Goal: Task Accomplishment & Management: Complete application form

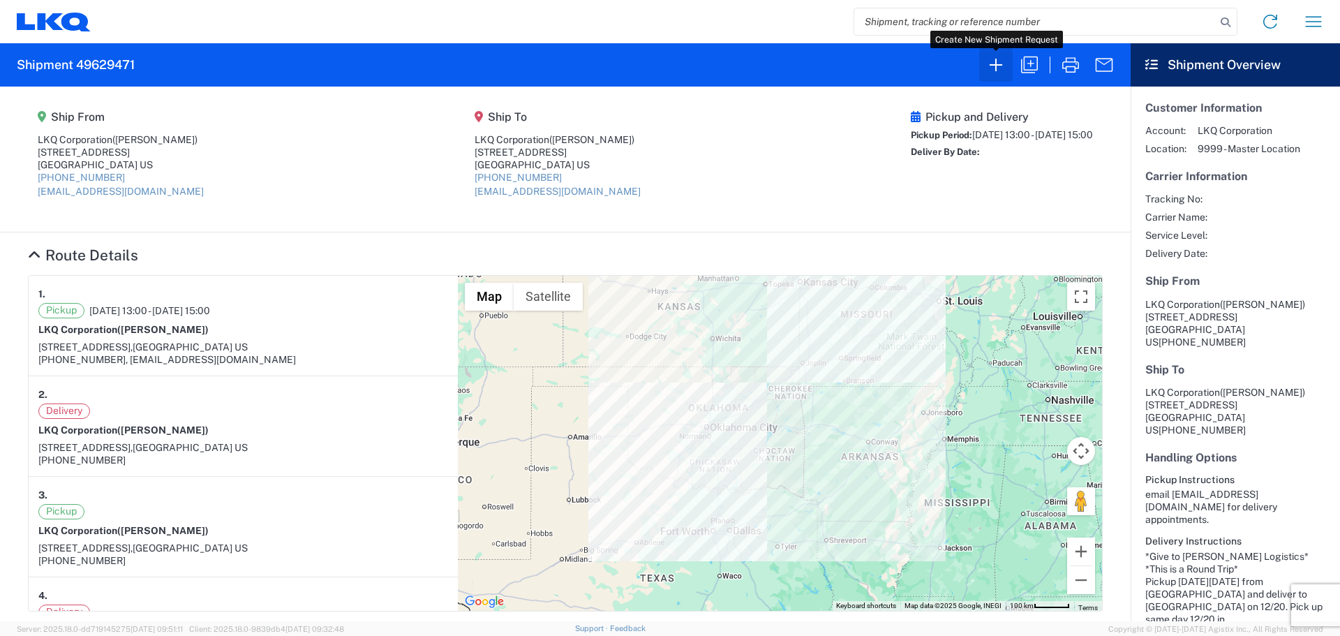
click at [993, 63] on icon "button" at bounding box center [996, 65] width 22 height 22
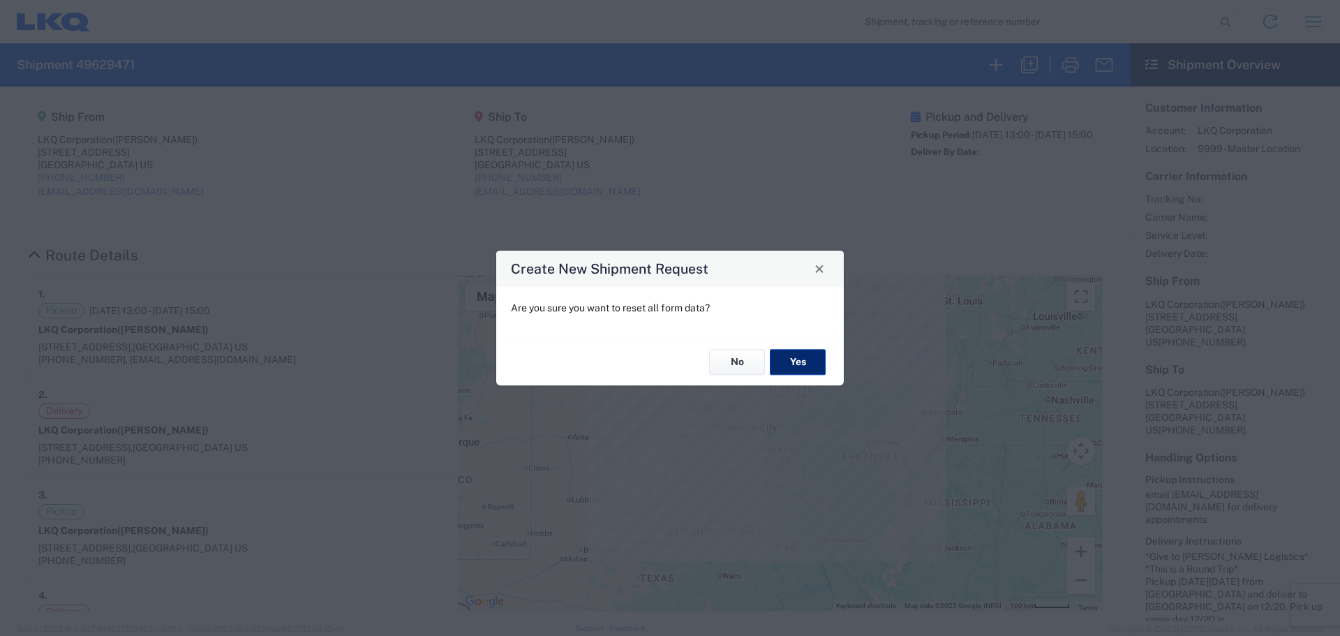
click at [803, 364] on button "Yes" at bounding box center [798, 363] width 56 height 26
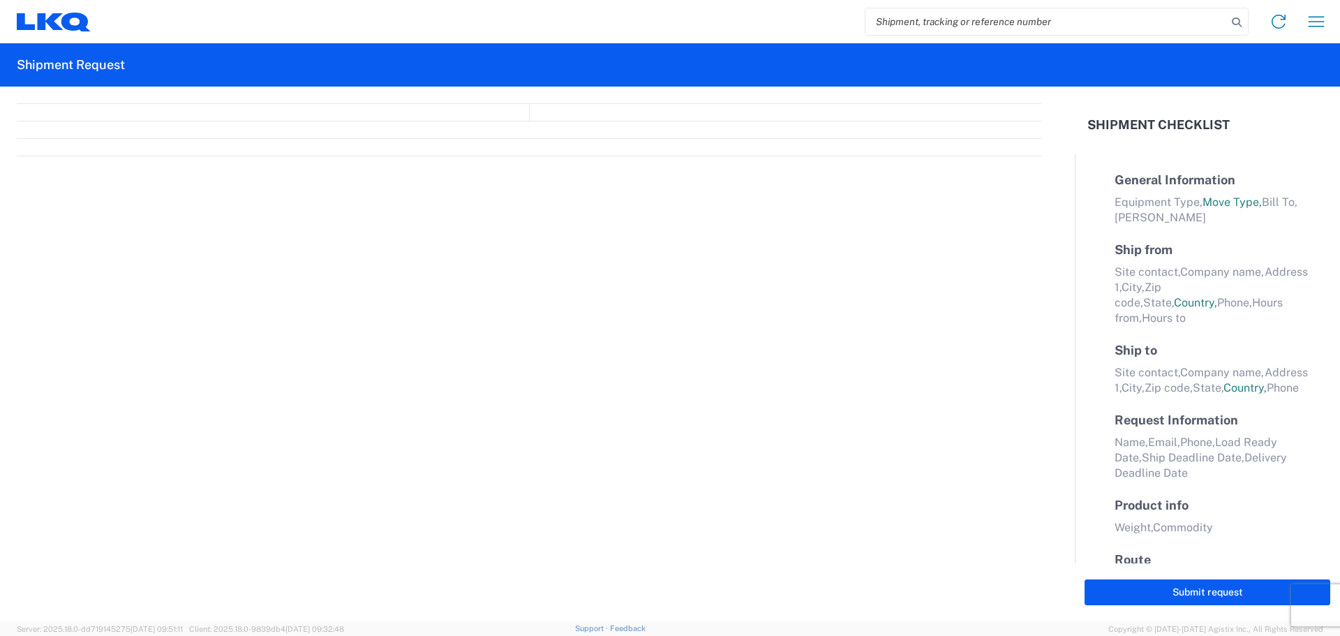
select select "FULL"
select select "US"
select select "LBS"
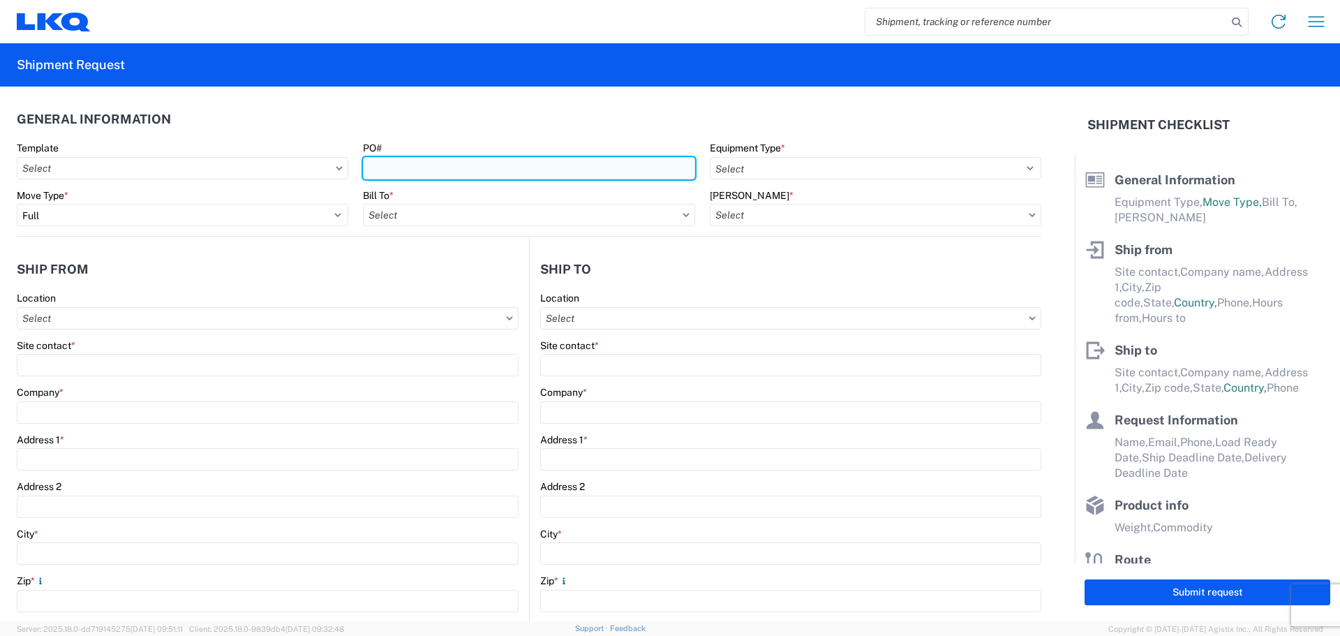
click at [390, 167] on input "PO#" at bounding box center [529, 168] width 332 height 22
type input "T3137"
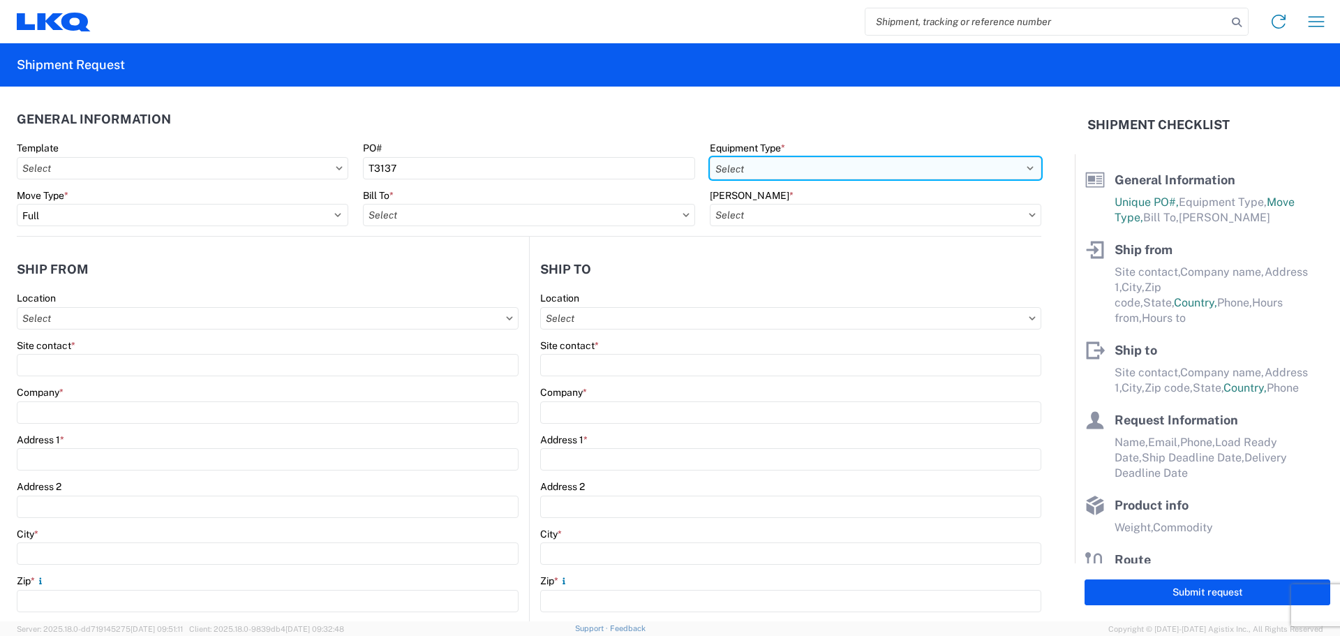
click at [768, 169] on select "Select 53’ Dry Van Flatbed Dropdeck (van) Lowboy (flatbed) Rail" at bounding box center [876, 168] width 332 height 22
select select "STDV"
click at [710, 157] on select "Select 53’ Dry Van Flatbed Dropdeck (van) Lowboy (flatbed) Rail" at bounding box center [876, 168] width 332 height 22
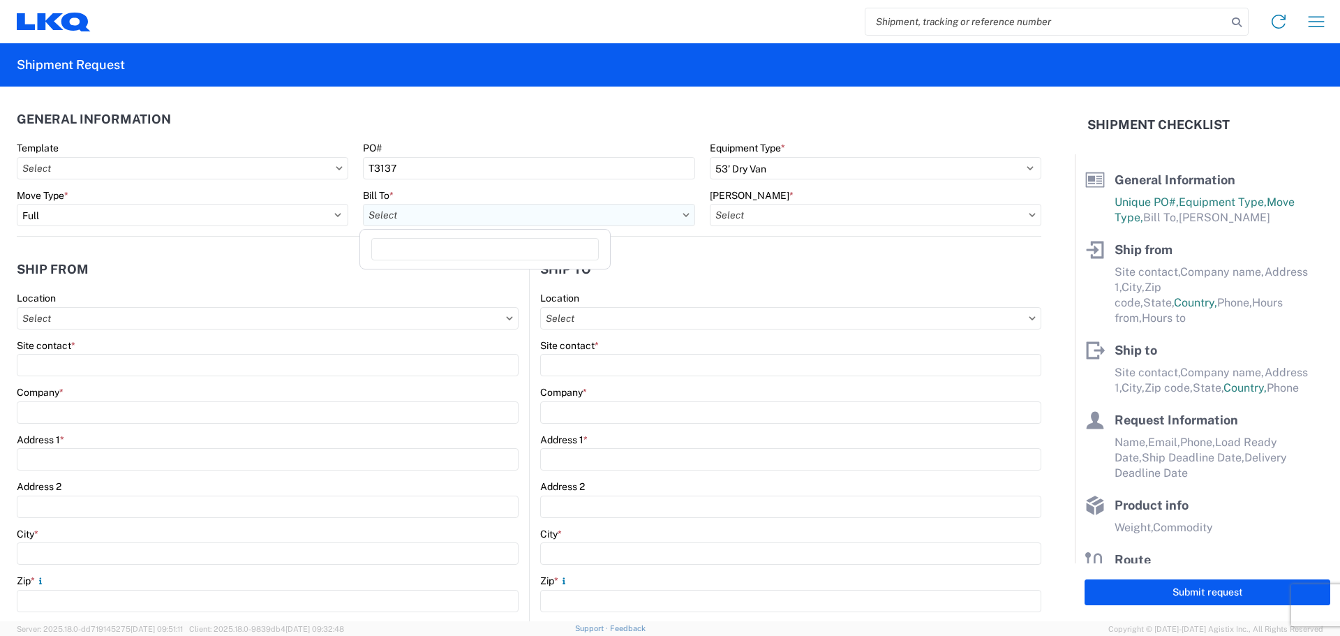
click at [394, 215] on input "Bill To *" at bounding box center [529, 215] width 332 height 22
type input "1882"
click at [451, 277] on div "1882 - North American ATK Corporation" at bounding box center [485, 277] width 244 height 22
type input "1882 - North American ATK Corporation"
click at [824, 218] on input "[PERSON_NAME] *" at bounding box center [876, 215] width 332 height 22
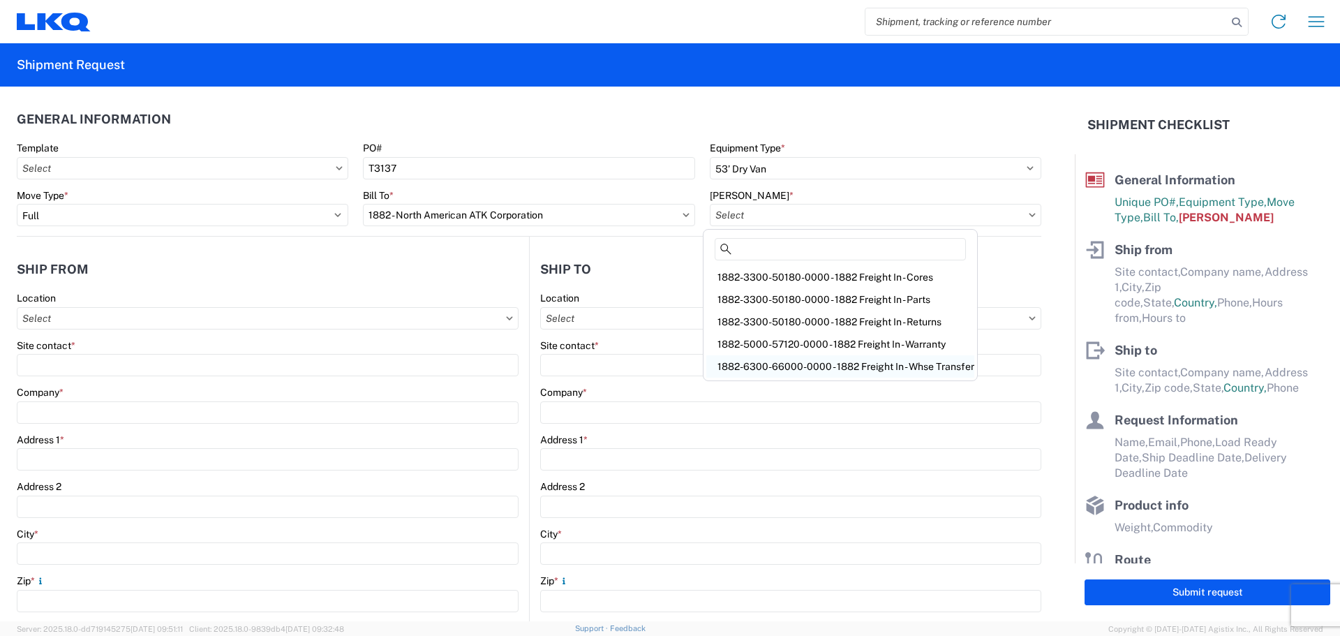
click at [874, 364] on div "1882-6300-66000-0000 - 1882 Freight In - Whse Transfer" at bounding box center [840, 366] width 268 height 22
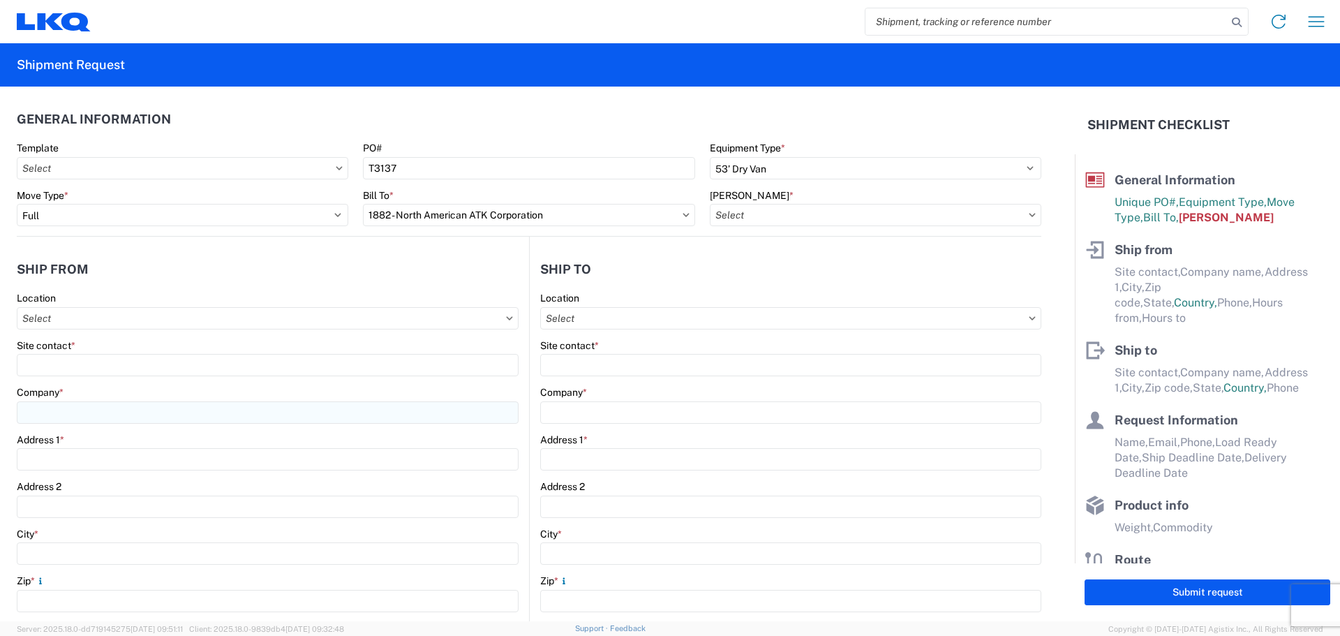
type input "1882-6300-66000-0000 - 1882 Freight In - Whse Transfer"
click at [89, 312] on input "Location" at bounding box center [268, 318] width 502 height 22
type input "1882"
click at [121, 378] on div "1882 - North American ATK Corporation" at bounding box center [142, 380] width 244 height 22
type input "1882 - North American ATK Corporation"
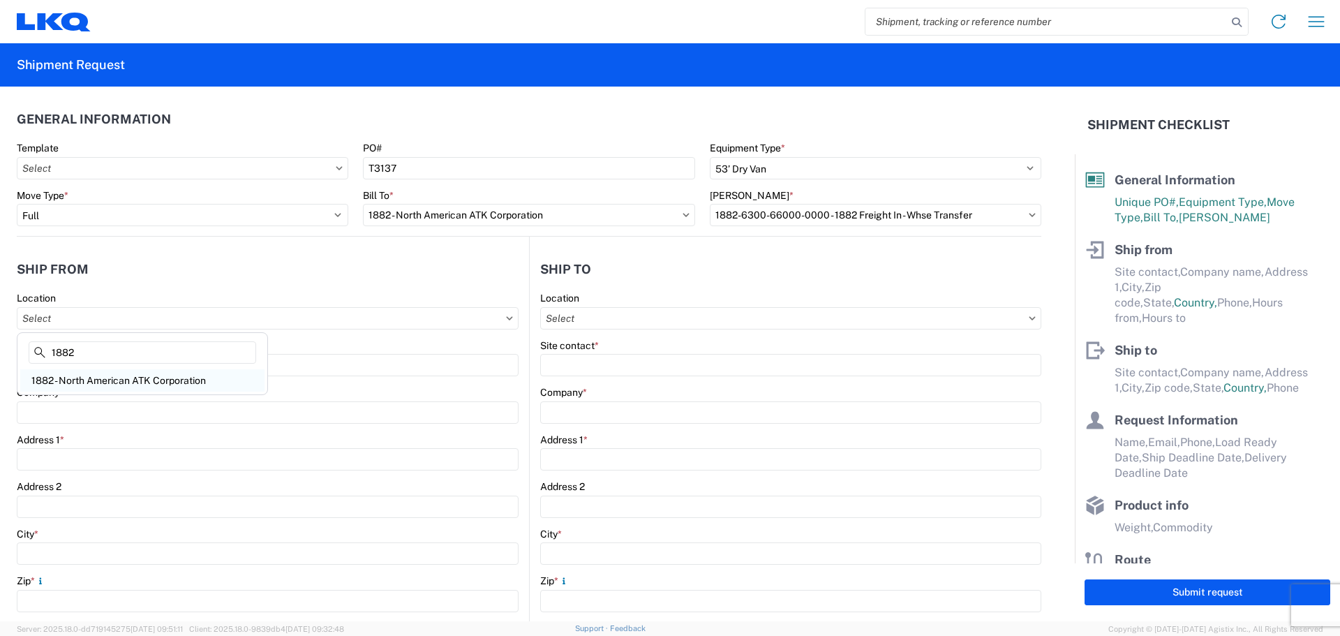
type input "LKQ Corporation"
type input "[STREET_ADDRESS]"
type input "[GEOGRAPHIC_DATA]"
type input "75050"
select select "[GEOGRAPHIC_DATA]"
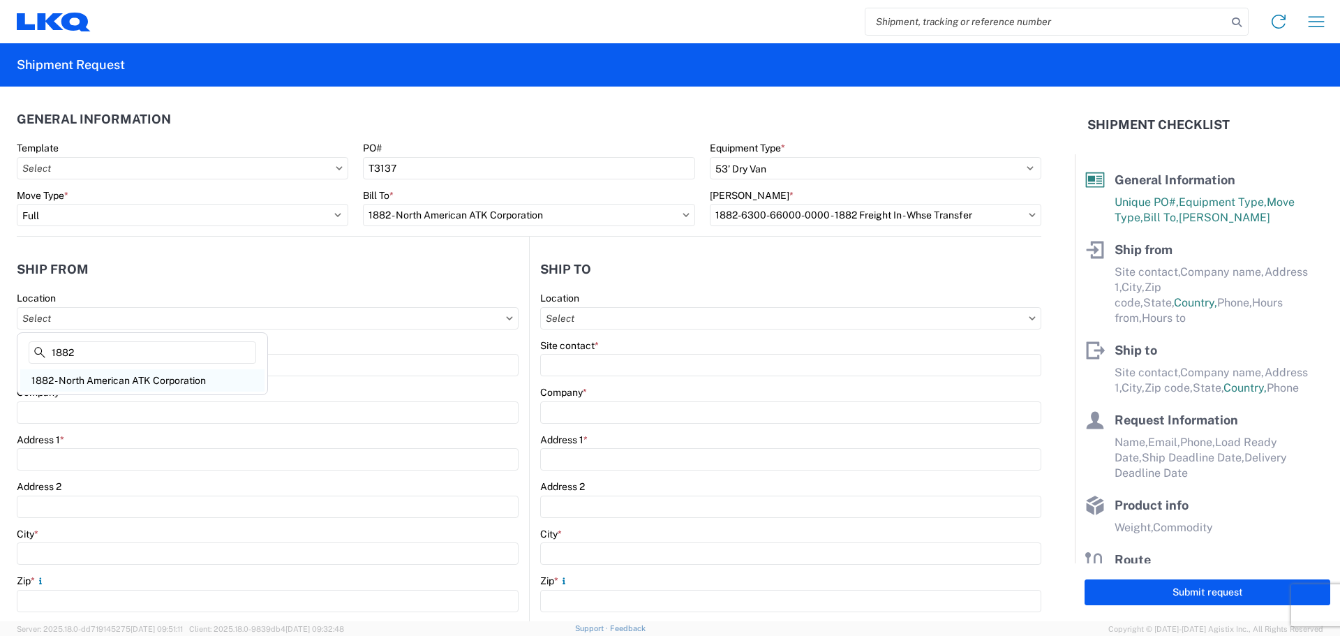
type input "[PHONE_NUMBER]"
type input "07:00"
type input "17:00"
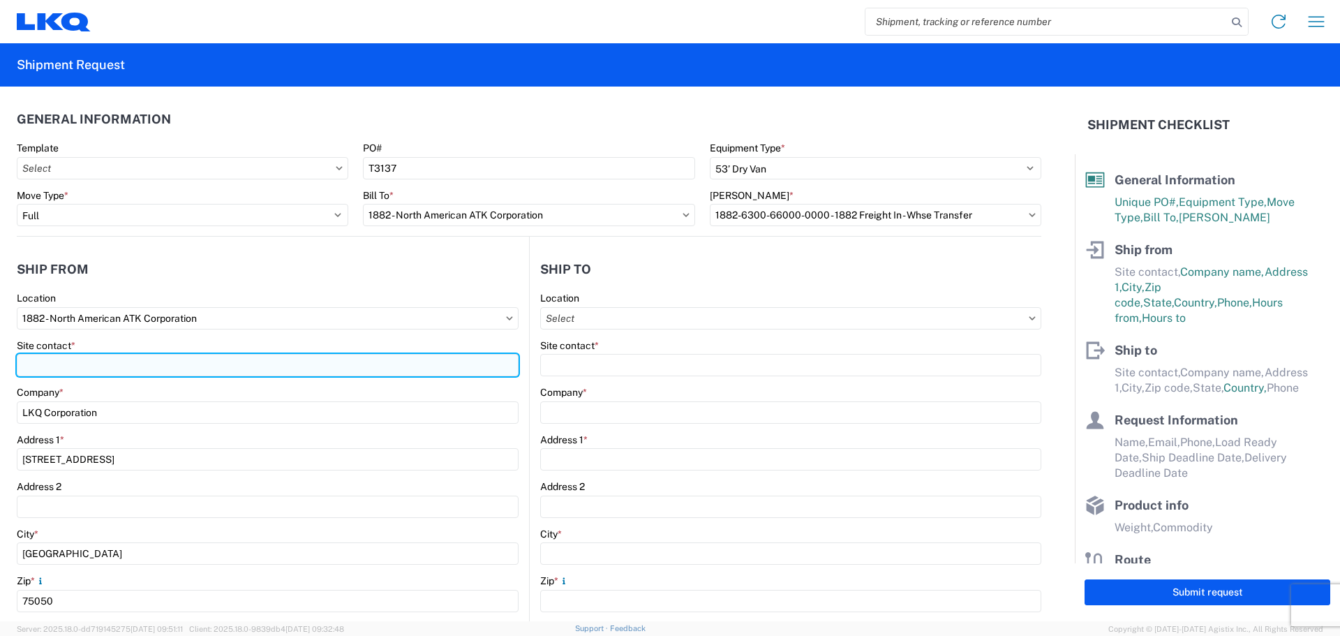
click at [107, 366] on input "Site contact *" at bounding box center [268, 365] width 502 height 22
type input "[PERSON_NAME]"
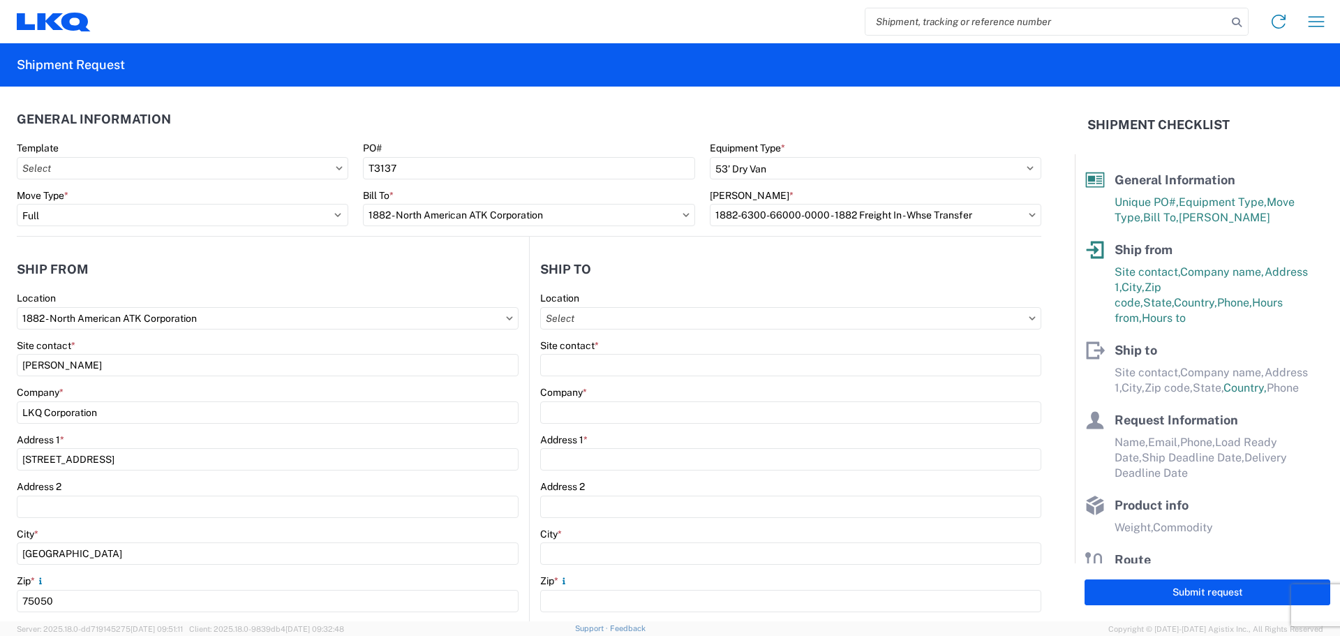
click at [193, 281] on header "Ship from" at bounding box center [273, 268] width 512 height 31
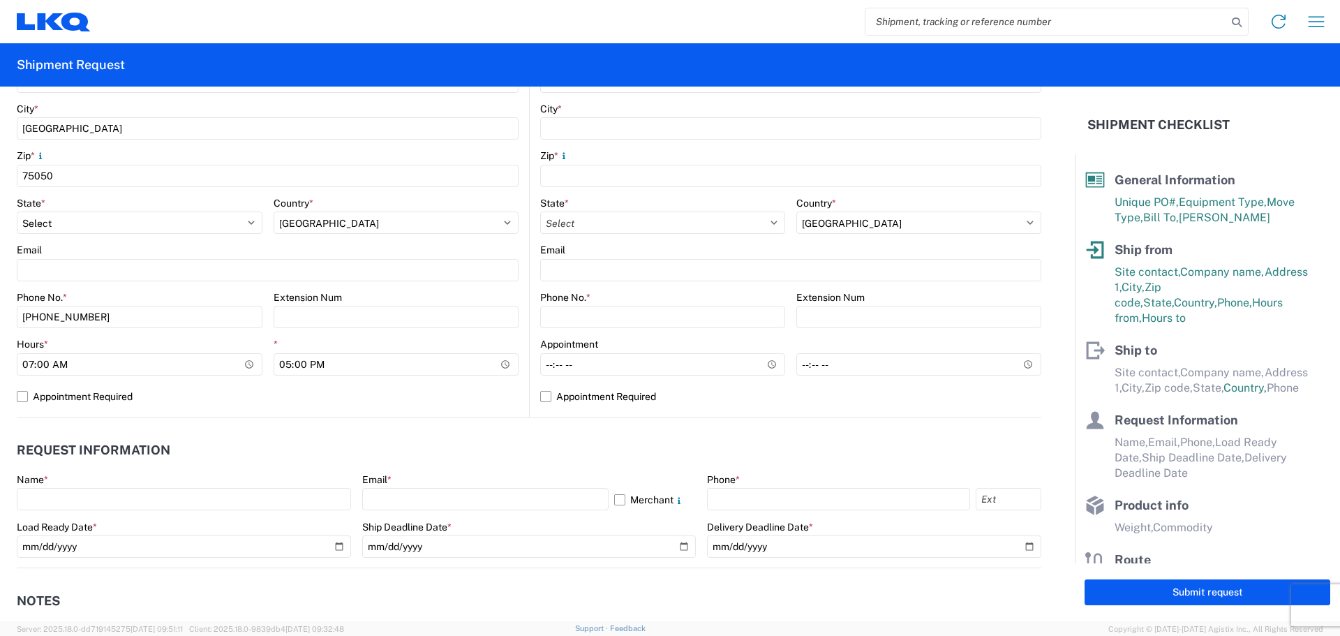
scroll to position [466, 0]
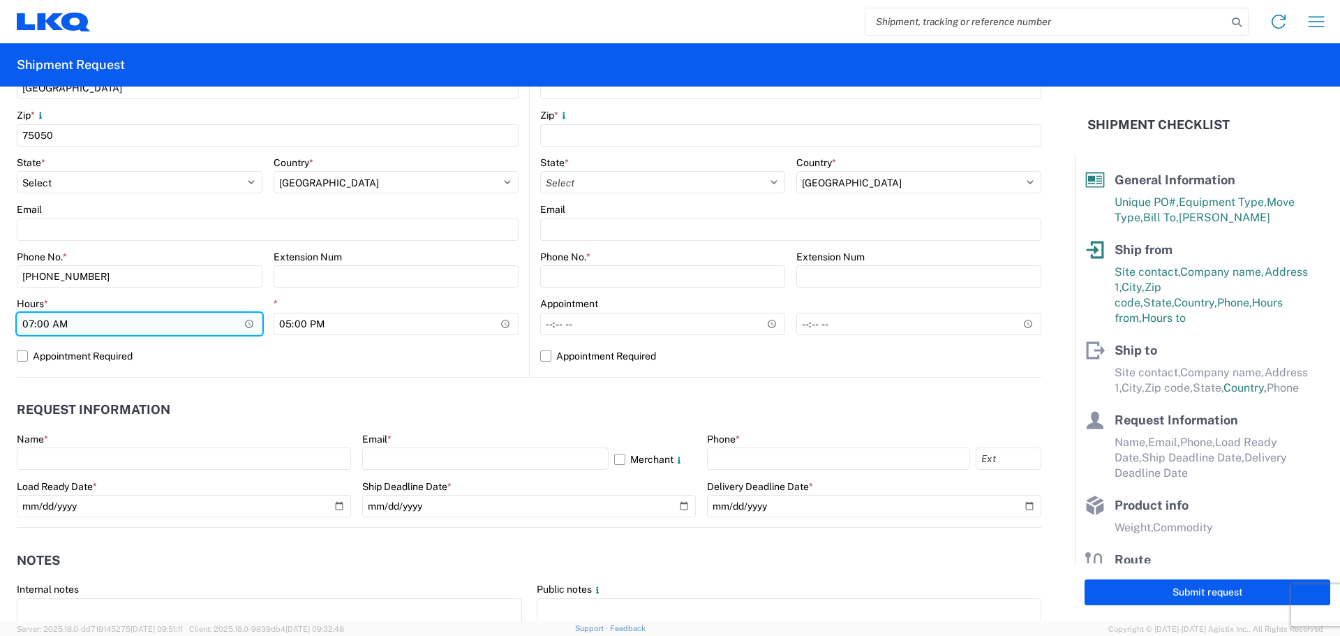
click at [26, 323] on input "07:00" at bounding box center [140, 324] width 246 height 22
type input "13:00"
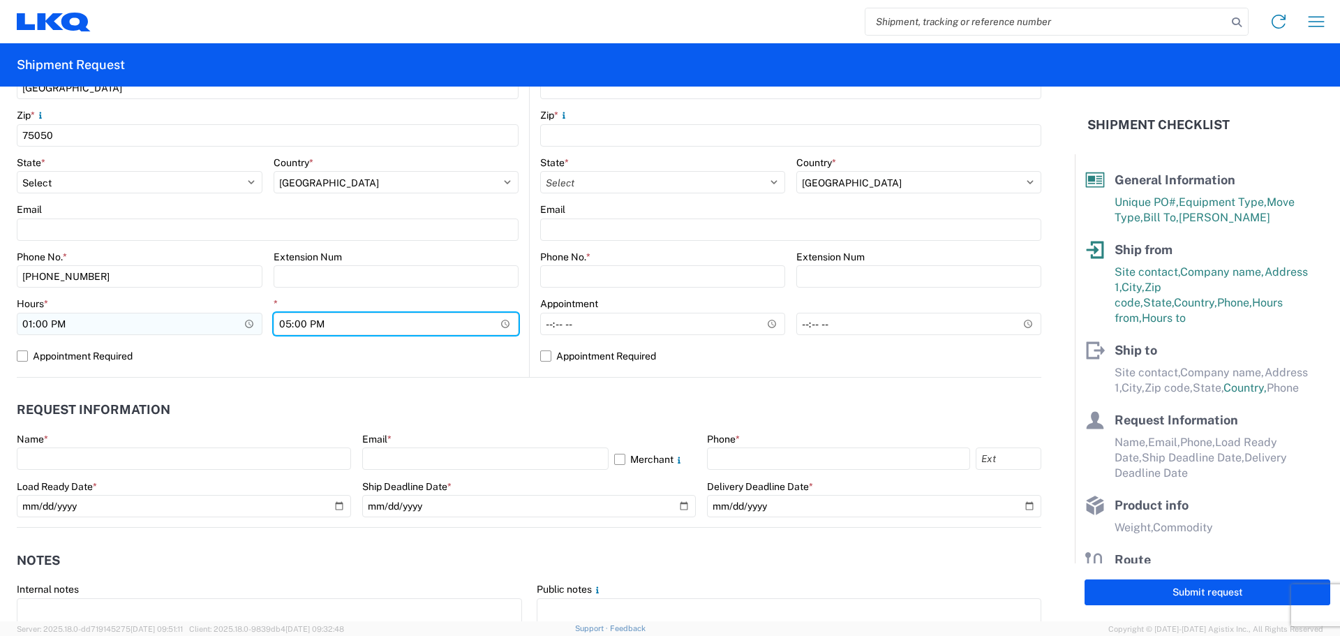
type input "15:00"
click at [600, 397] on header "Request Information" at bounding box center [529, 409] width 1025 height 31
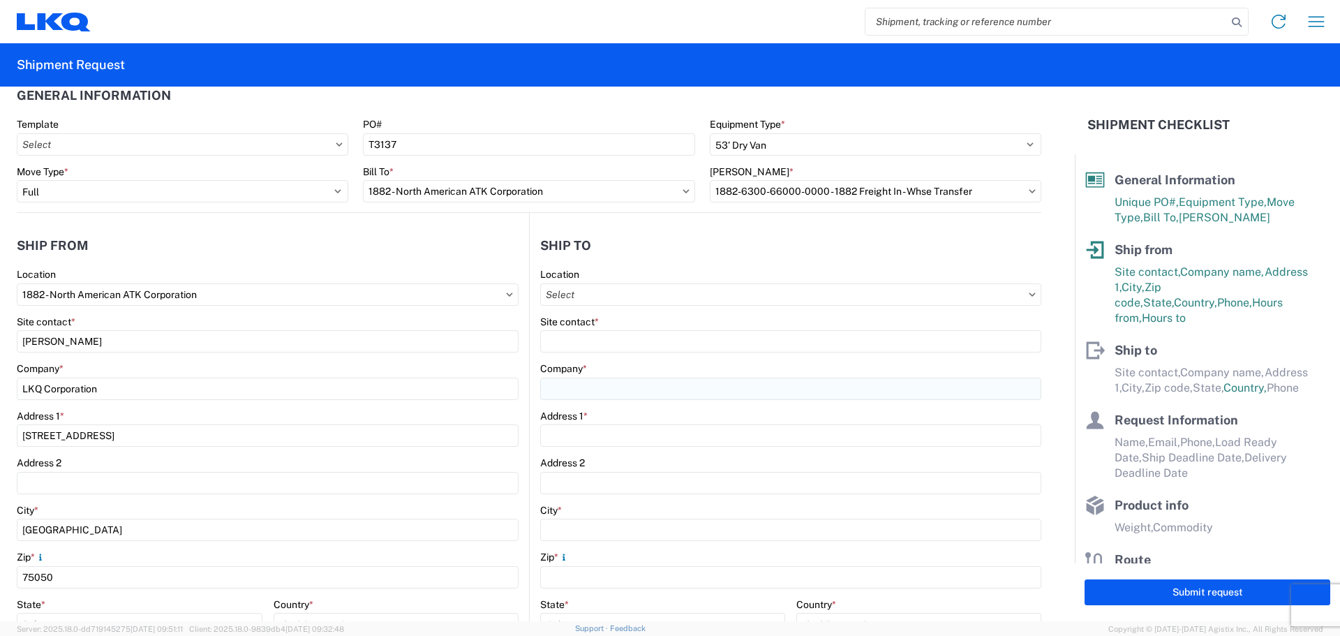
scroll to position [0, 0]
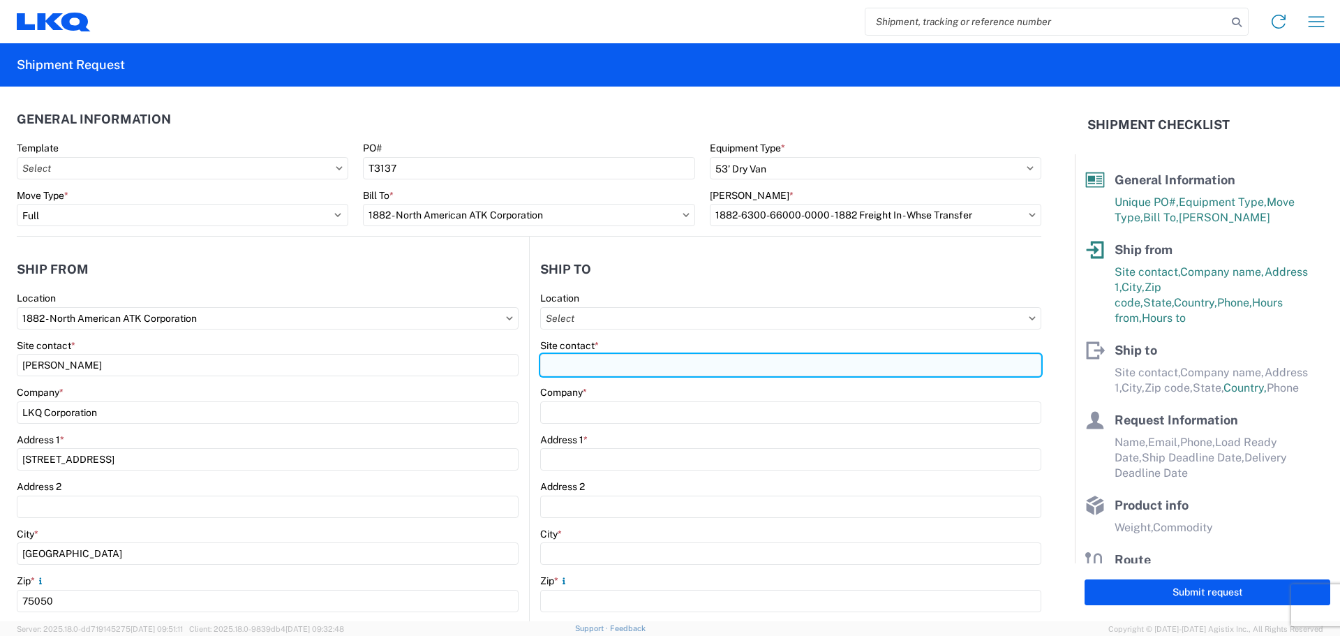
click at [644, 357] on input "Site contact *" at bounding box center [790, 365] width 501 height 22
type input "[PERSON_NAME]"
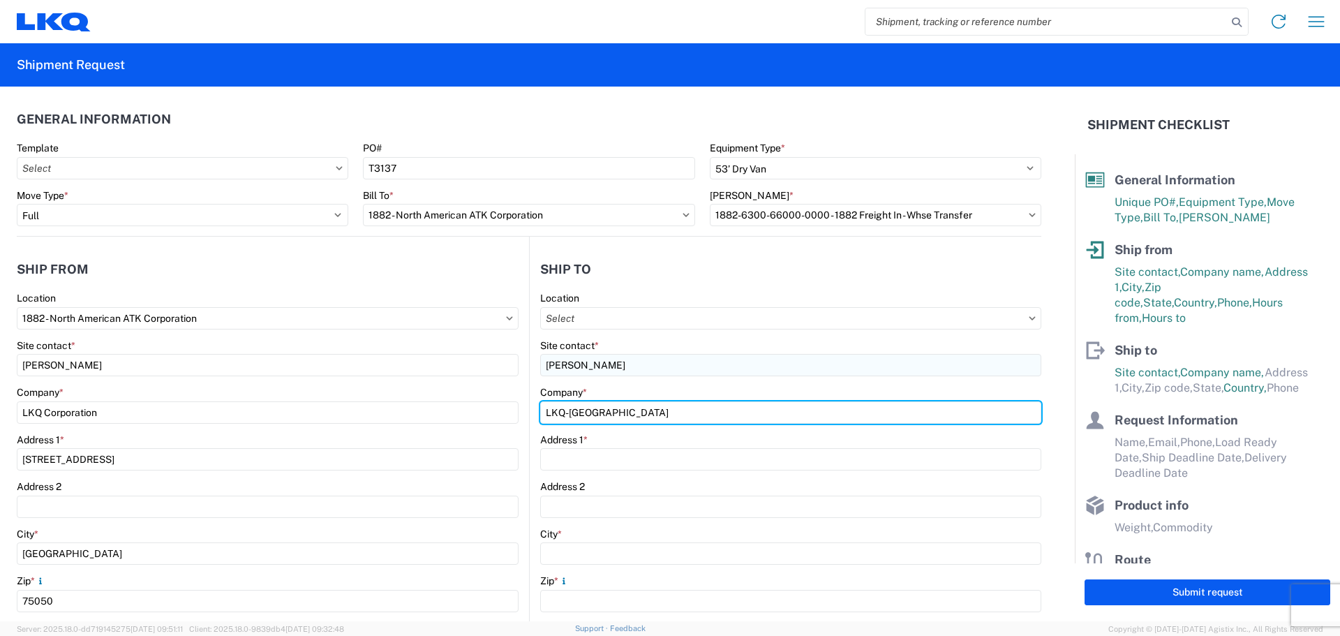
type input "LKQ-[GEOGRAPHIC_DATA]"
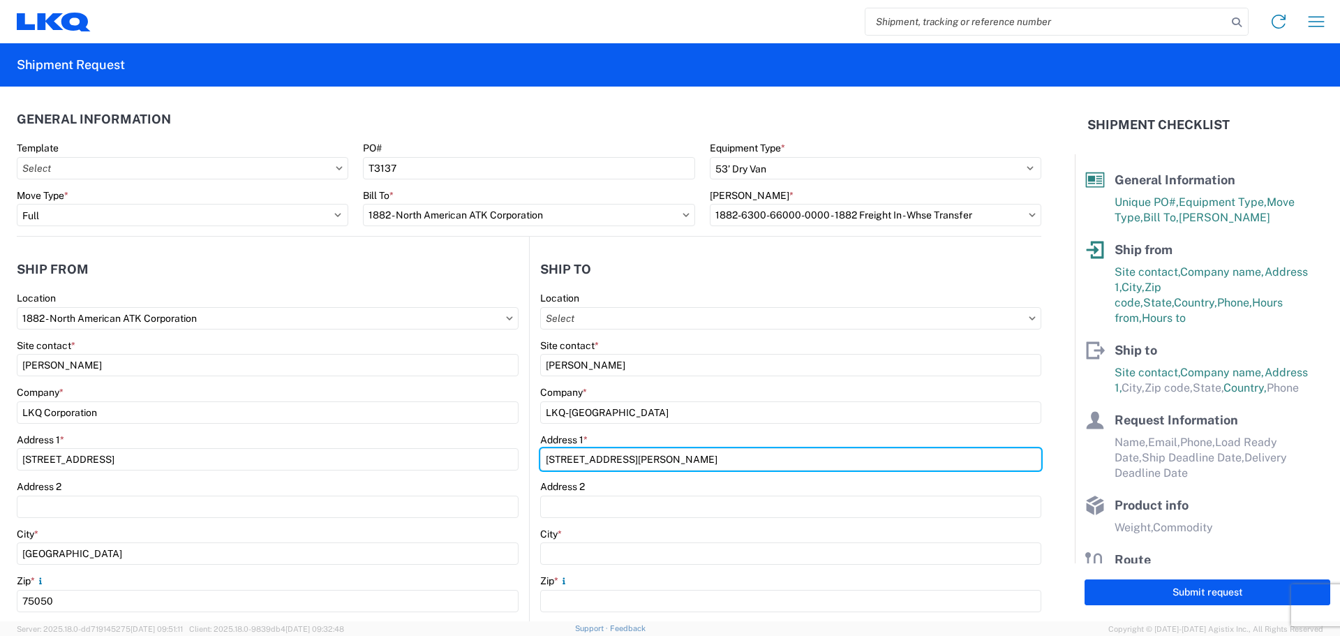
type input "[STREET_ADDRESS][PERSON_NAME]"
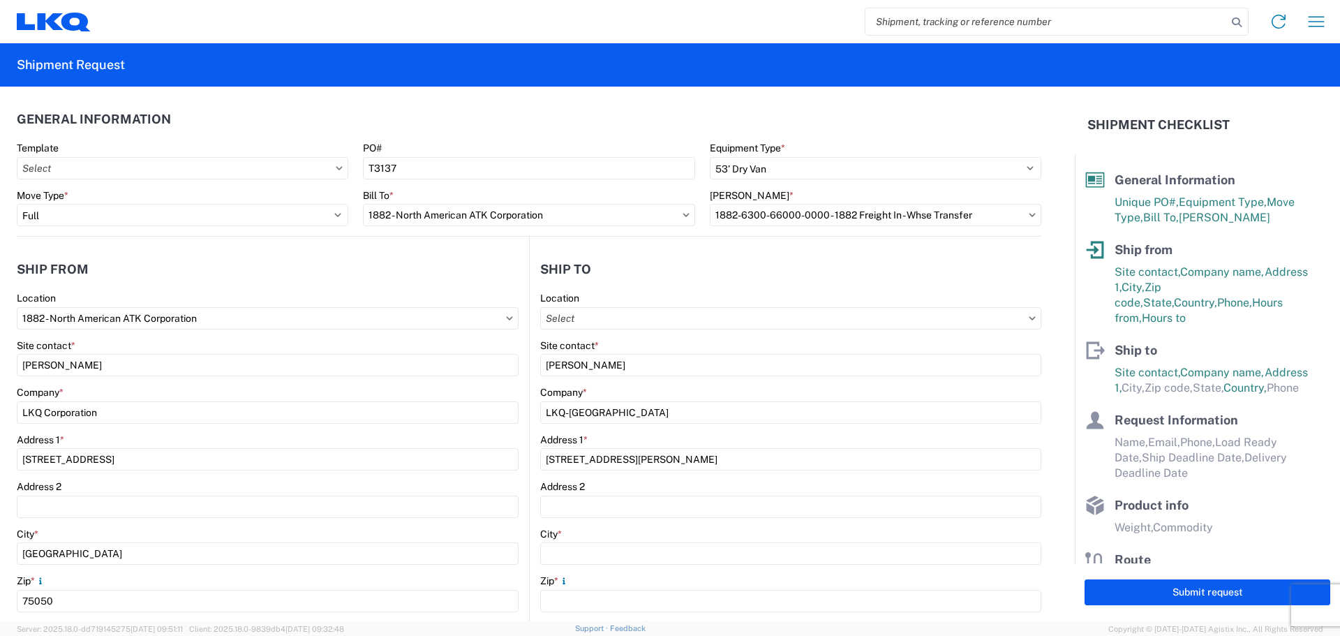
click at [659, 276] on header "Ship to" at bounding box center [786, 268] width 512 height 31
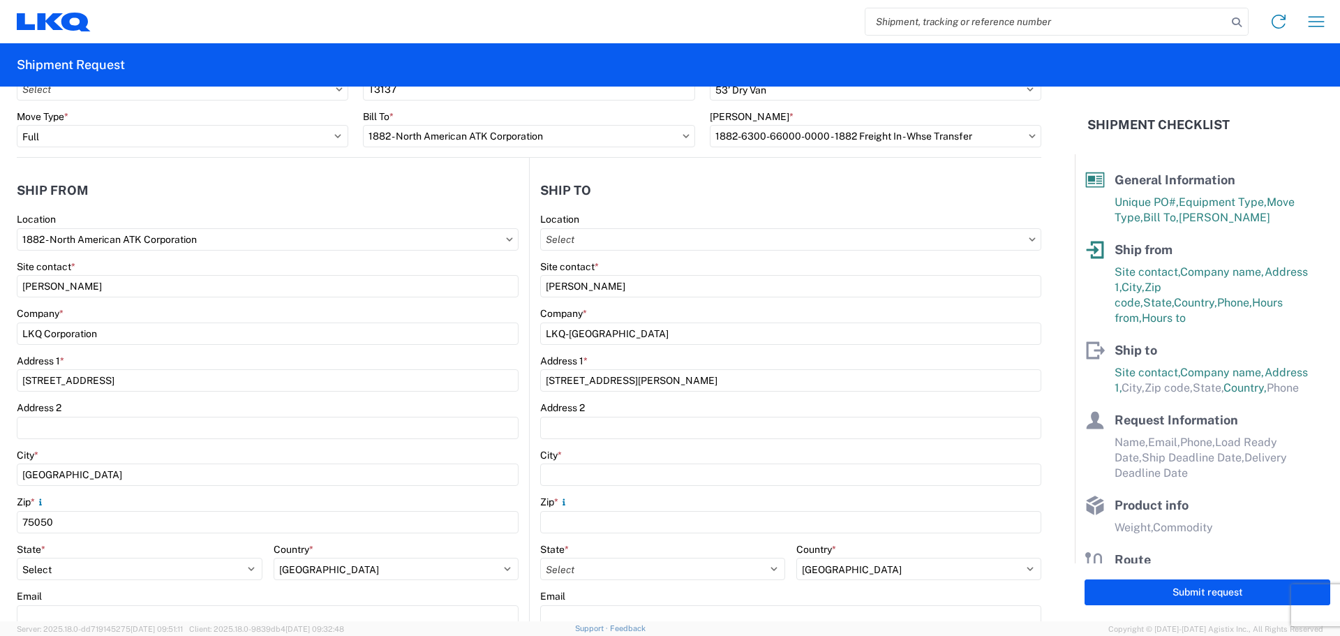
scroll to position [186, 0]
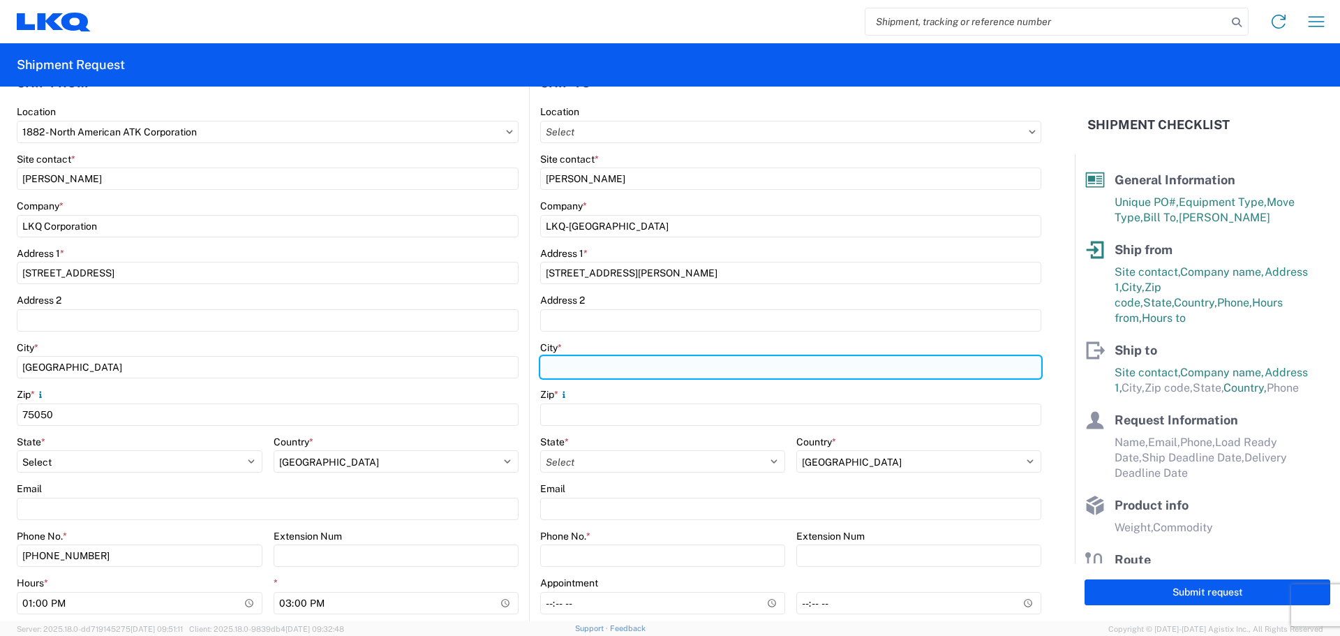
click at [634, 375] on input "City *" at bounding box center [790, 367] width 501 height 22
type input "[GEOGRAPHIC_DATA]"
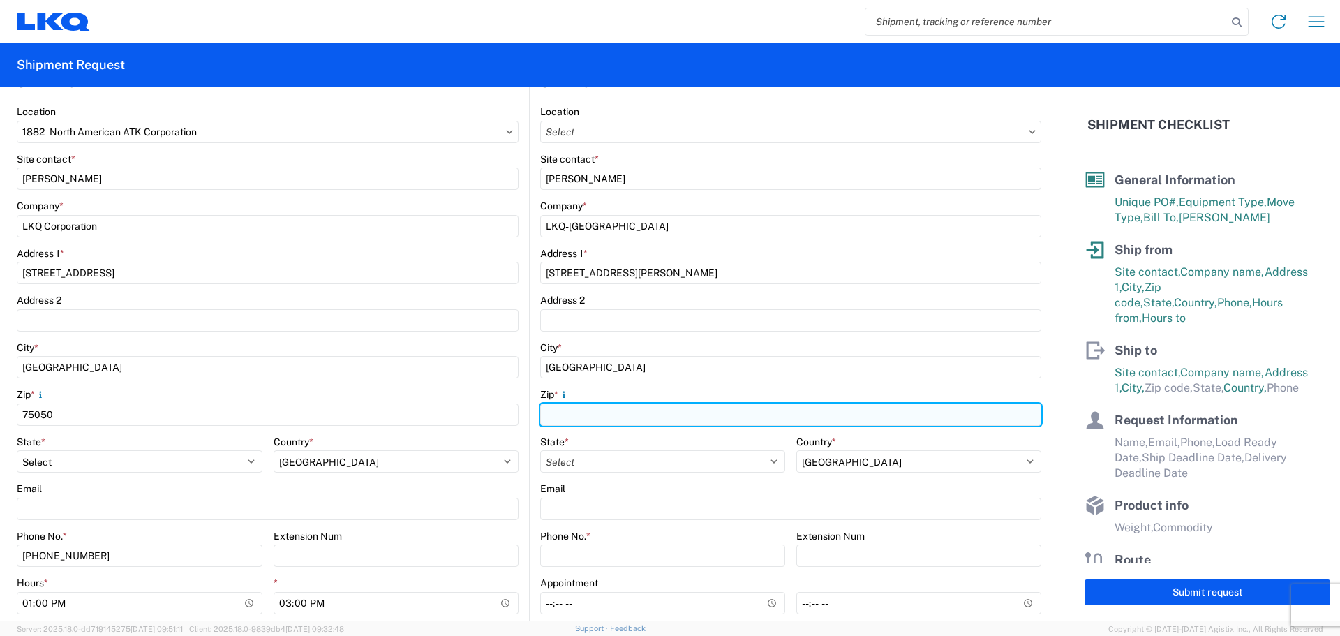
click at [583, 414] on input "Zip *" at bounding box center [790, 414] width 501 height 22
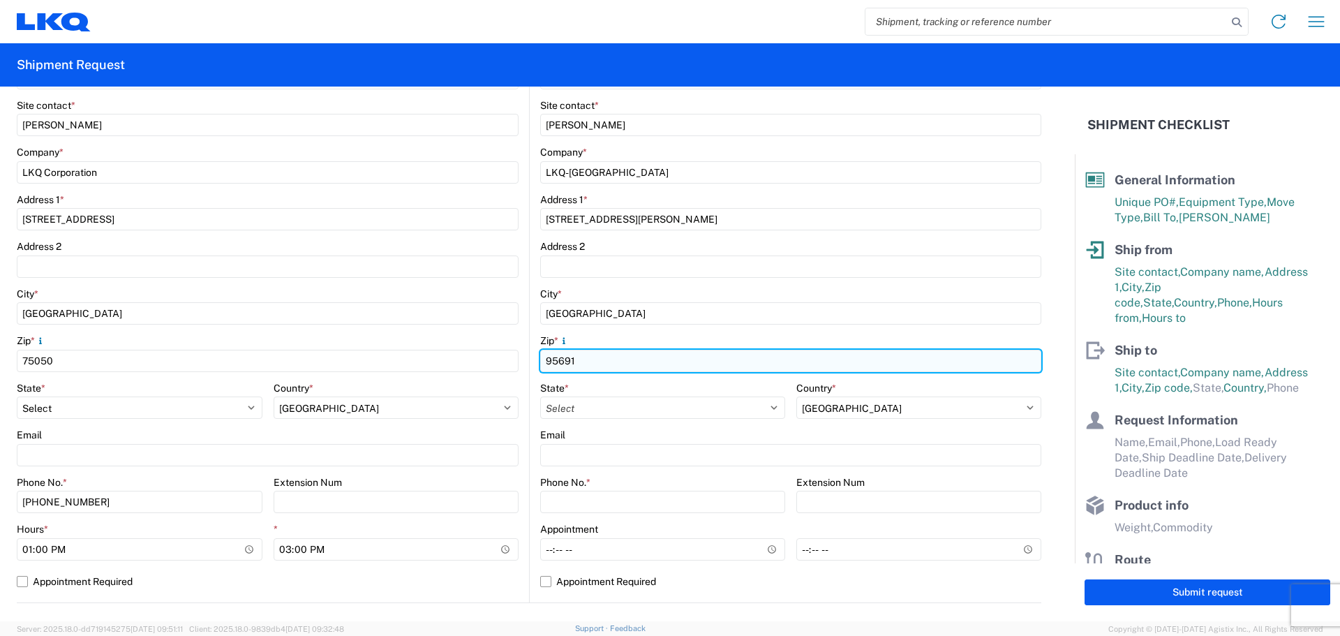
scroll to position [279, 0]
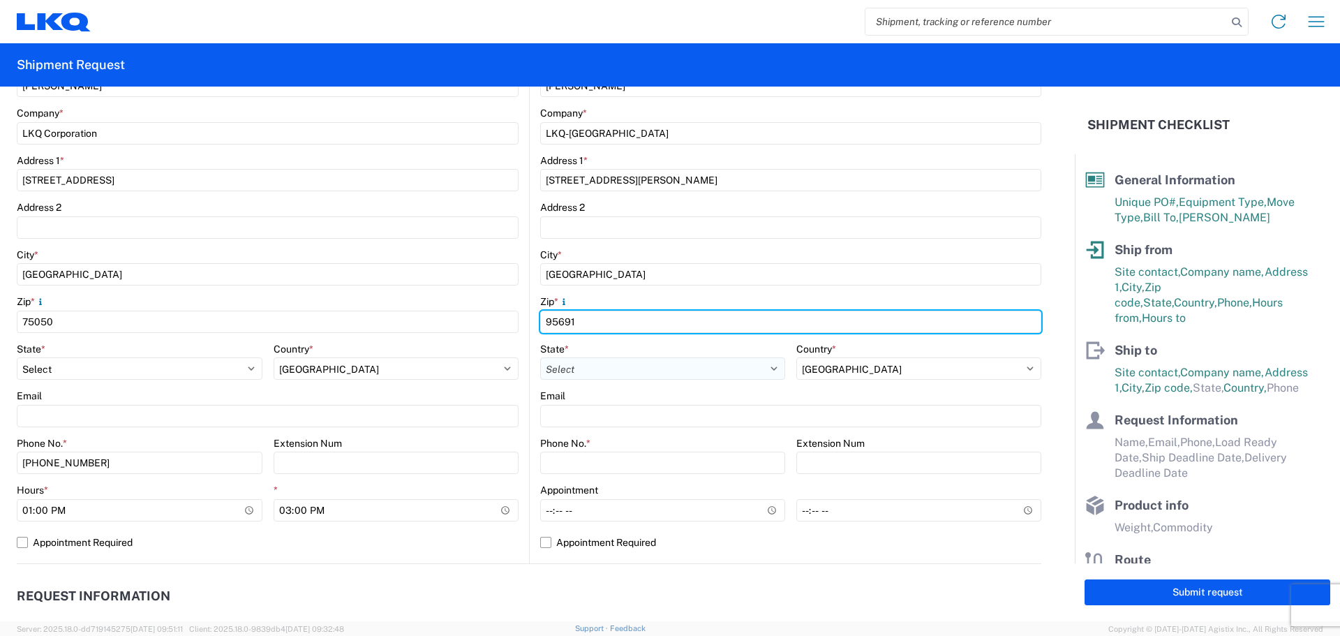
type input "95691"
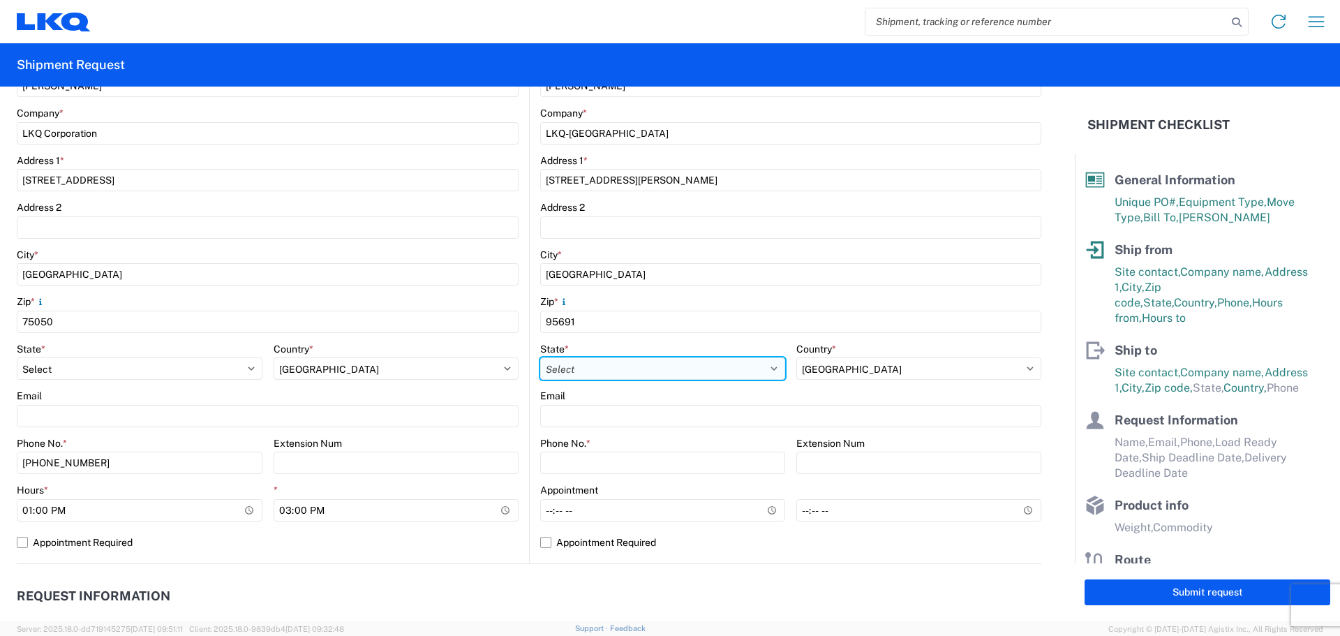
click at [602, 369] on select "Select [US_STATE] [US_STATE] [US_STATE] [US_STATE] Armed Forces Americas Armed …" at bounding box center [662, 368] width 245 height 22
select select "CA"
click at [602, 363] on select "Select [US_STATE] [US_STATE] [US_STATE] [US_STATE] Armed Forces Americas Armed …" at bounding box center [662, 368] width 245 height 22
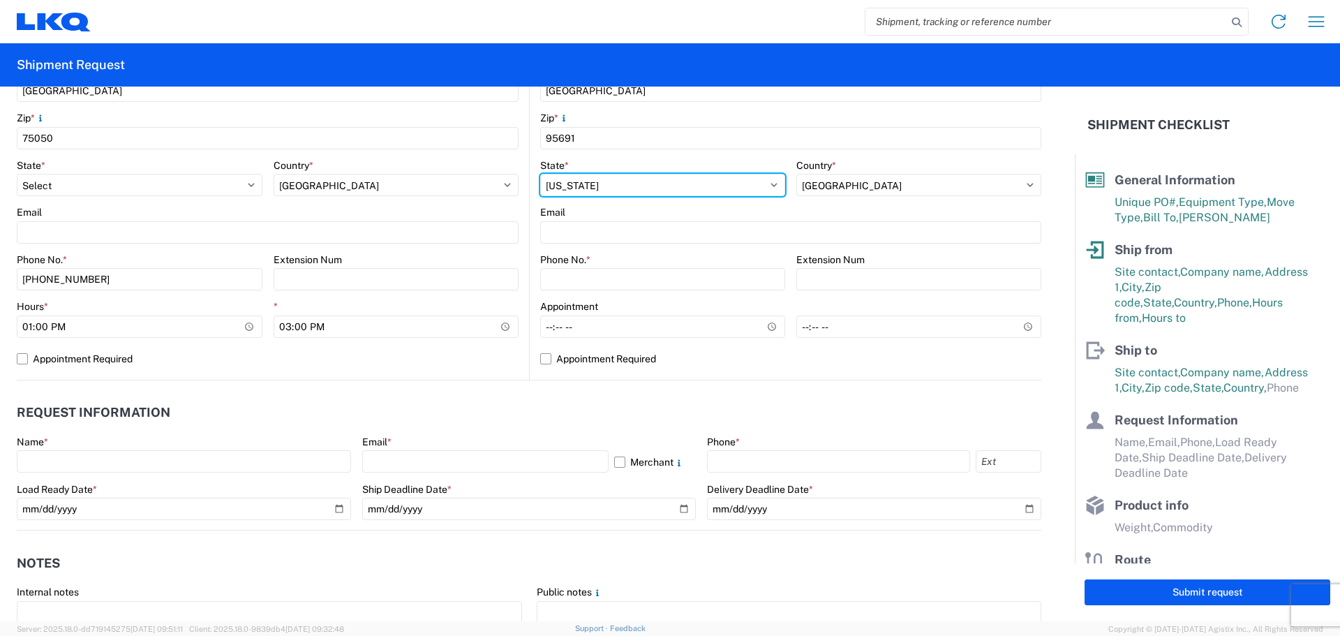
scroll to position [466, 0]
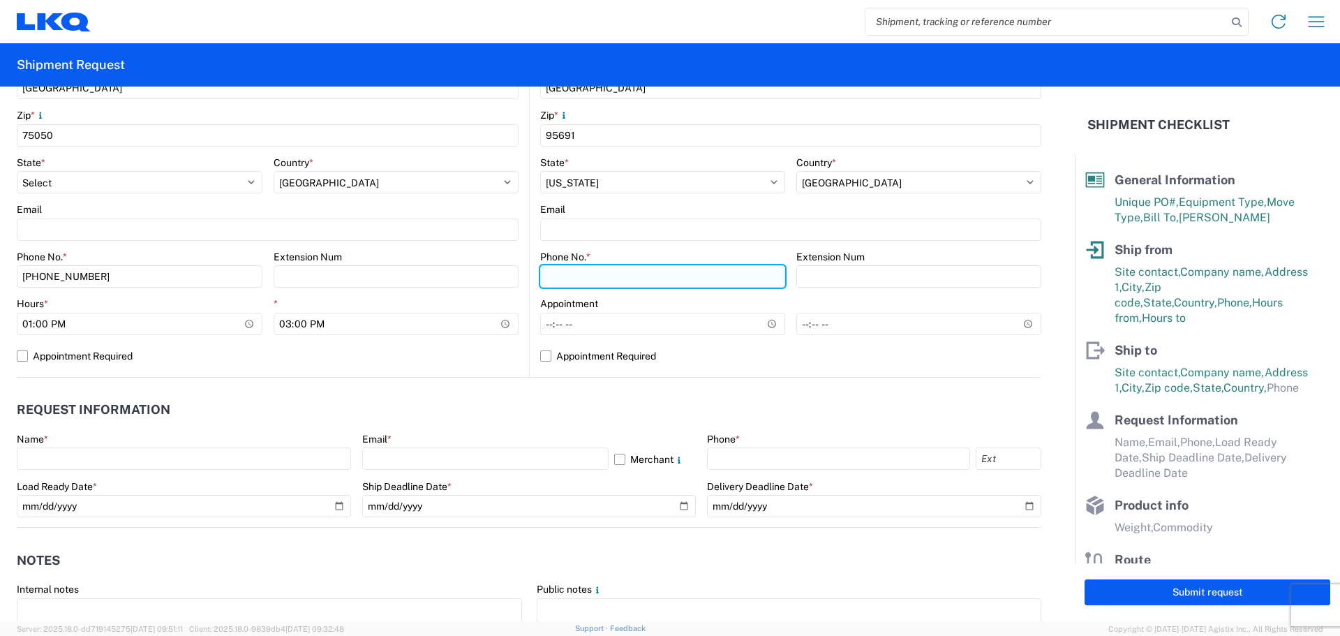
click at [602, 279] on input "Phone No. *" at bounding box center [662, 276] width 245 height 22
type input "[PHONE_NUMBER]"
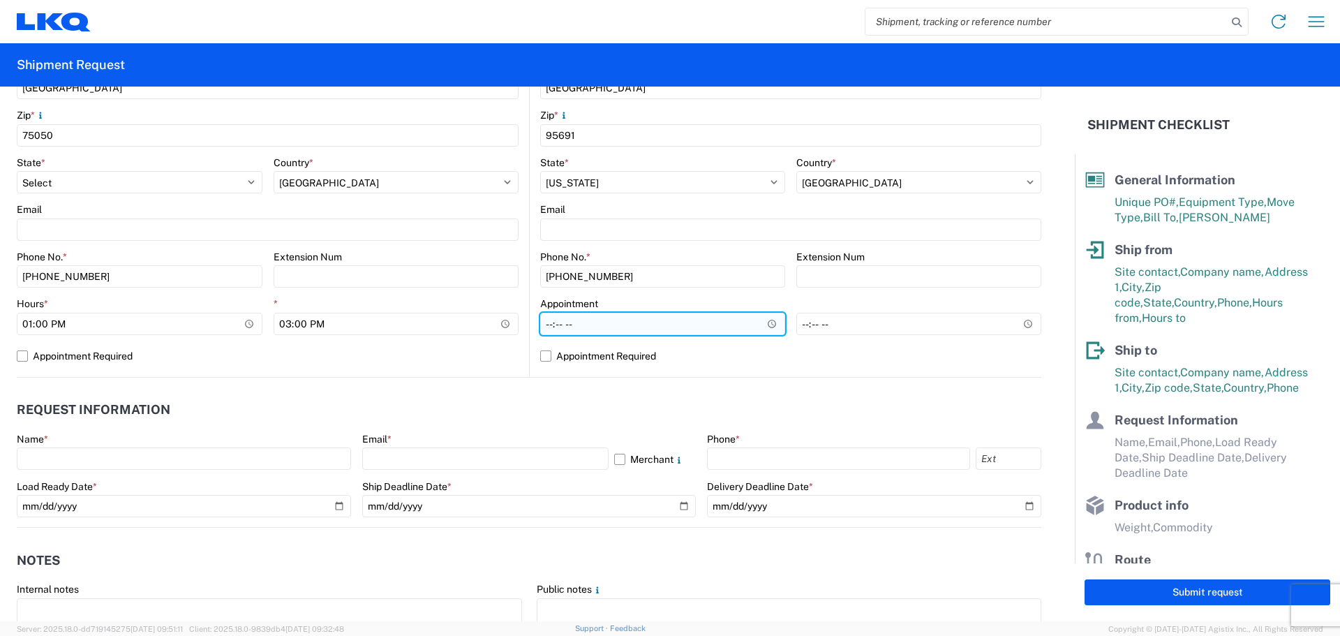
click at [542, 324] on input "Hours *" at bounding box center [662, 324] width 245 height 22
type input "08:00"
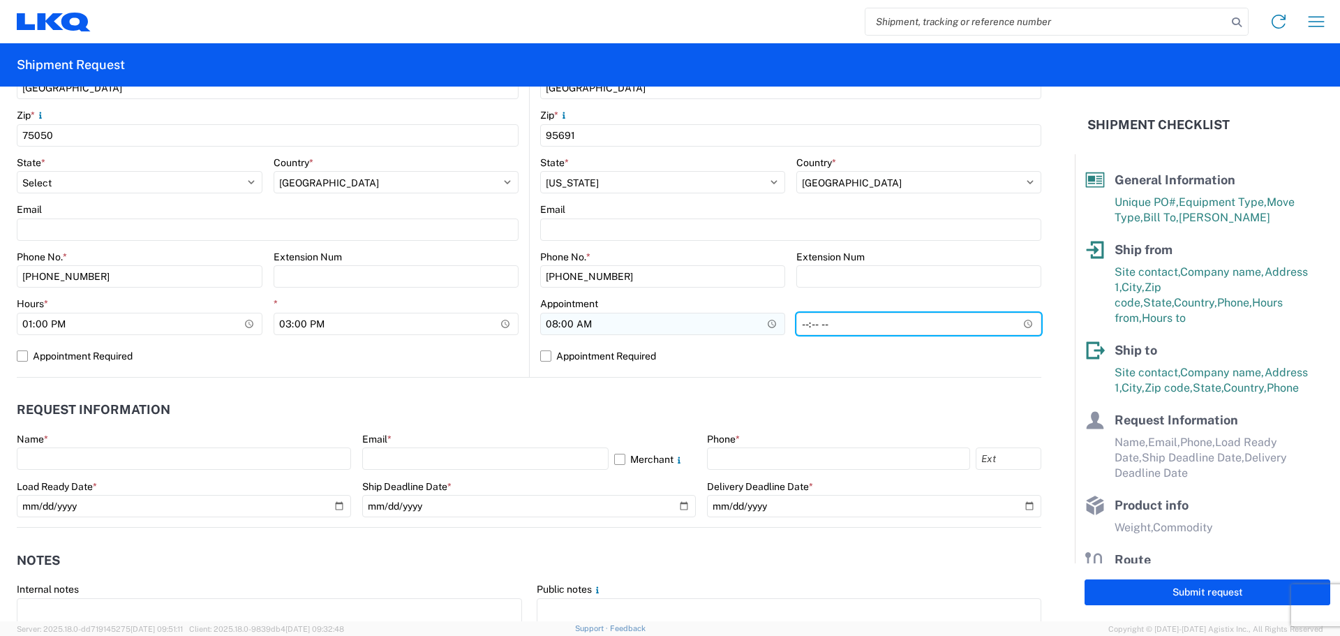
type input "14:00"
click at [588, 403] on header "Request Information" at bounding box center [529, 409] width 1025 height 31
click at [507, 398] on header "Request Information" at bounding box center [529, 409] width 1025 height 31
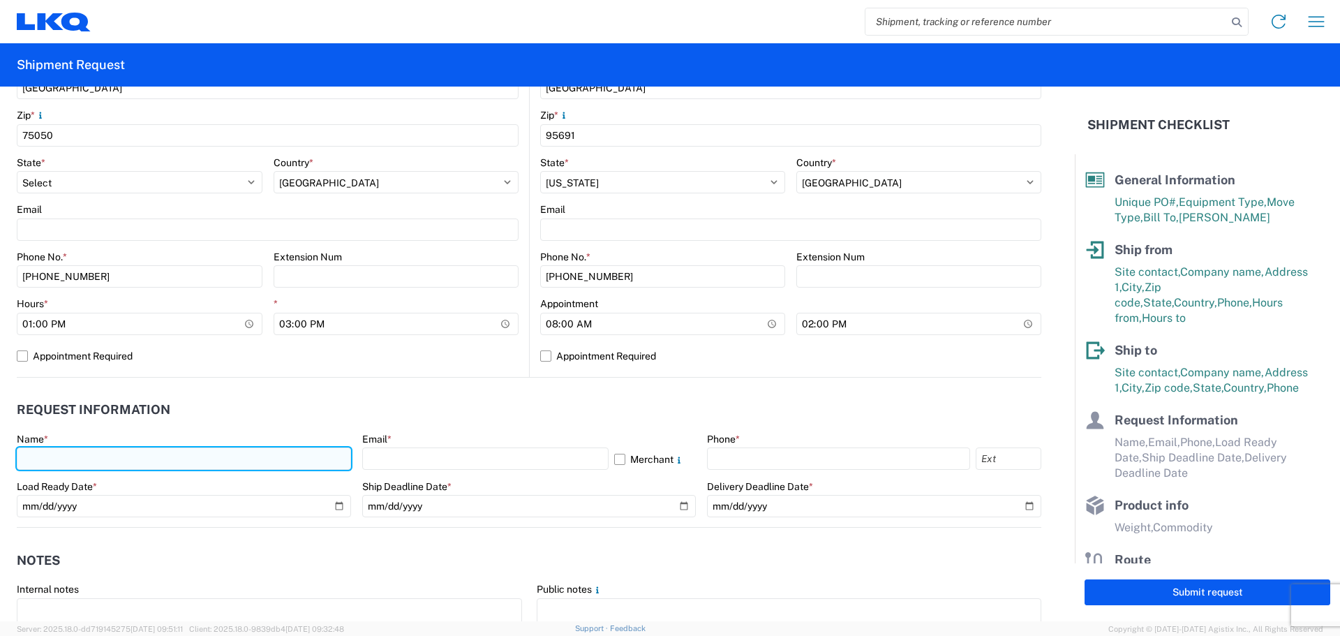
click at [117, 455] on input "text" at bounding box center [184, 458] width 334 height 22
type input "[PERSON_NAME]"
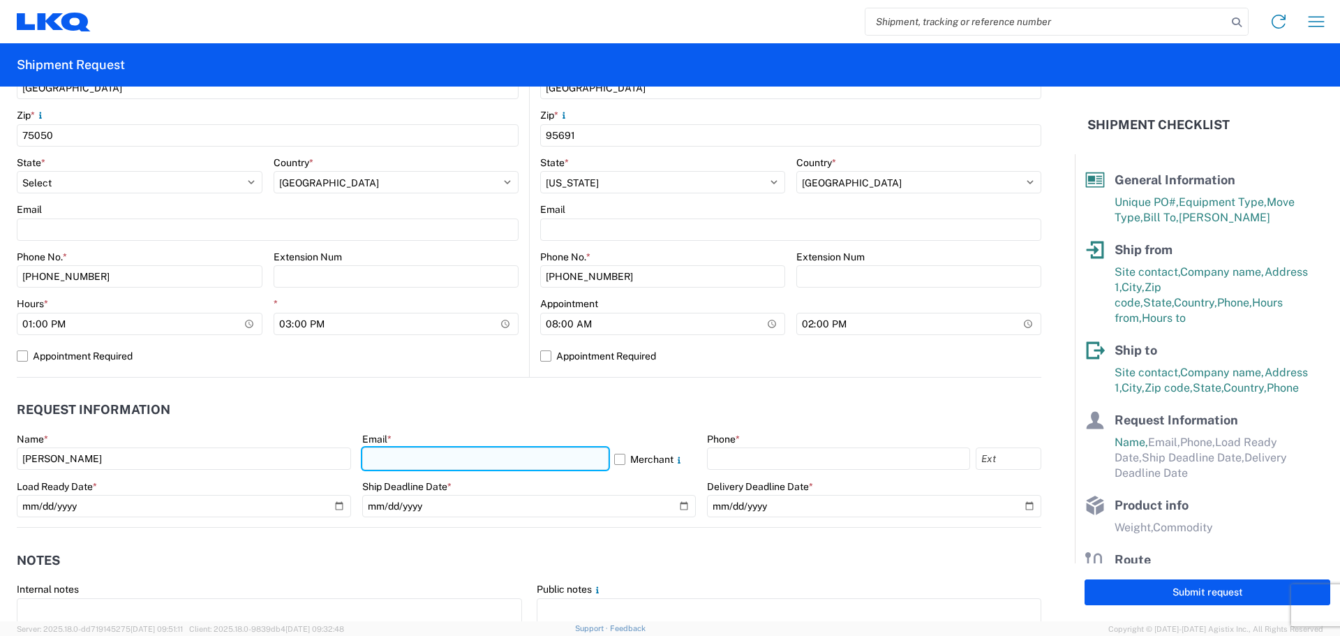
click at [414, 452] on input "text" at bounding box center [485, 458] width 246 height 22
type input "[EMAIL_ADDRESS][DOMAIN_NAME]"
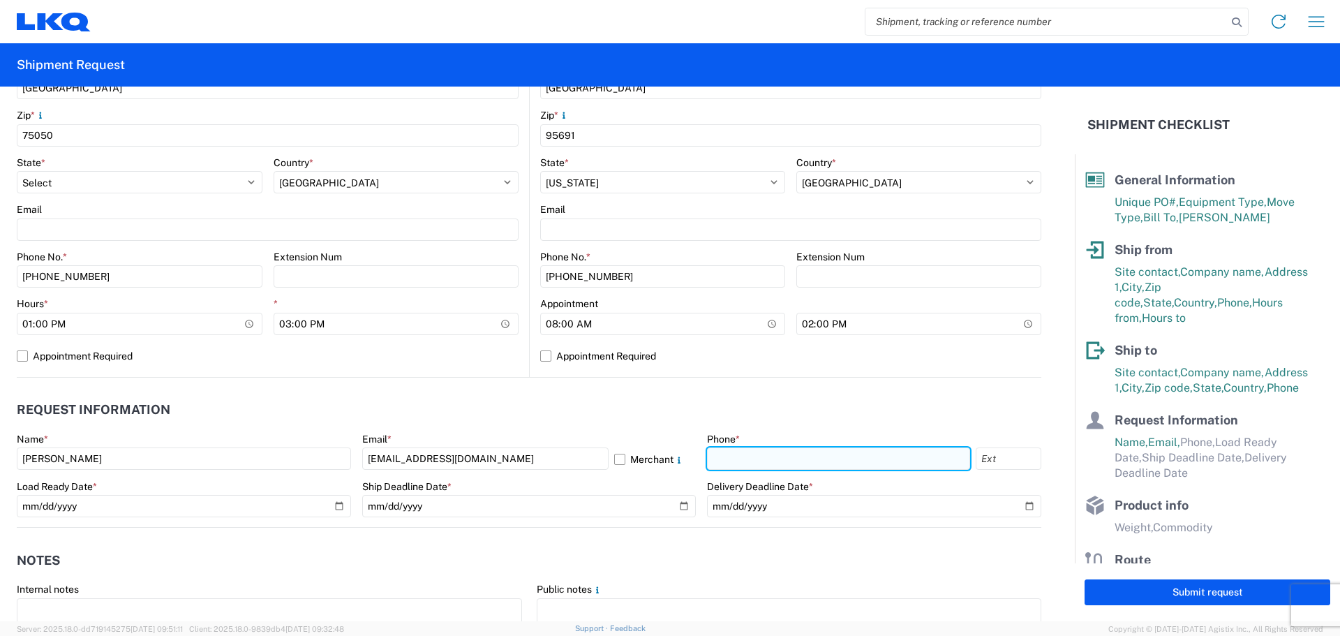
click at [815, 454] on input "text" at bounding box center [838, 458] width 263 height 22
type input "[PHONE_NUMBER]"
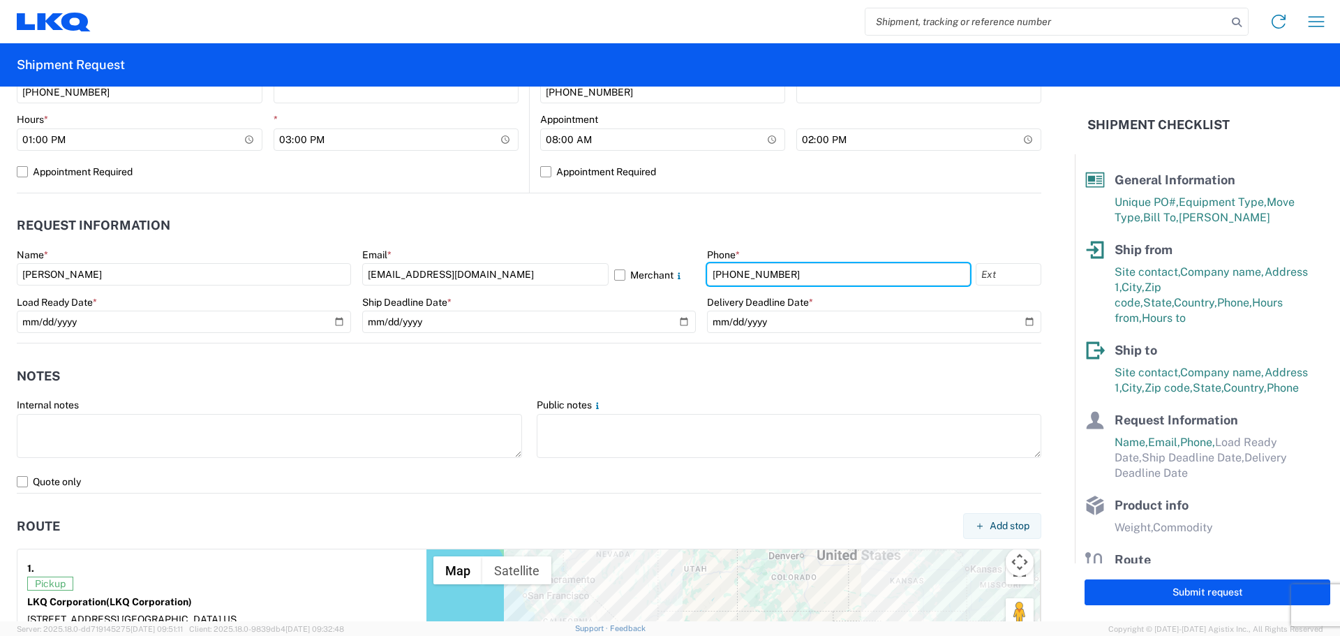
scroll to position [651, 0]
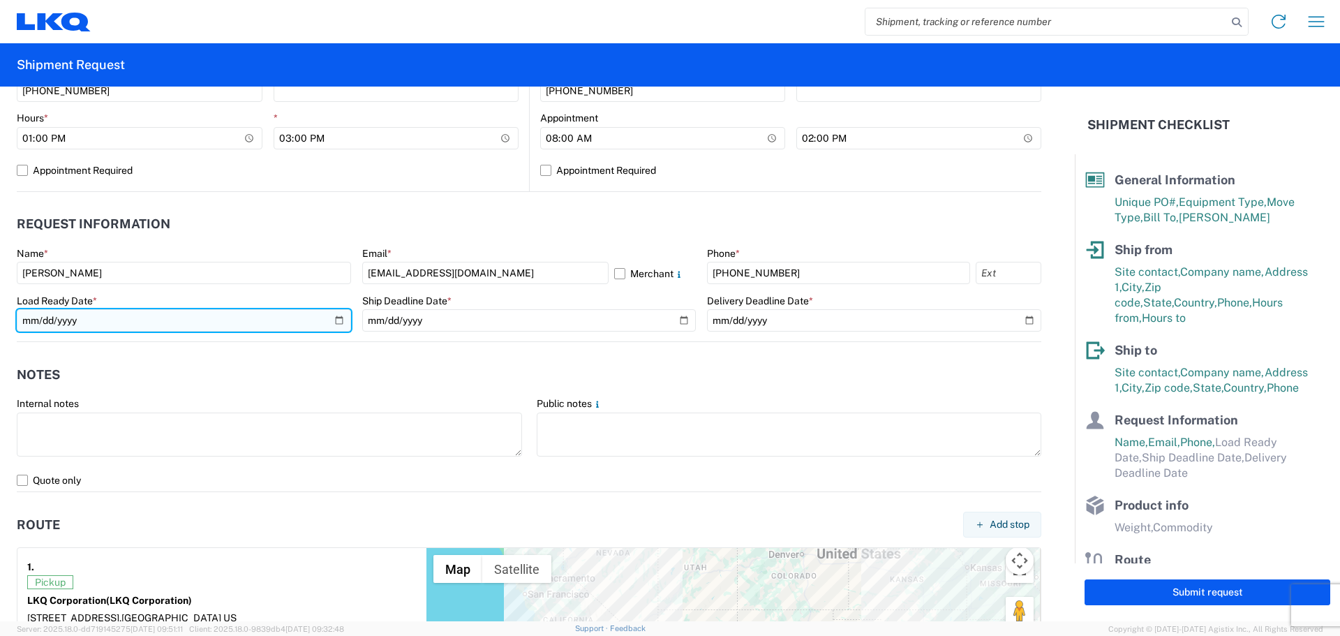
click at [334, 319] on input "date" at bounding box center [184, 320] width 334 height 22
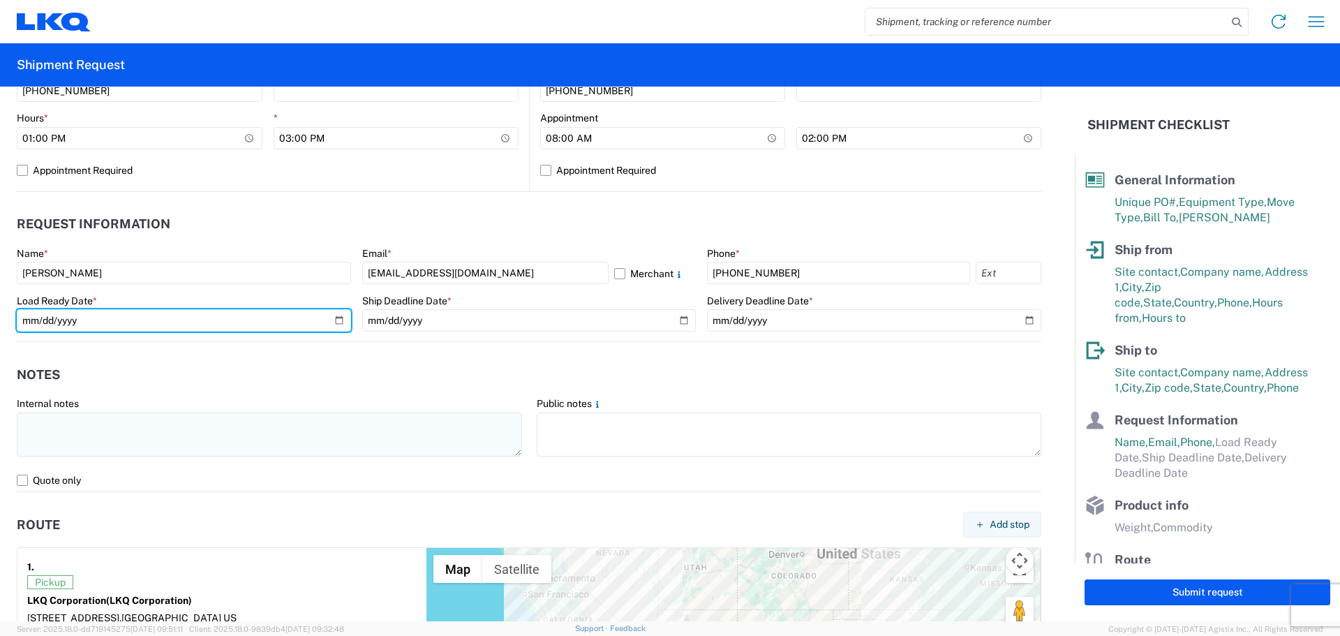
type input "[DATE]"
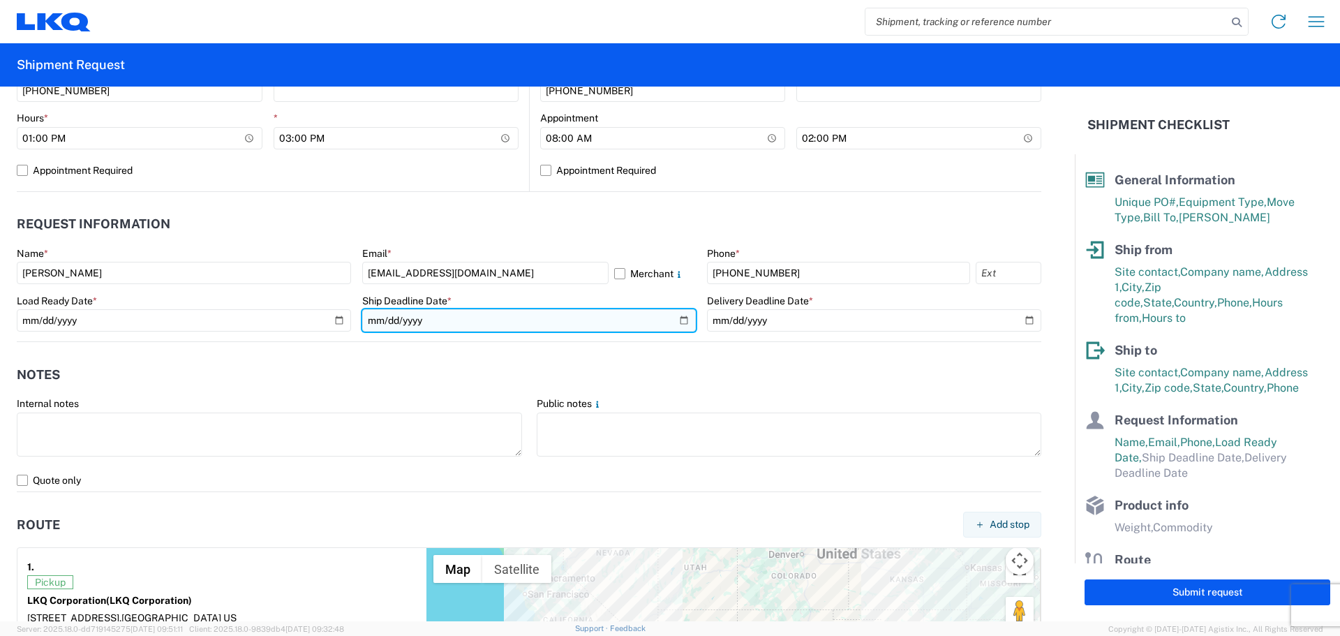
click at [674, 319] on input "date" at bounding box center [529, 320] width 334 height 22
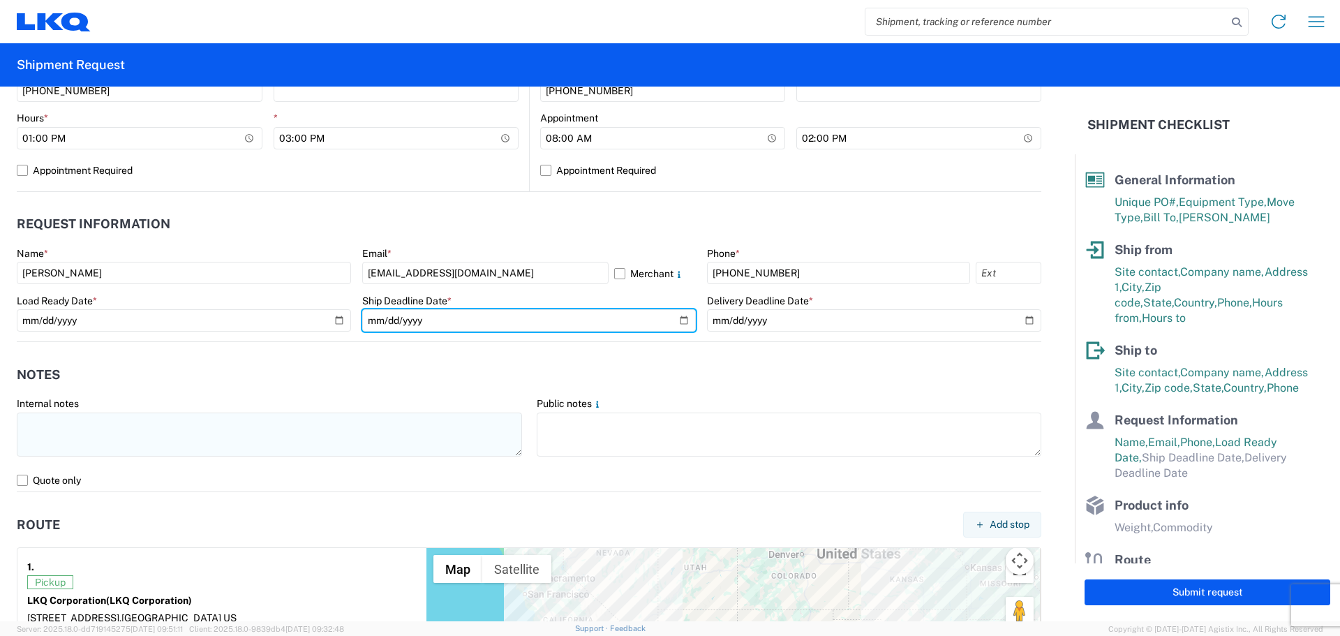
type input "[DATE]"
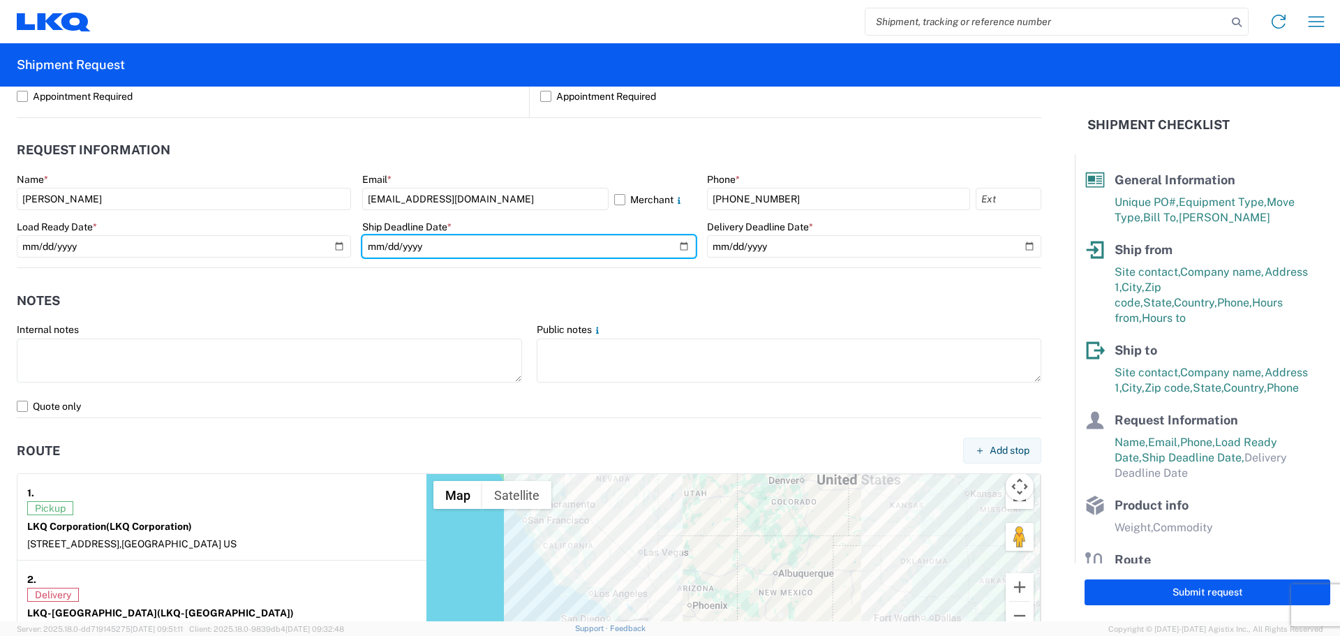
scroll to position [745, 0]
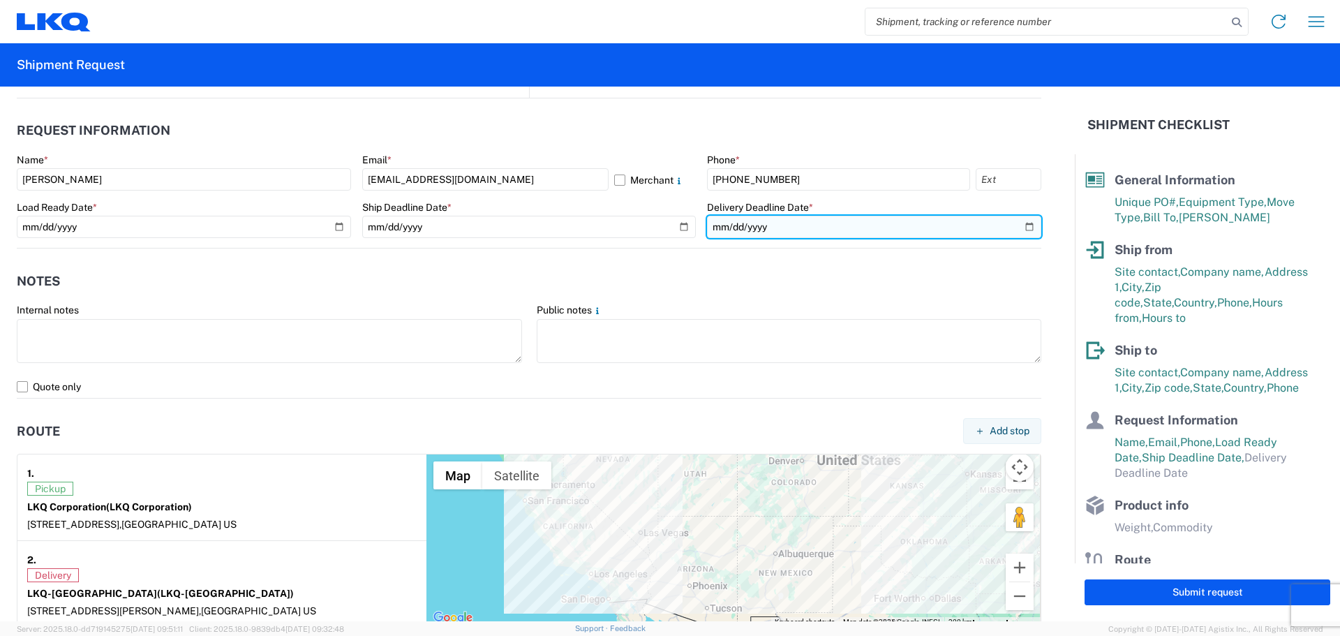
click at [1022, 226] on input "date" at bounding box center [874, 227] width 334 height 22
type input "[DATE]"
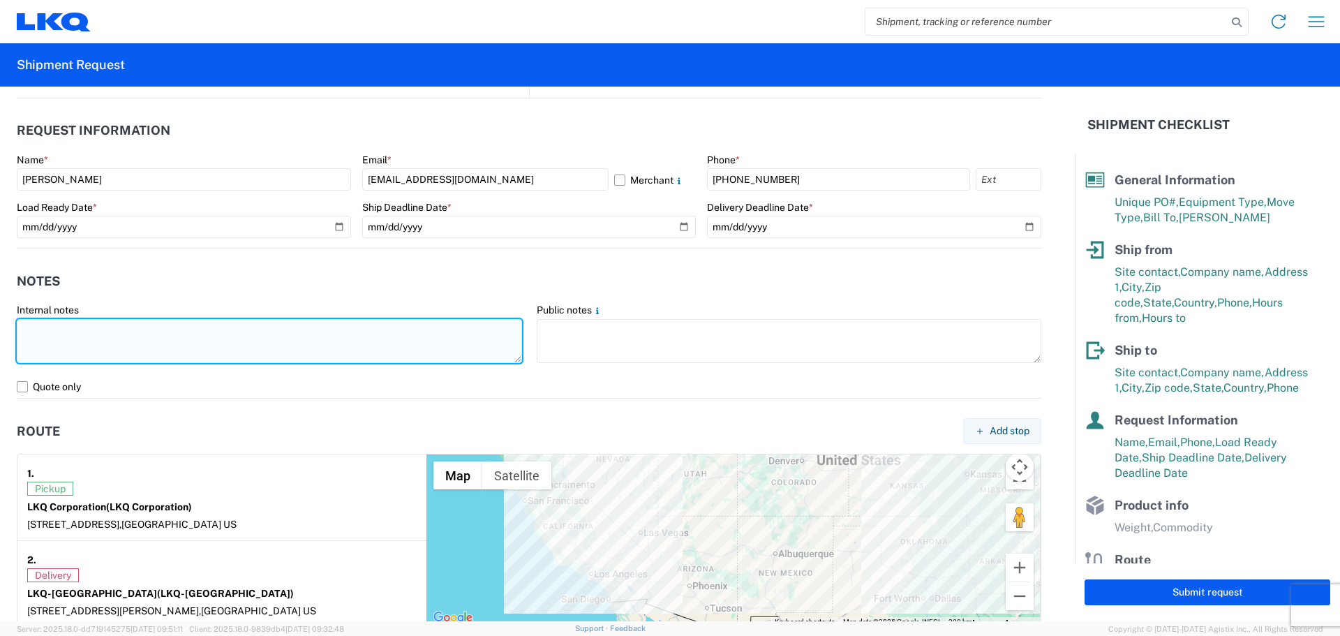
click at [166, 347] on textarea at bounding box center [269, 341] width 505 height 44
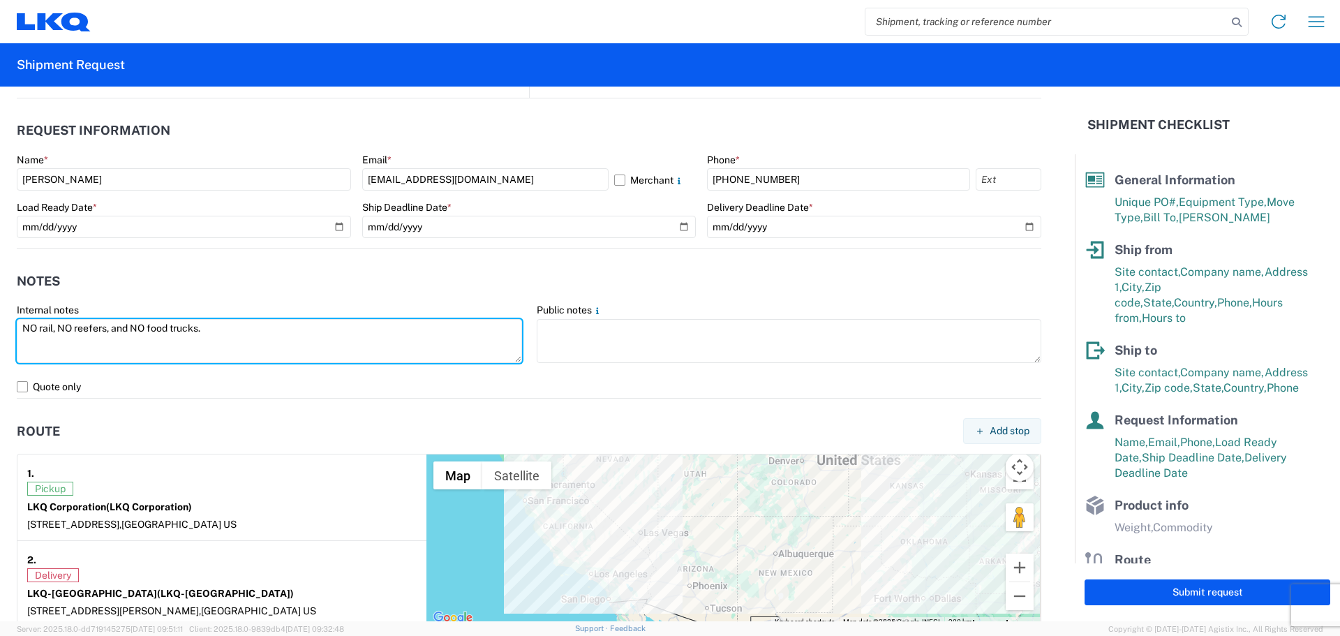
drag, startPoint x: 232, startPoint y: 330, endPoint x: 0, endPoint y: 342, distance: 232.7
click at [0, 342] on form "General Information Template PO# T3137 Equipment Type * Select 53’ Dry Van Flat…" at bounding box center [537, 354] width 1075 height 535
type textarea "NO rail, NO reefers, and NO food trucks."
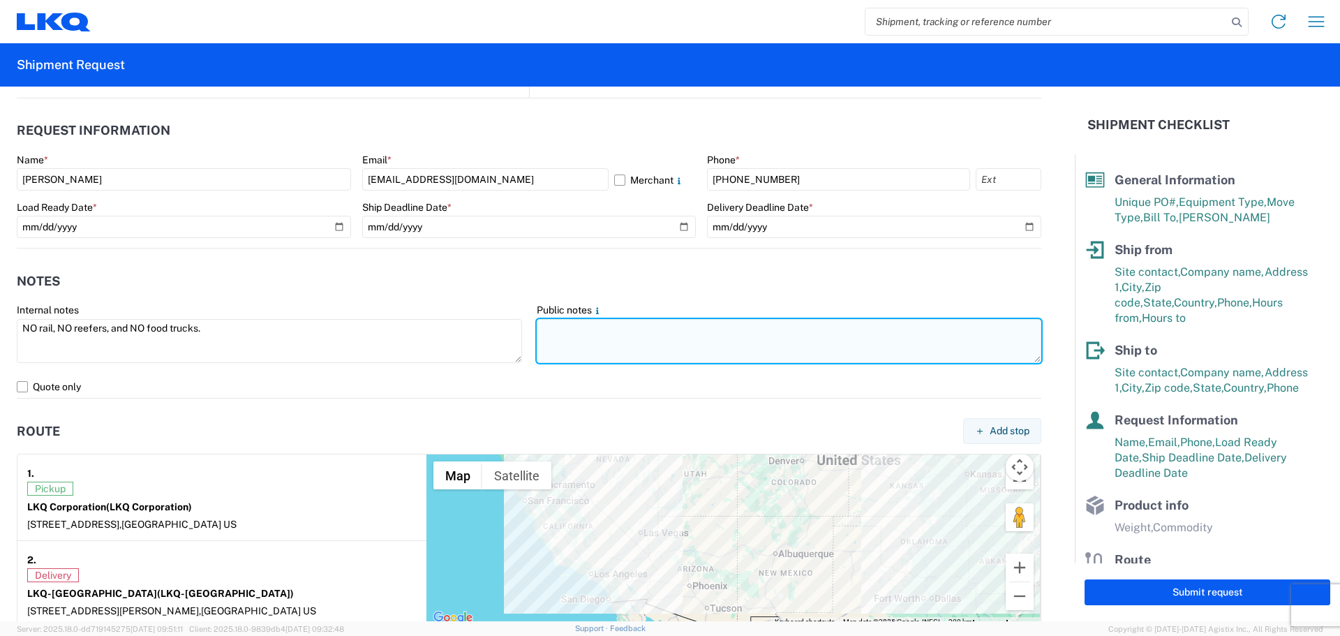
click at [593, 344] on textarea at bounding box center [789, 341] width 505 height 44
paste textarea "NO rail, NO reefers, and NO food trucks."
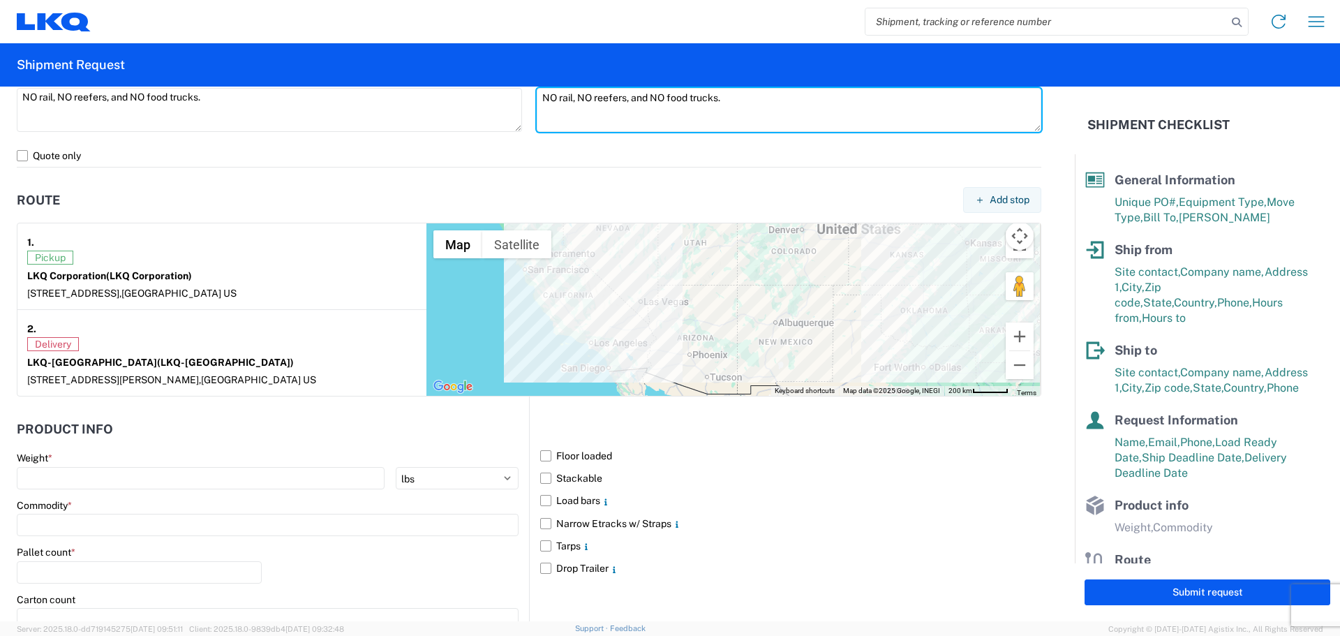
scroll to position [1140, 0]
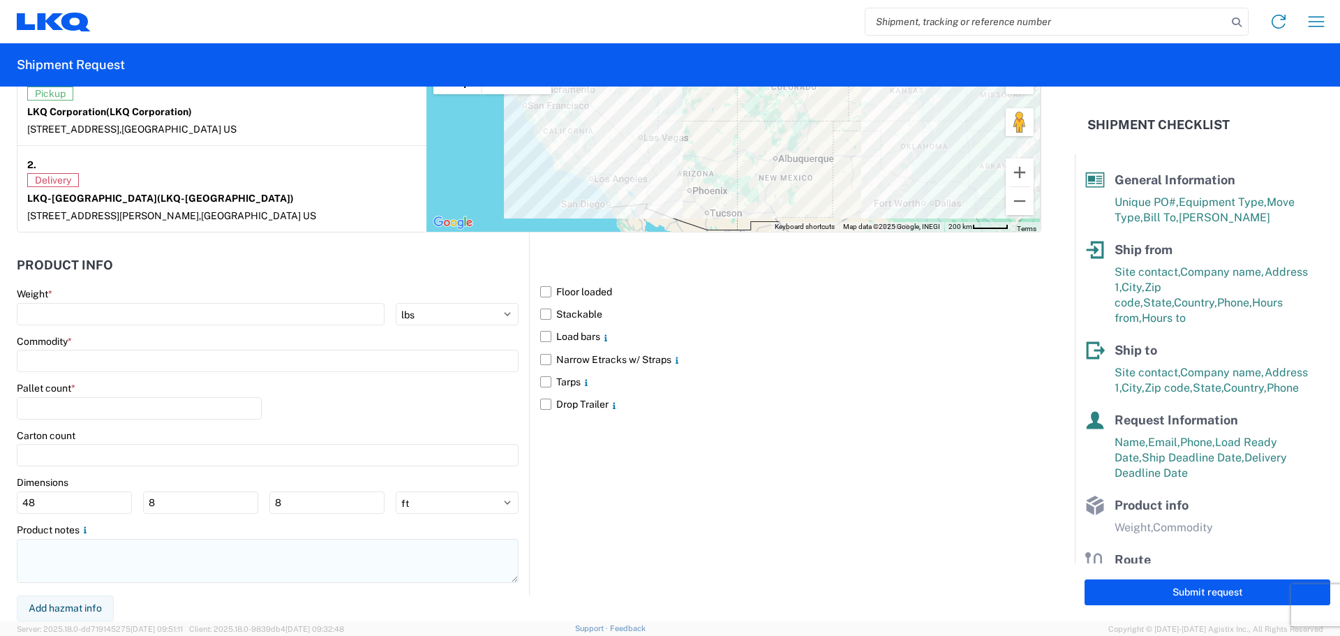
type textarea "NO rail, NO reefers, and NO food trucks."
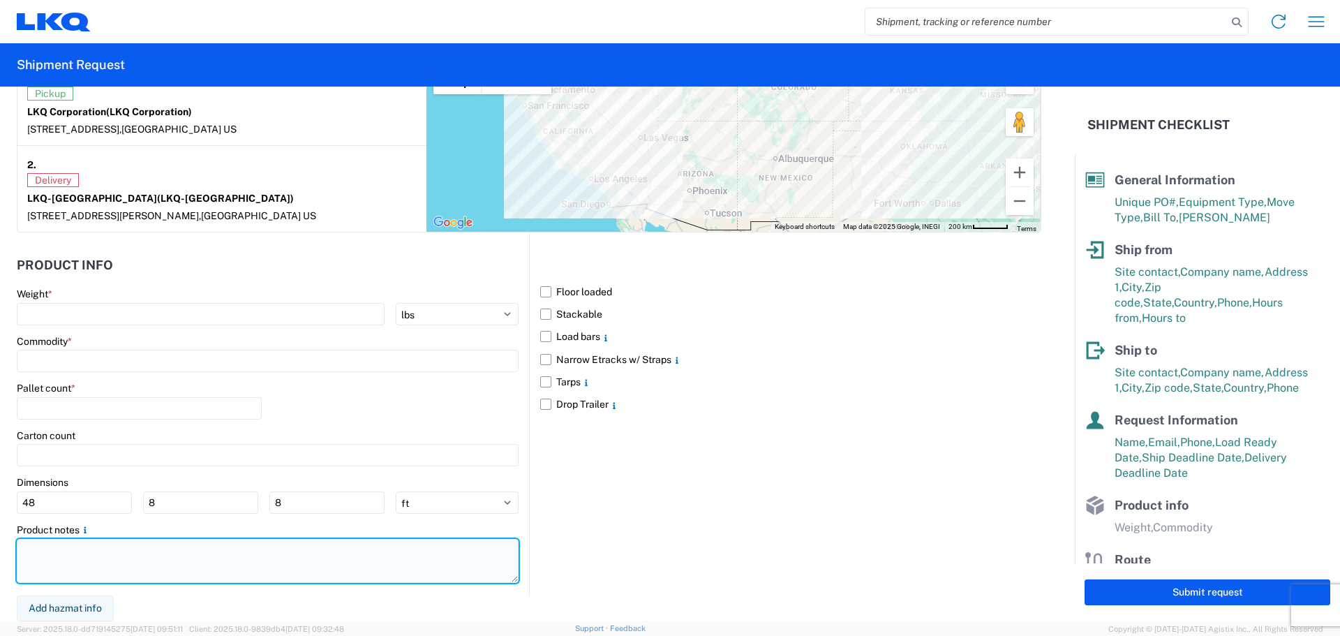
click at [121, 557] on textarea at bounding box center [268, 561] width 502 height 44
paste textarea "NO rail, NO reefers, and NO food trucks."
type textarea "NO rail, NO reefers, and NO food trucks."
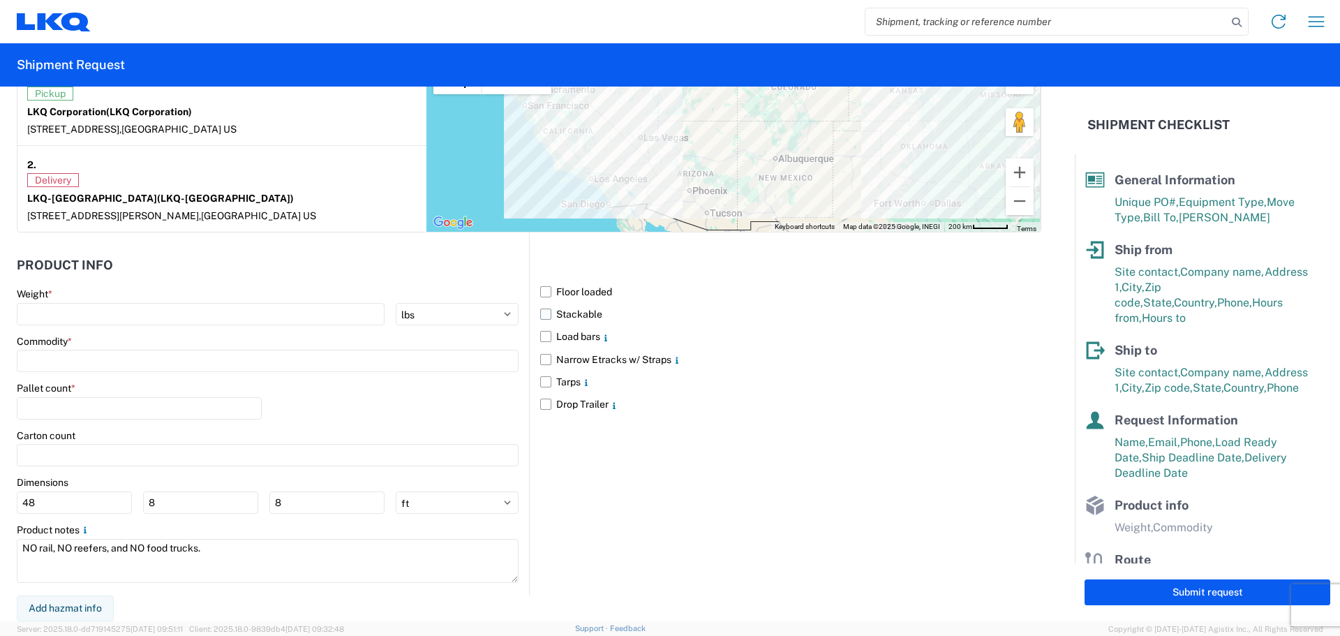
click at [541, 313] on label "Stackable" at bounding box center [790, 314] width 501 height 22
click at [0, 0] on input "Stackable" at bounding box center [0, 0] width 0 height 0
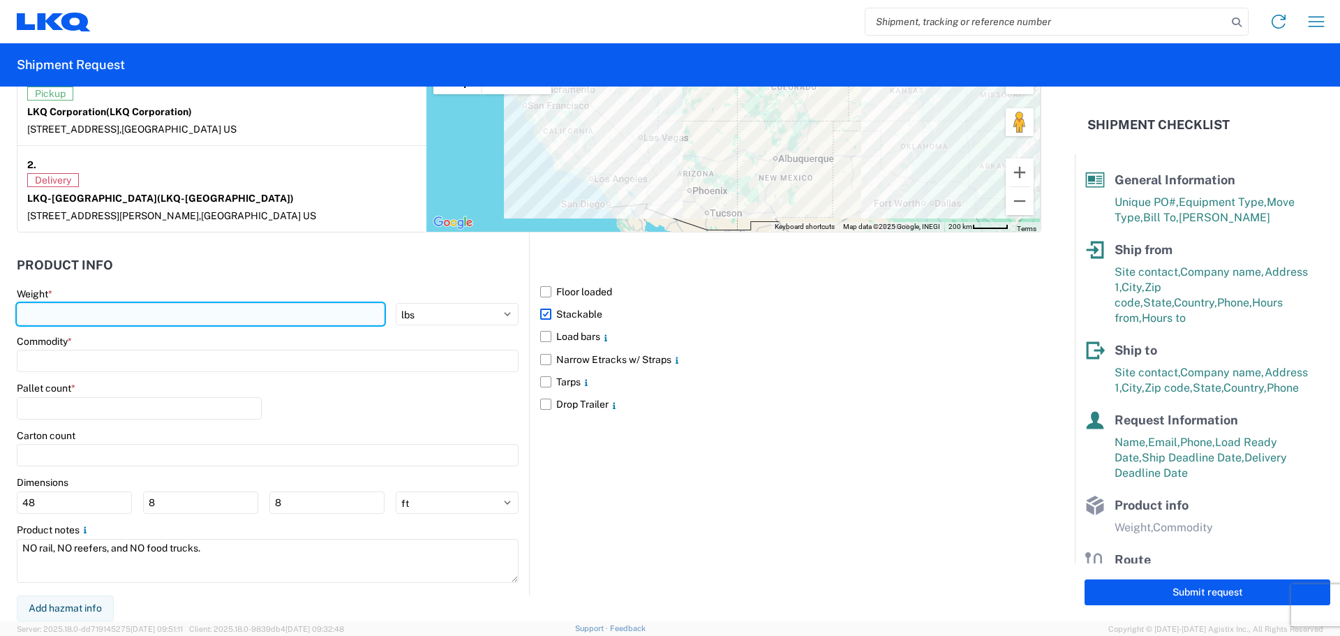
click at [149, 311] on input "number" at bounding box center [201, 314] width 368 height 22
type input "27012"
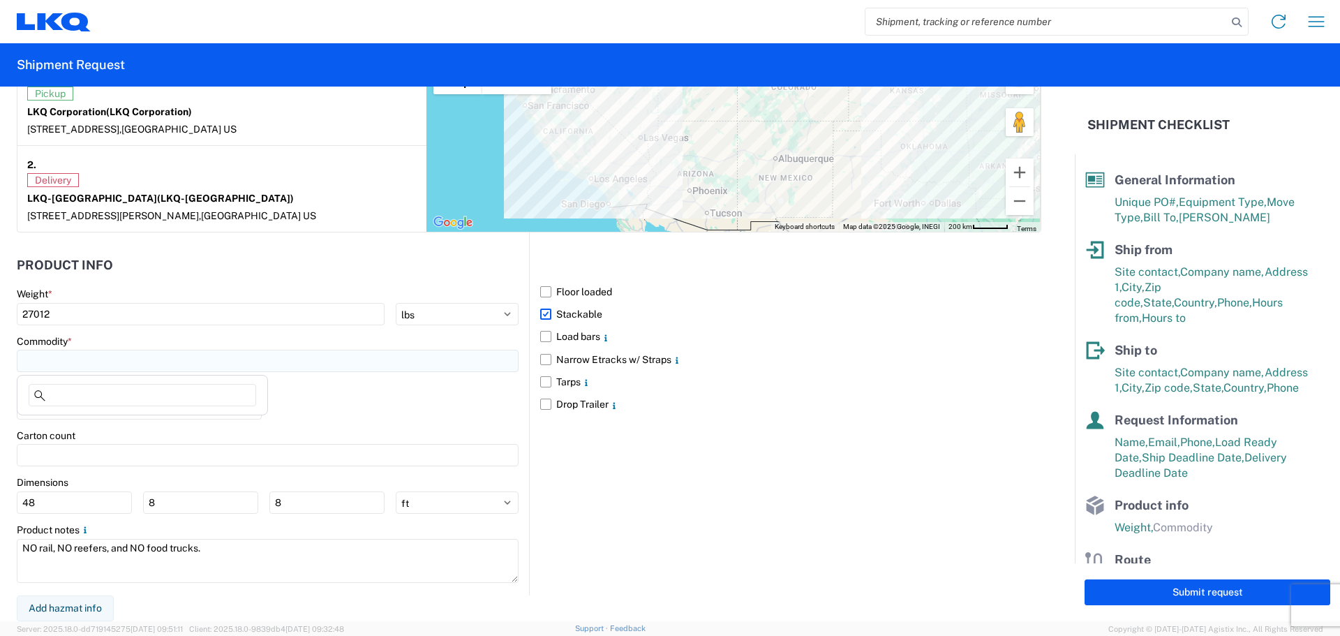
click at [80, 358] on input at bounding box center [268, 361] width 502 height 22
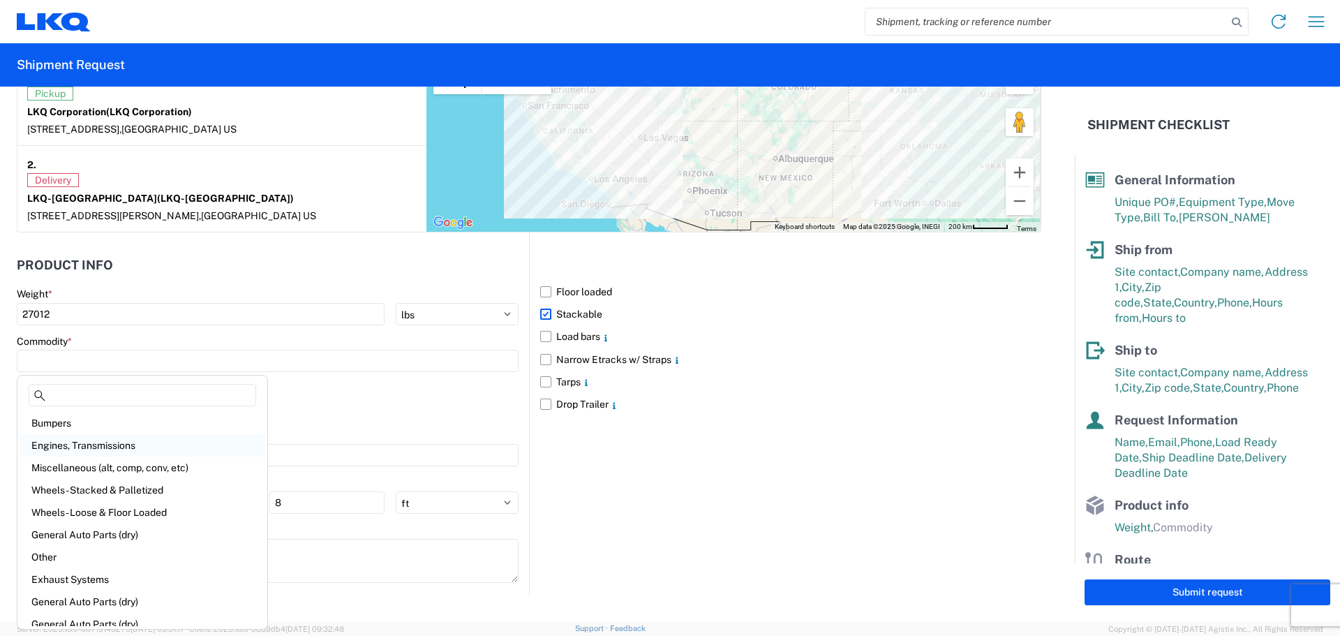
click at [108, 437] on div "Engines, Transmissions" at bounding box center [142, 445] width 244 height 22
type input "Engines, Transmissions"
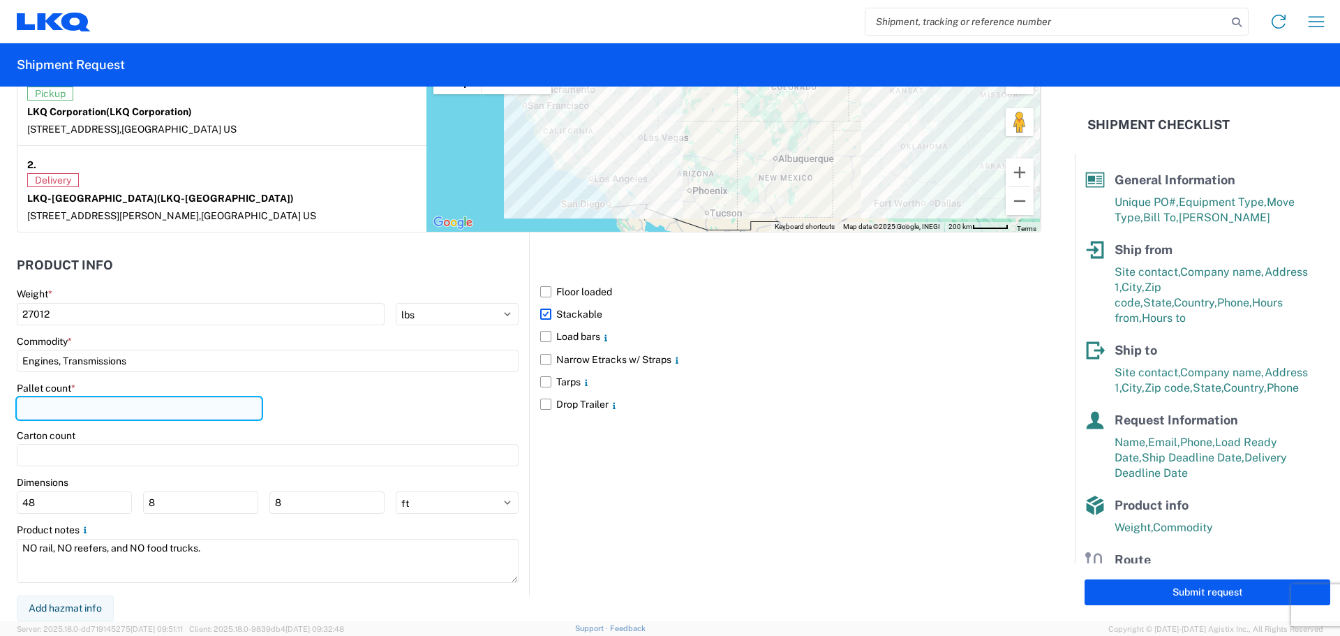
click at [85, 404] on input "number" at bounding box center [139, 408] width 245 height 22
type input "41"
click at [440, 386] on div "Pallet count * 41" at bounding box center [268, 405] width 502 height 47
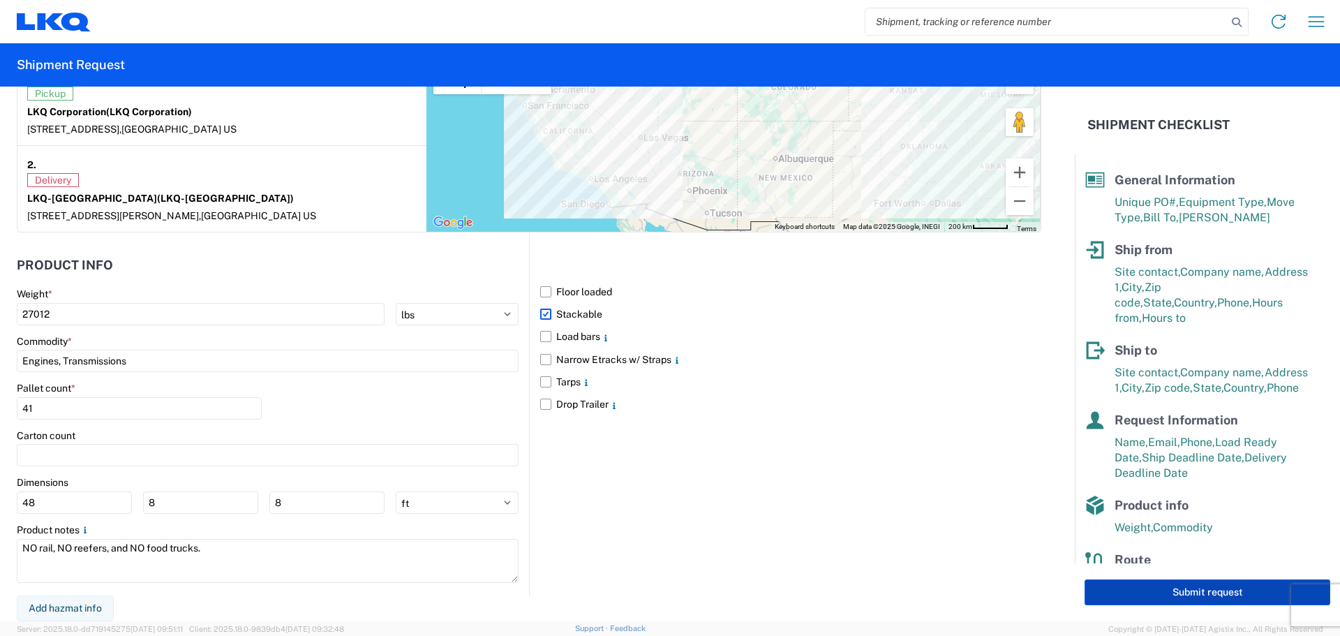
click at [1121, 588] on button "Submit request" at bounding box center [1208, 592] width 246 height 26
select select "US"
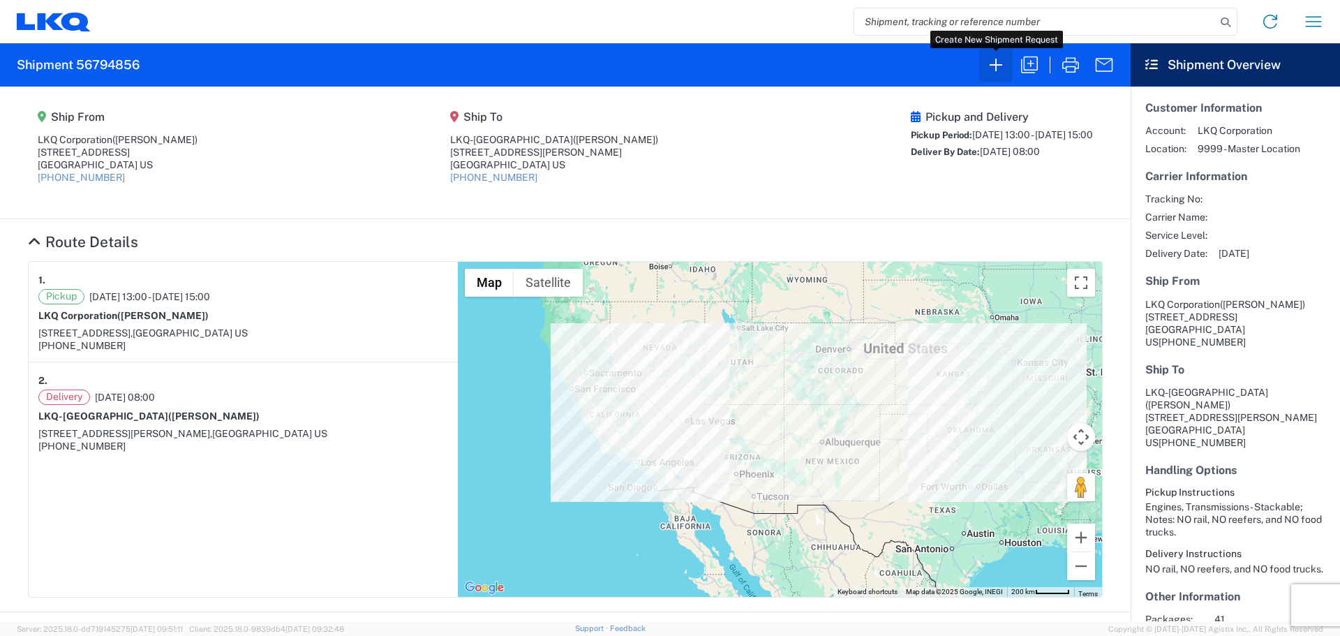
click at [999, 68] on icon "button" at bounding box center [996, 65] width 22 height 22
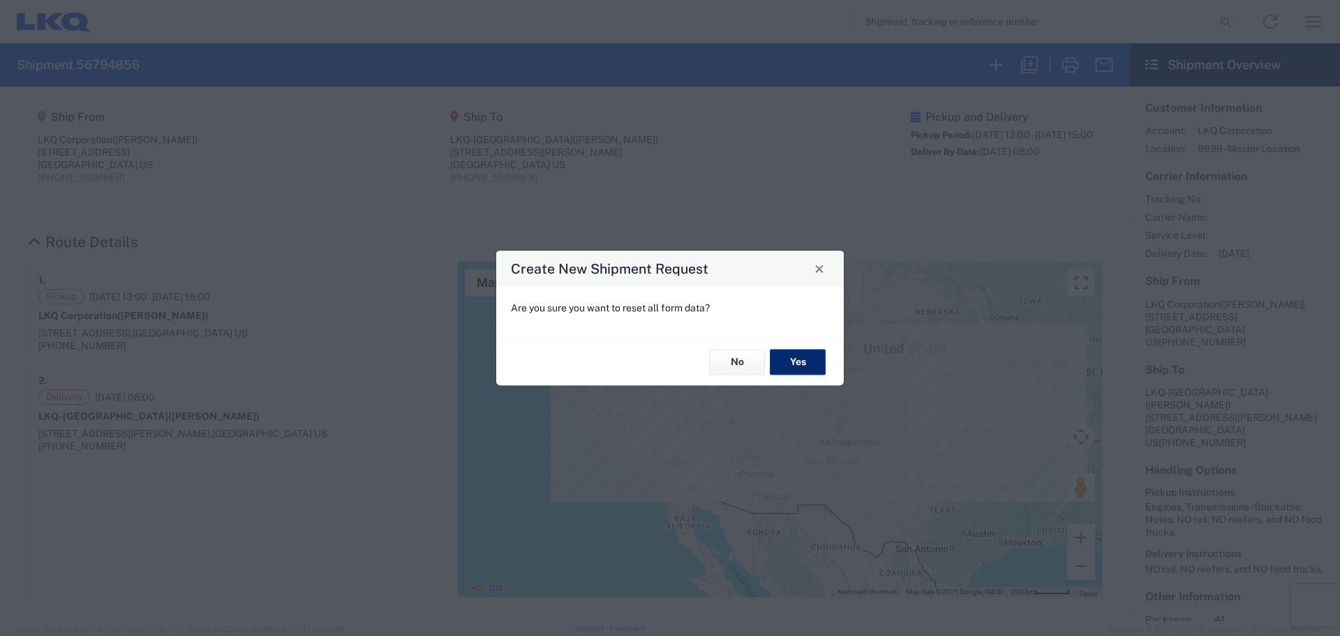
click at [803, 362] on button "Yes" at bounding box center [798, 363] width 56 height 26
select select "FULL"
select select "US"
select select "LBS"
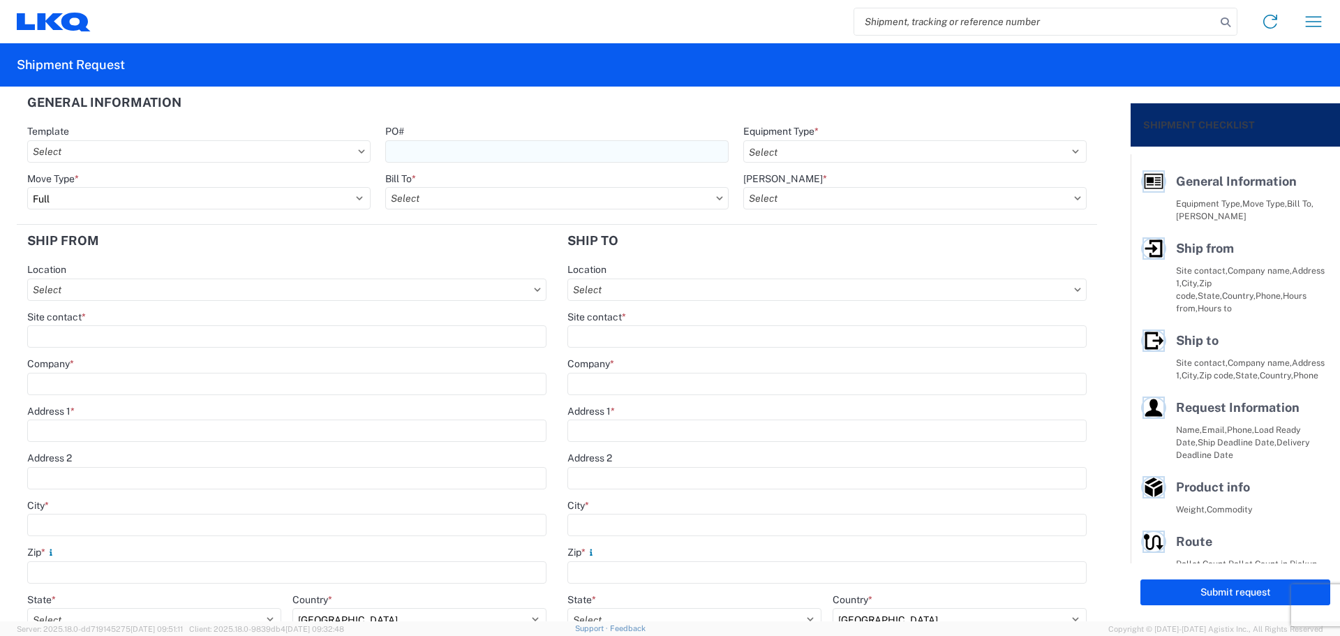
click at [472, 154] on input "PO#" at bounding box center [556, 151] width 343 height 22
type input "T3143"
click at [804, 152] on select "Select 53’ Dry Van Flatbed Dropdeck (van) Lowboy (flatbed) Rail" at bounding box center [914, 151] width 343 height 22
select select "STDV"
click at [743, 140] on select "Select 53’ Dry Van Flatbed Dropdeck (van) Lowboy (flatbed) Rail" at bounding box center [914, 151] width 343 height 22
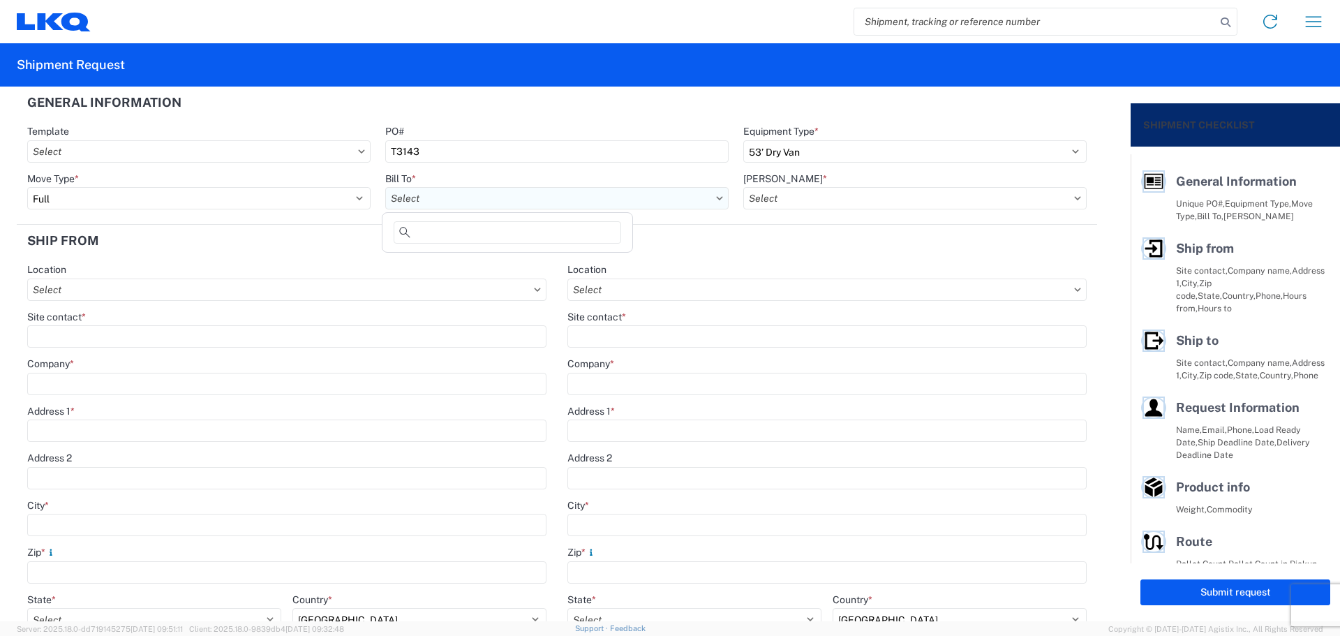
click at [414, 201] on input "Bill To *" at bounding box center [556, 198] width 343 height 22
type input "1882"
click at [475, 262] on div "1882 - North American ATK Corporation" at bounding box center [507, 260] width 244 height 22
type input "1882 - North American ATK Corporation"
click at [824, 193] on input "[PERSON_NAME] *" at bounding box center [914, 198] width 343 height 22
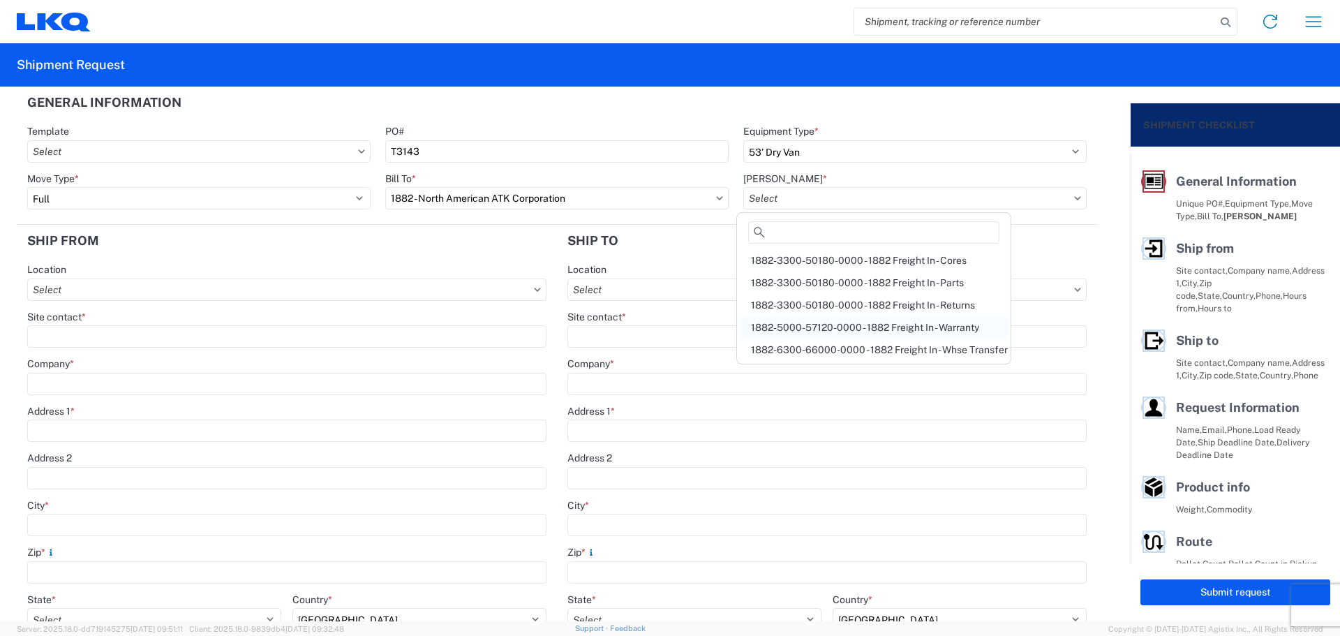
click at [896, 336] on div "1882-5000-57120-0000 - 1882 Freight In - Warranty" at bounding box center [874, 327] width 268 height 22
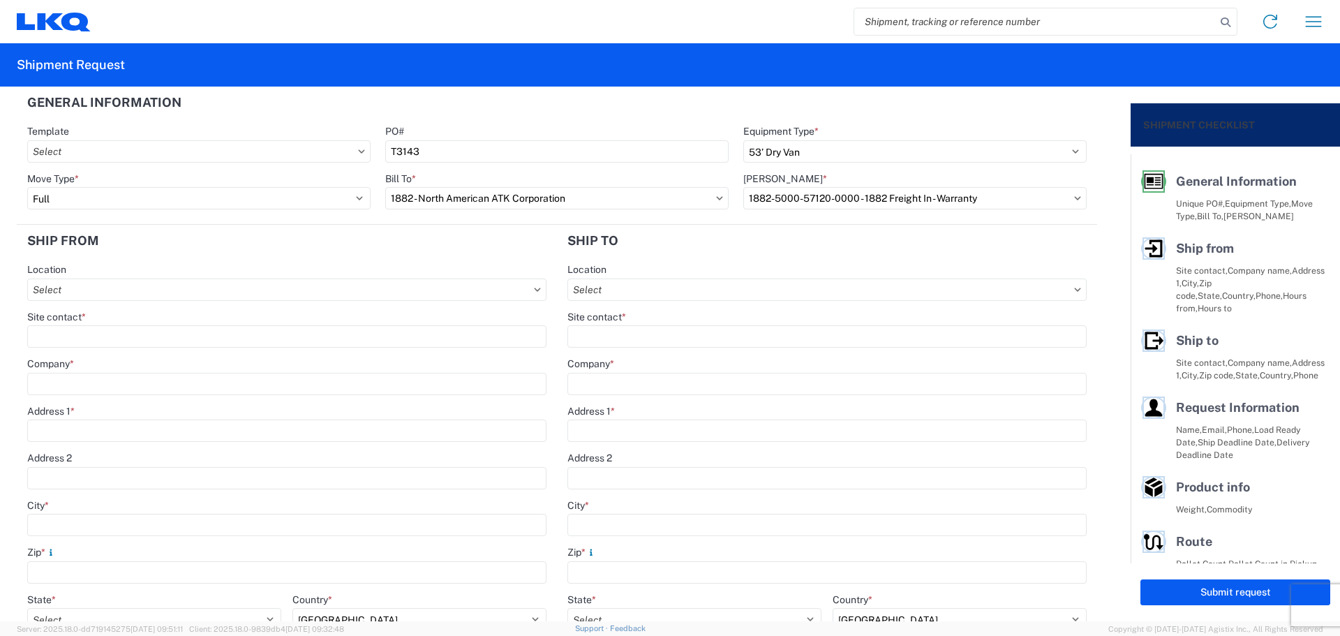
click at [896, 336] on input "Site contact *" at bounding box center [826, 336] width 519 height 22
click at [975, 194] on input "1882-5000-57120-0000 - 1882 Freight In - Warranty" at bounding box center [914, 198] width 343 height 22
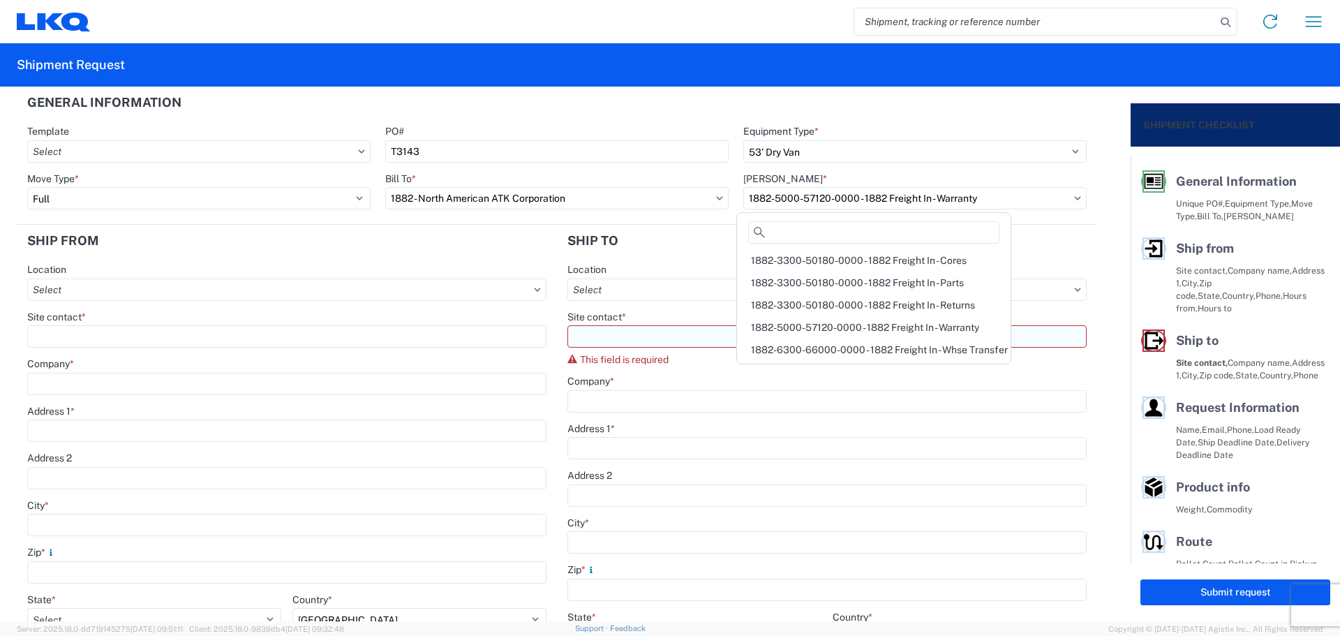
drag, startPoint x: 967, startPoint y: 352, endPoint x: 949, endPoint y: 339, distance: 22.5
click at [966, 350] on div "1882-6300-66000-0000 - 1882 Freight In - Whse Transfer" at bounding box center [874, 350] width 268 height 22
type input "1882-6300-66000-0000 - 1882 Freight In - Whse Transfer"
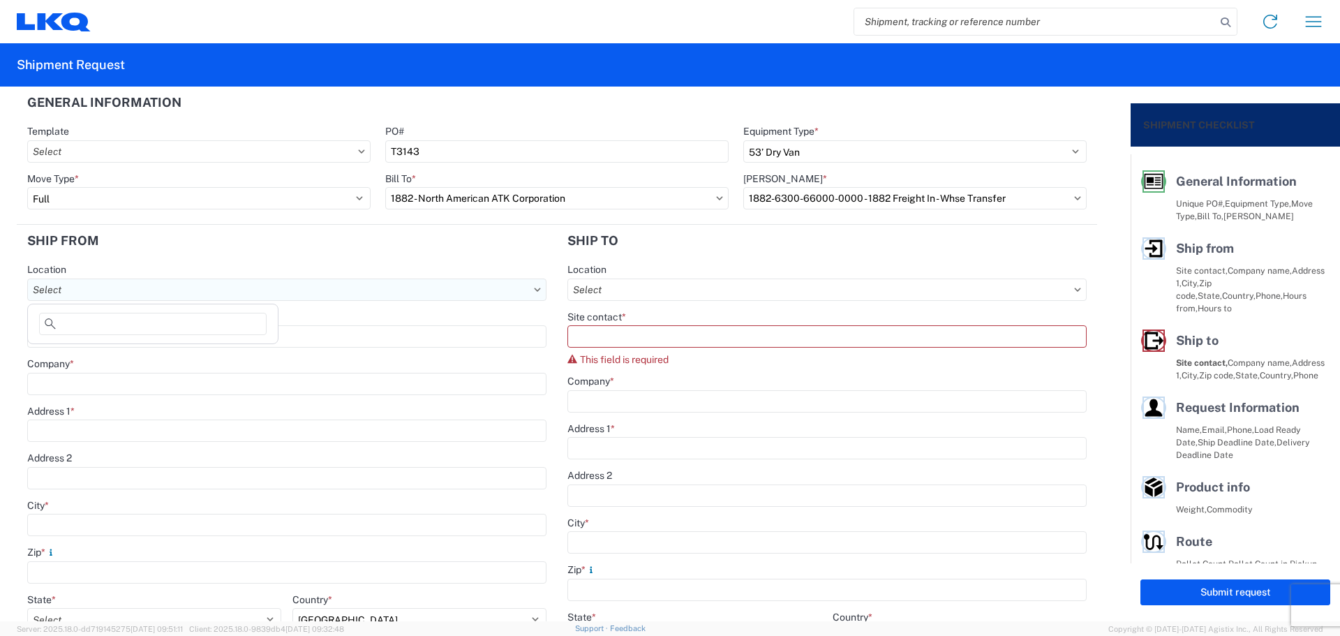
click at [102, 284] on input "Location" at bounding box center [286, 289] width 519 height 22
type input "1894"
click at [107, 359] on div "1894 - [GEOGRAPHIC_DATA], [GEOGRAPHIC_DATA]- GPS" at bounding box center [164, 352] width 267 height 22
type input "1894 - [GEOGRAPHIC_DATA], [GEOGRAPHIC_DATA]- GPS"
type input "LKQ Corporation"
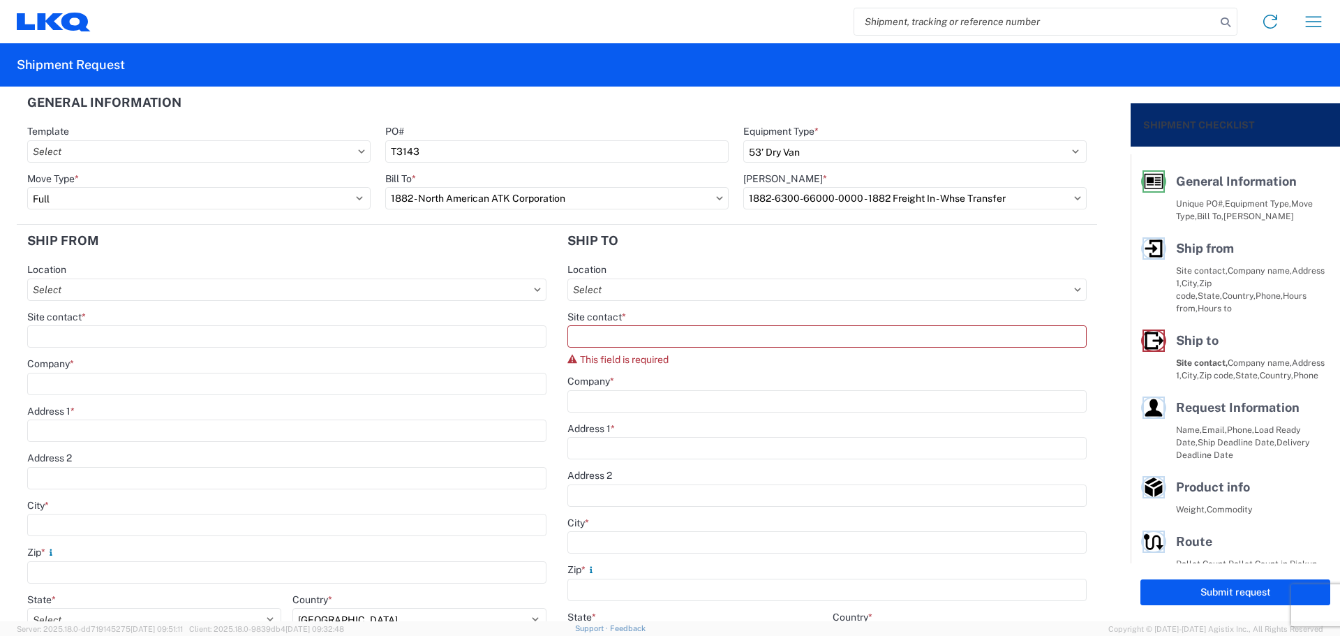
type input "[STREET_ADDRESS]"
type input "Newnan"
type input "30265"
select select "GA"
type input "[PHONE_NUMBER]"
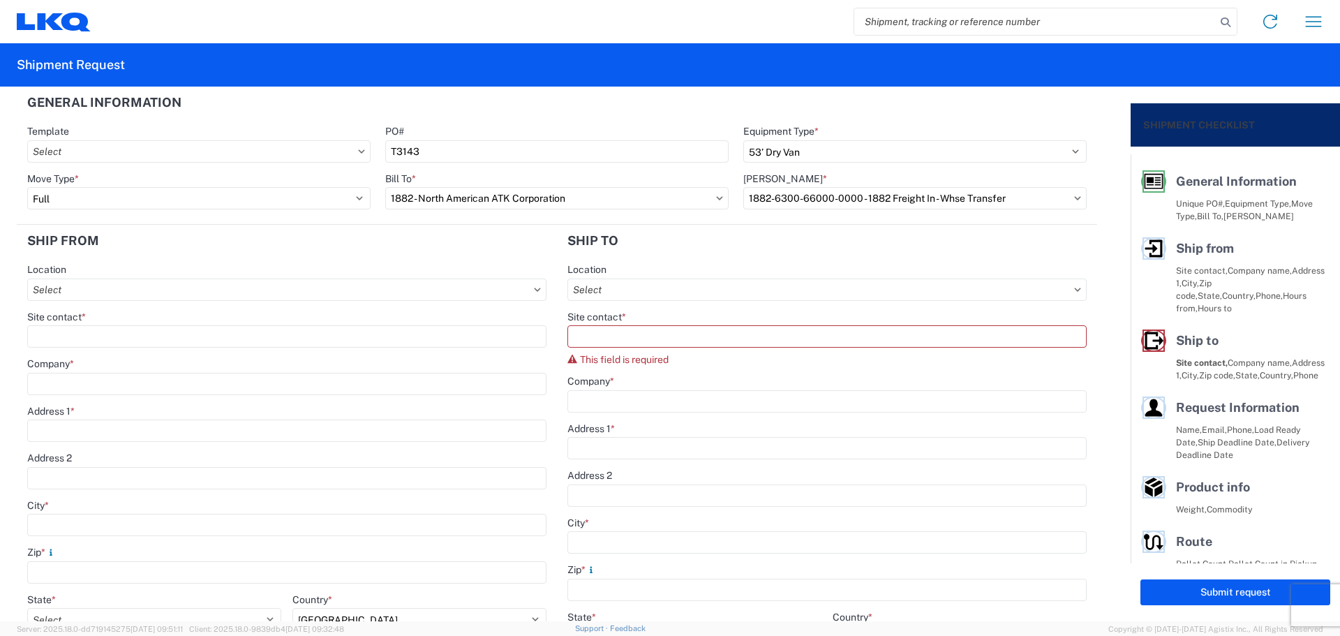
type input "07:00"
type input "15:00"
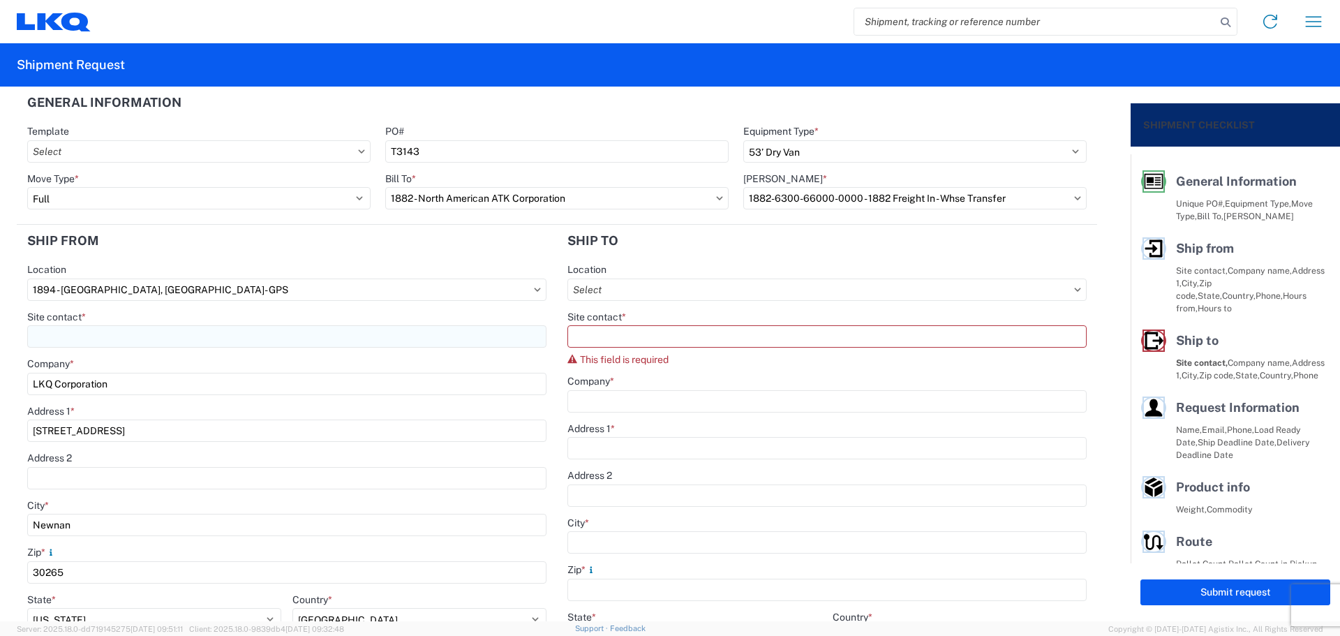
click at [97, 334] on input "Site contact *" at bounding box center [286, 336] width 519 height 22
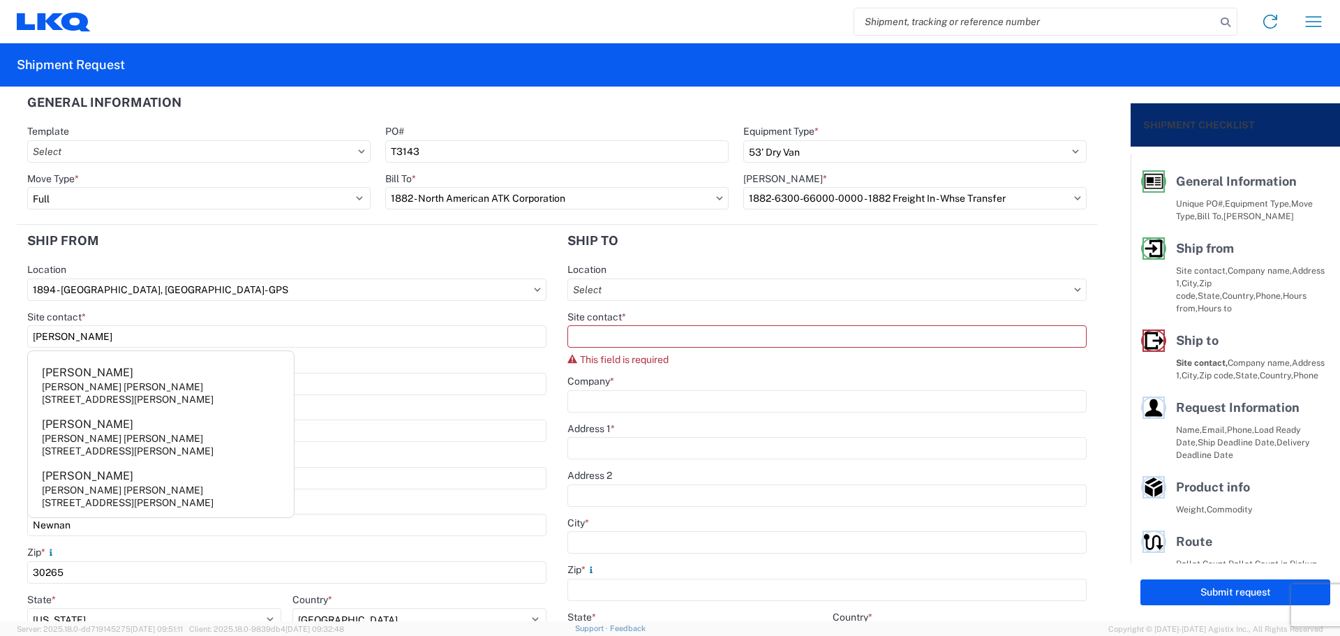
type input "[PERSON_NAME]"
click at [149, 255] on header "Ship from" at bounding box center [287, 240] width 540 height 31
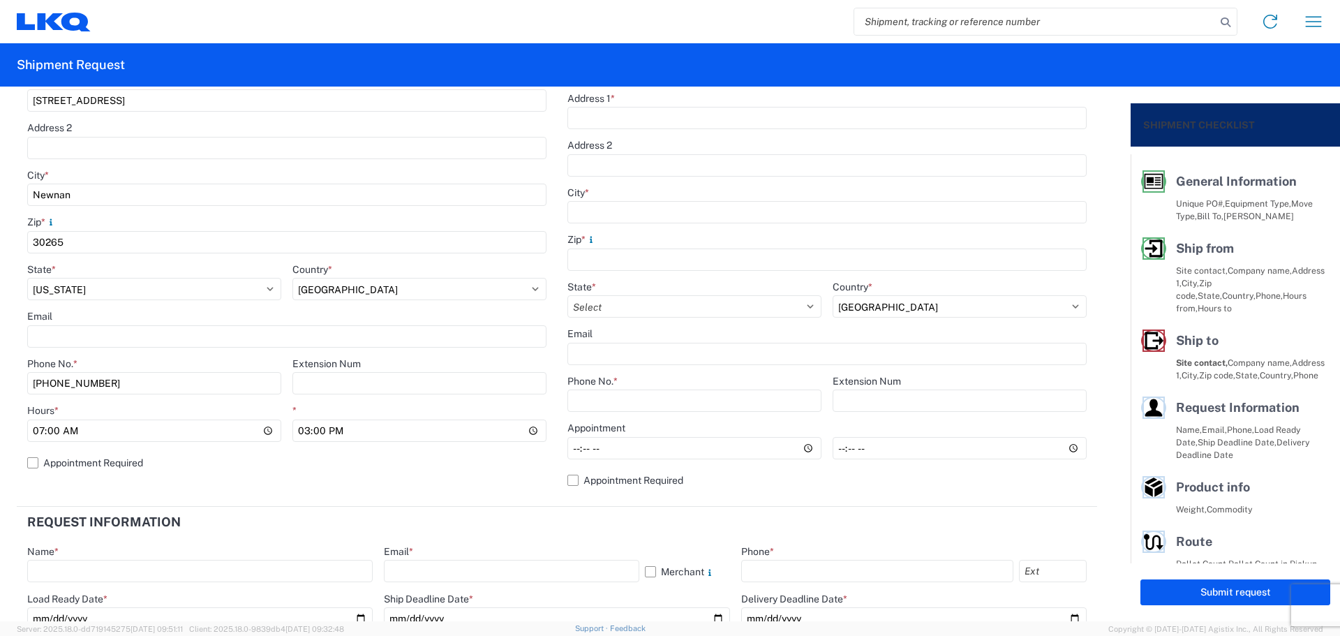
scroll to position [372, 0]
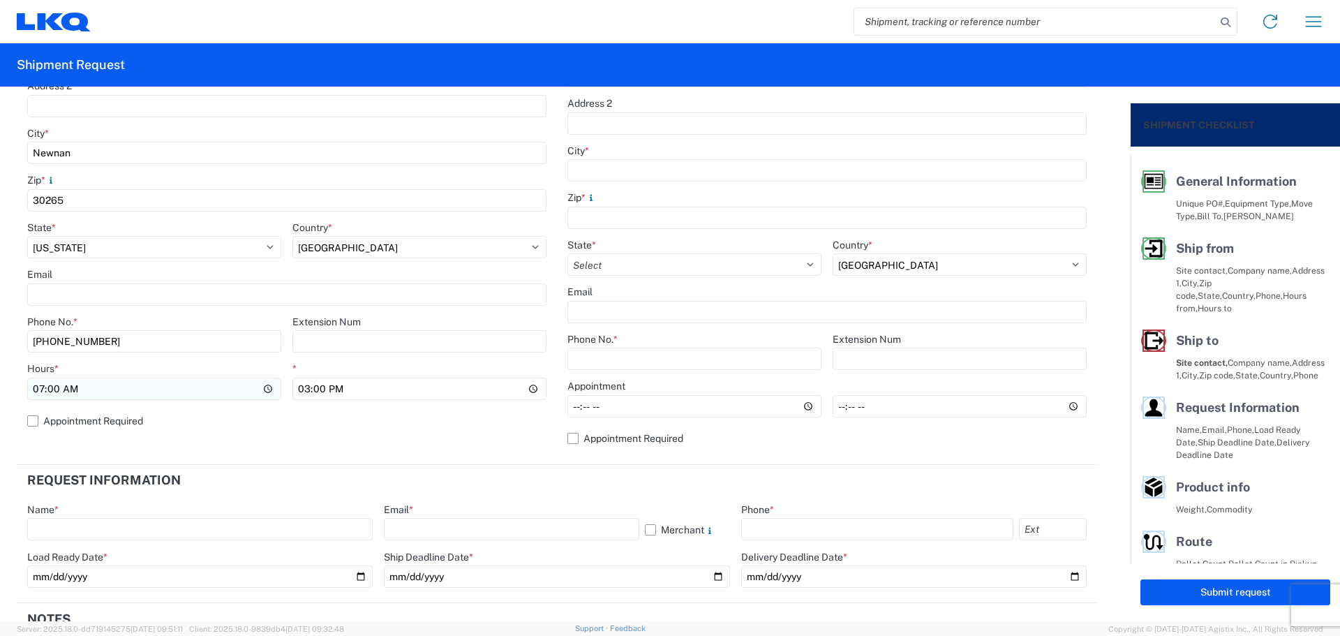
click at [38, 388] on input "07:00" at bounding box center [154, 389] width 254 height 22
type input "06:00"
type input "10:00"
click at [641, 475] on header "Request Information" at bounding box center [557, 480] width 1080 height 31
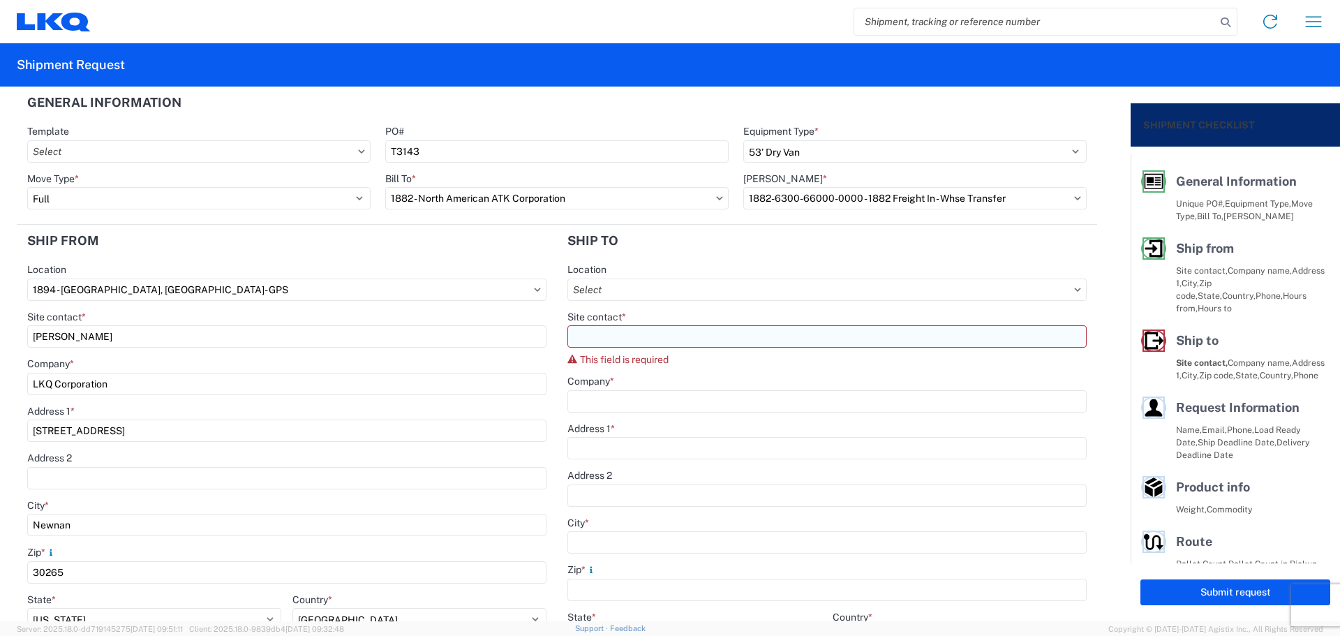
click at [607, 336] on input "Site contact *" at bounding box center [826, 336] width 519 height 22
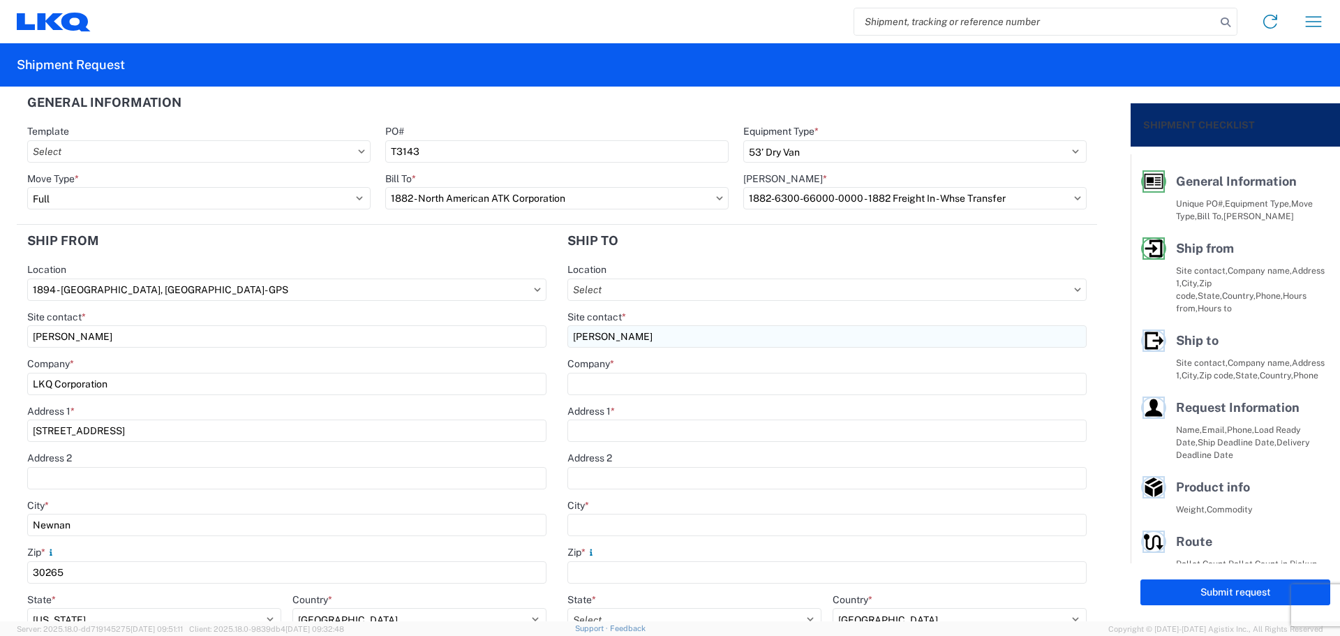
type input "[PERSON_NAME]"
type input "LKQ-[GEOGRAPHIC_DATA]"
type input "[STREET_ADDRESS][PERSON_NAME]"
type input "E"
type input "[GEOGRAPHIC_DATA]"
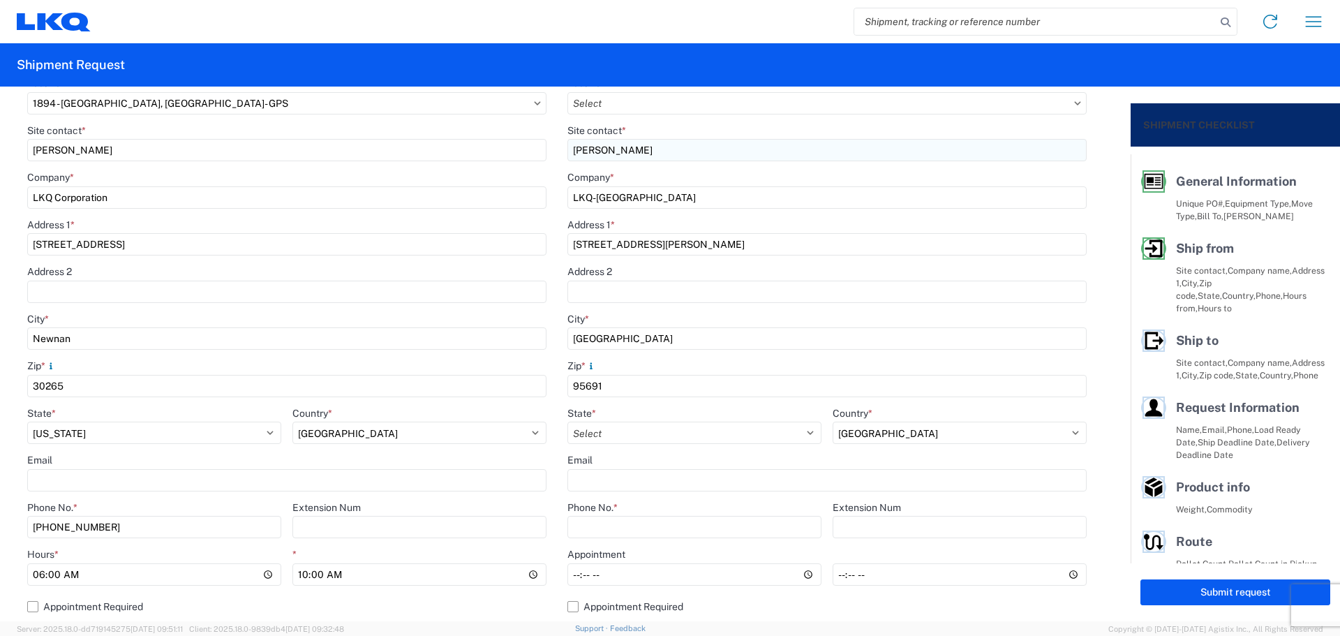
scroll to position [279, 0]
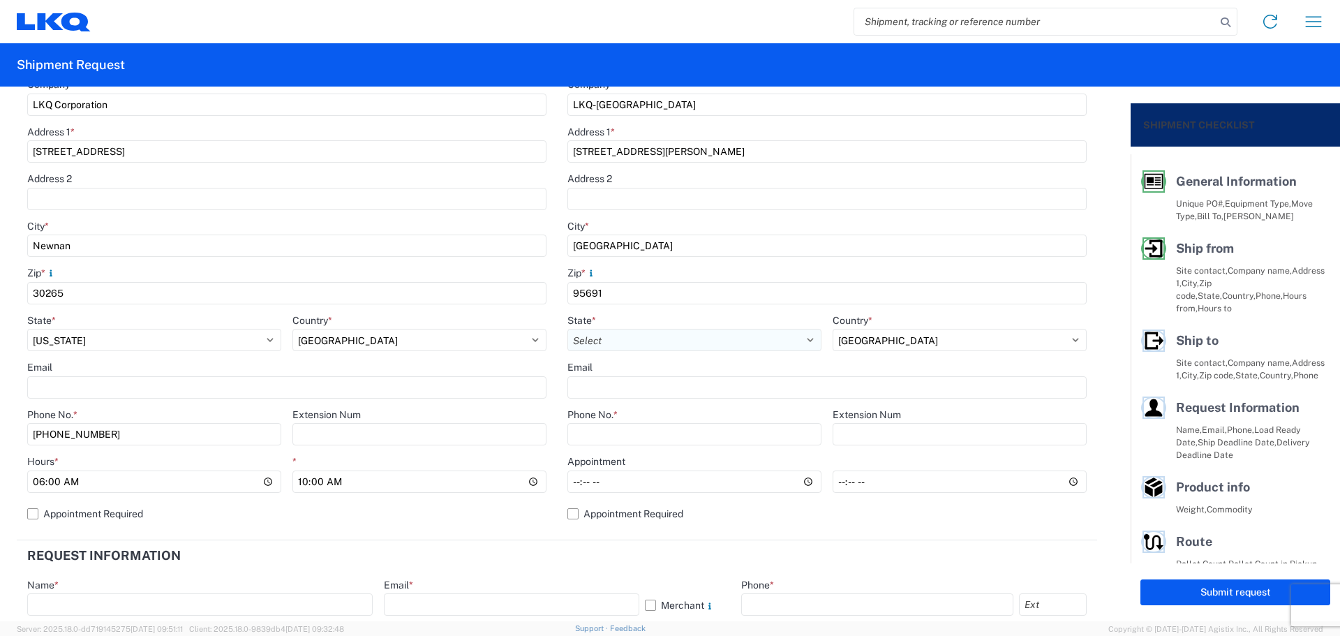
type input "95691"
click at [621, 345] on select "Select [US_STATE] [US_STATE] [US_STATE] [US_STATE] Armed Forces Americas Armed …" at bounding box center [694, 340] width 254 height 22
select select "CA"
click at [621, 345] on select "Select [US_STATE] [US_STATE] [US_STATE] [US_STATE] Armed Forces Americas Armed …" at bounding box center [694, 340] width 254 height 22
click at [622, 425] on input "Phone No. *" at bounding box center [694, 434] width 254 height 22
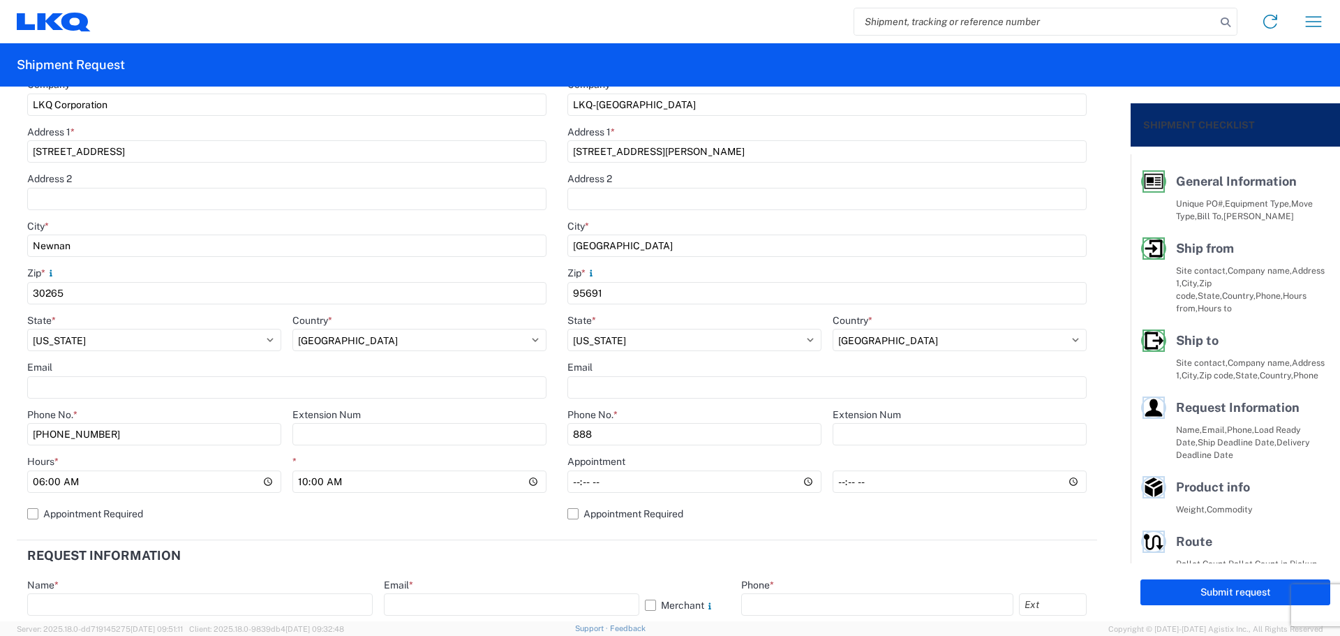
type input "[PHONE_NUMBER]"
click at [570, 485] on input "Hours *" at bounding box center [694, 481] width 254 height 22
type input "08:00"
type input "14:00"
click at [533, 575] on agx-form-section "Request Information Name * Email * Merchant Phone * Load Ready Date * Ship Dead…" at bounding box center [557, 609] width 1080 height 138
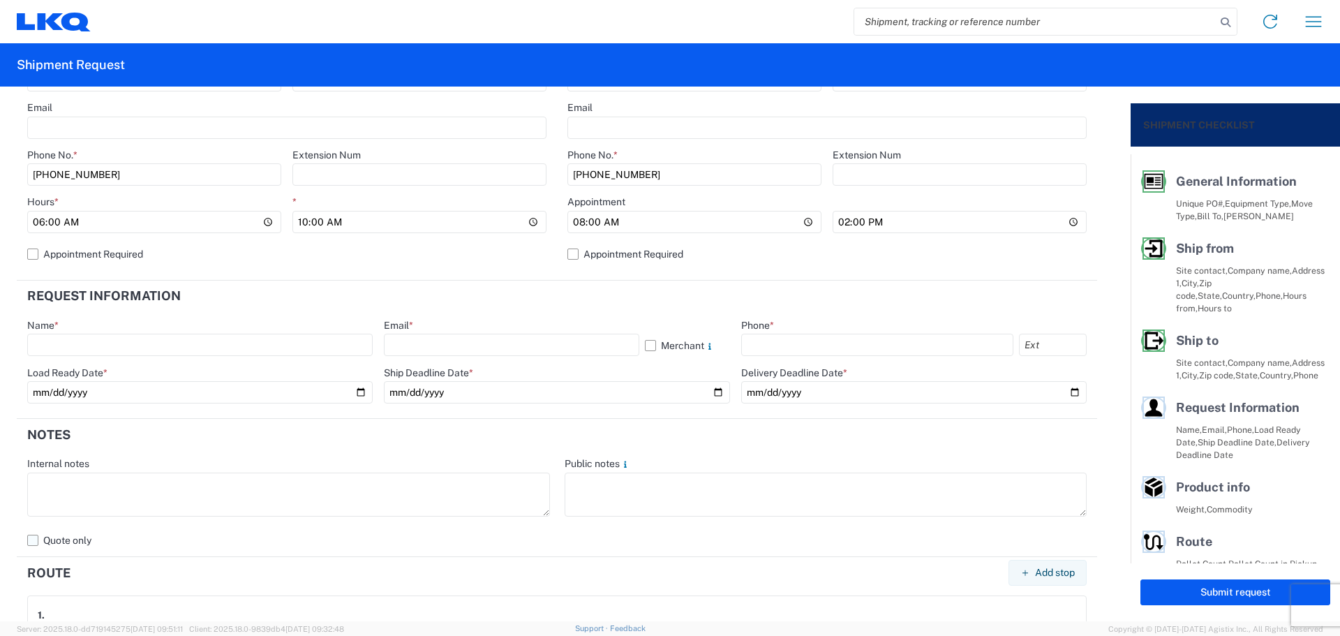
scroll to position [558, 0]
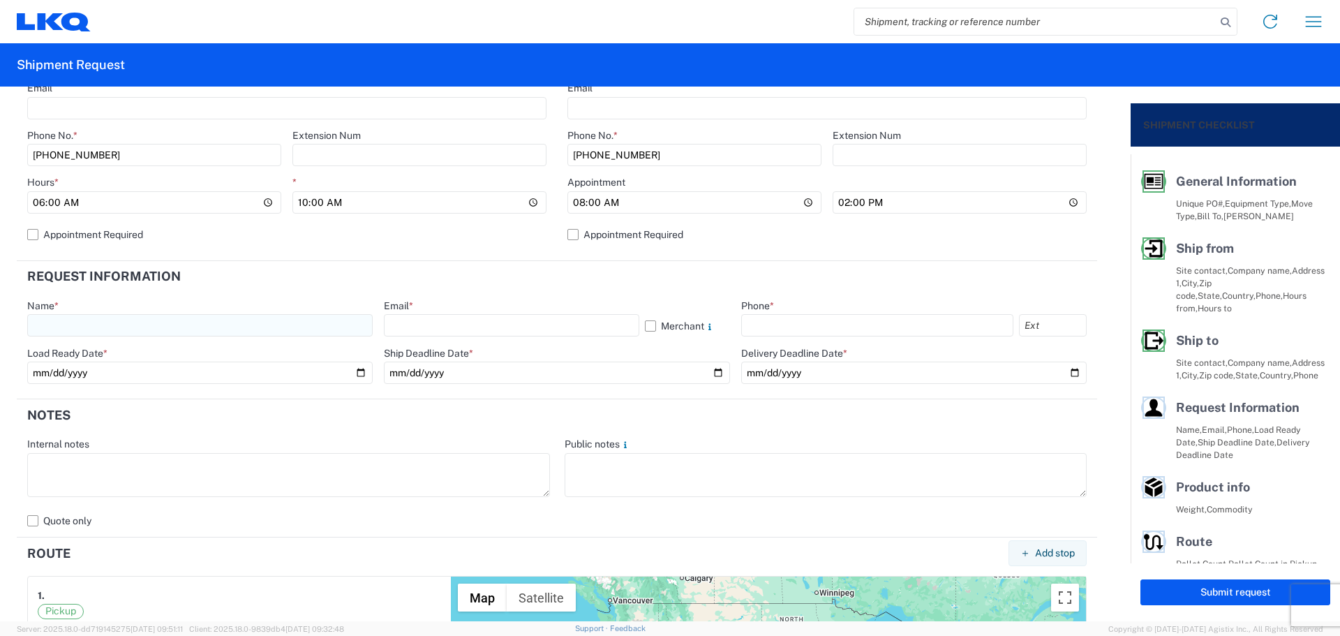
click at [161, 318] on input "text" at bounding box center [200, 325] width 346 height 22
type input "[PERSON_NAME]"
click at [494, 329] on input "text" at bounding box center [511, 325] width 255 height 22
type input "[EMAIL_ADDRESS][DOMAIN_NAME]"
click at [861, 316] on input "text" at bounding box center [877, 325] width 272 height 22
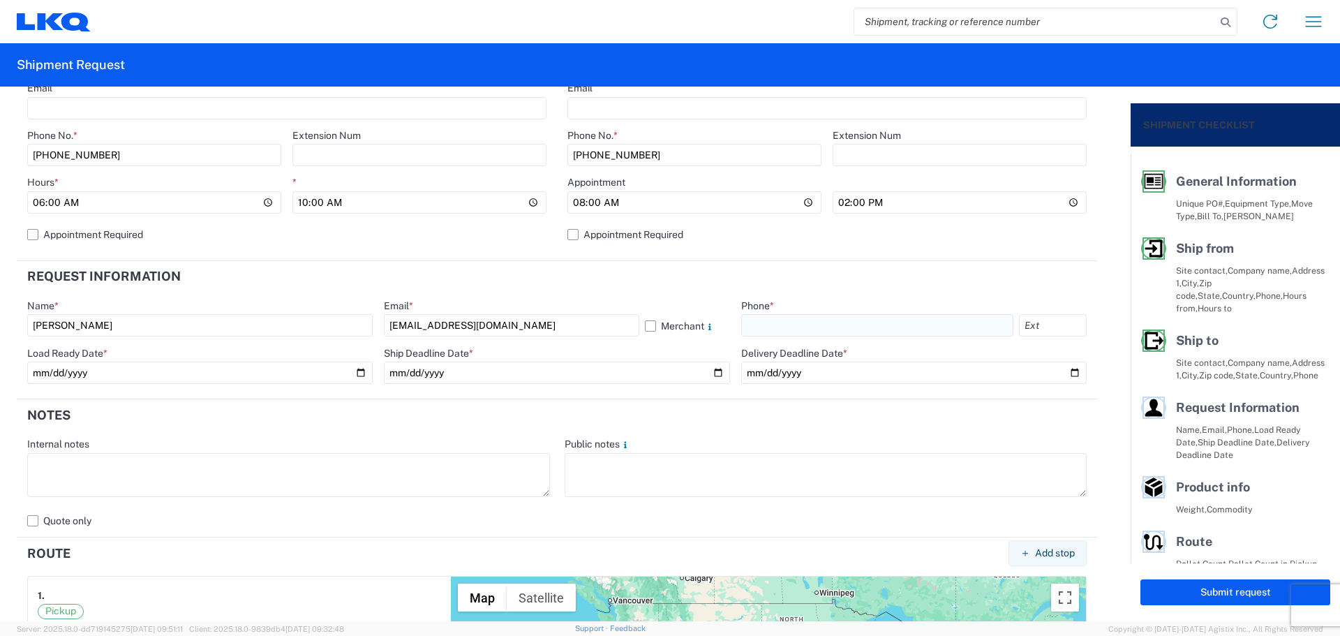
type input "[PHONE_NUMBER]"
click at [356, 370] on input "date" at bounding box center [200, 373] width 346 height 22
type input "[DATE]"
click at [712, 372] on input "date" at bounding box center [557, 373] width 346 height 22
type input "[DATE]"
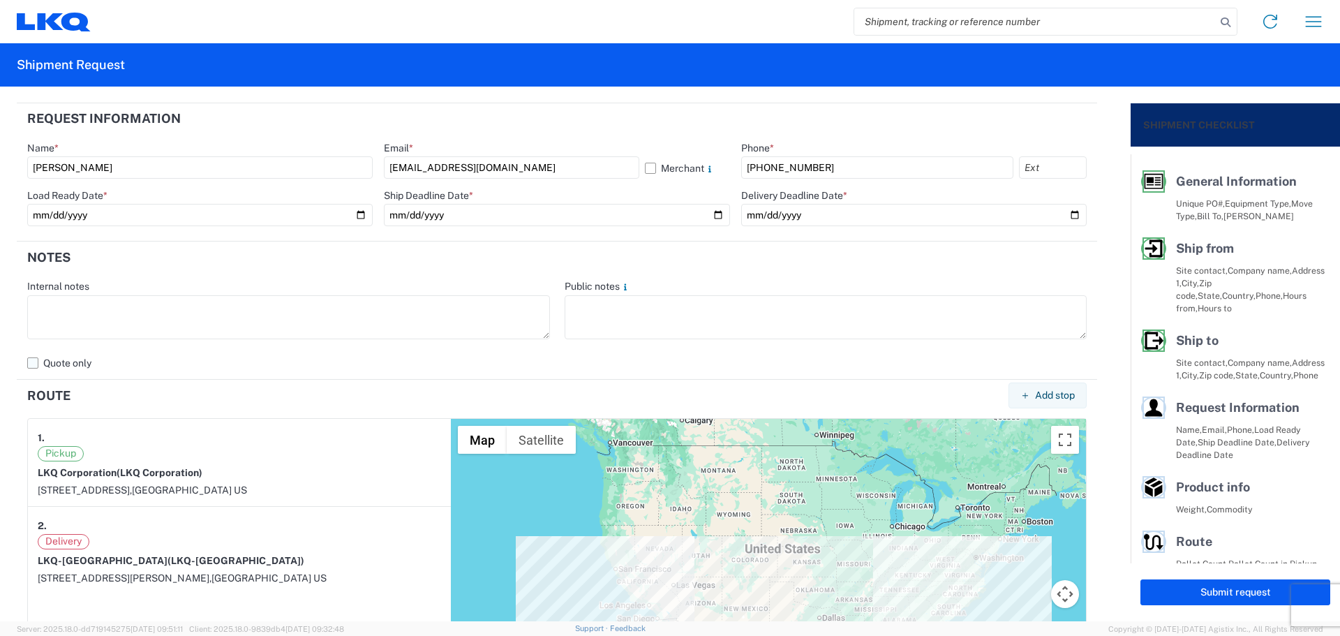
scroll to position [745, 0]
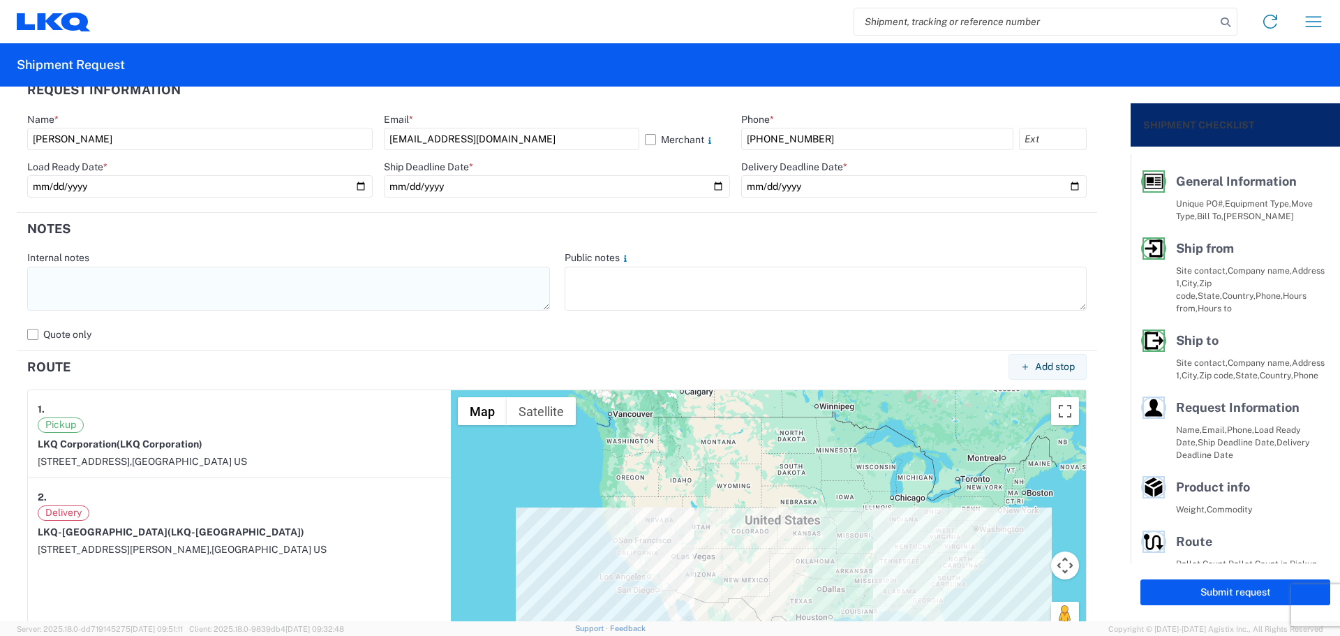
click at [240, 295] on textarea at bounding box center [288, 289] width 523 height 44
paste textarea "NO rail, NO reefers, and NO food trucks."
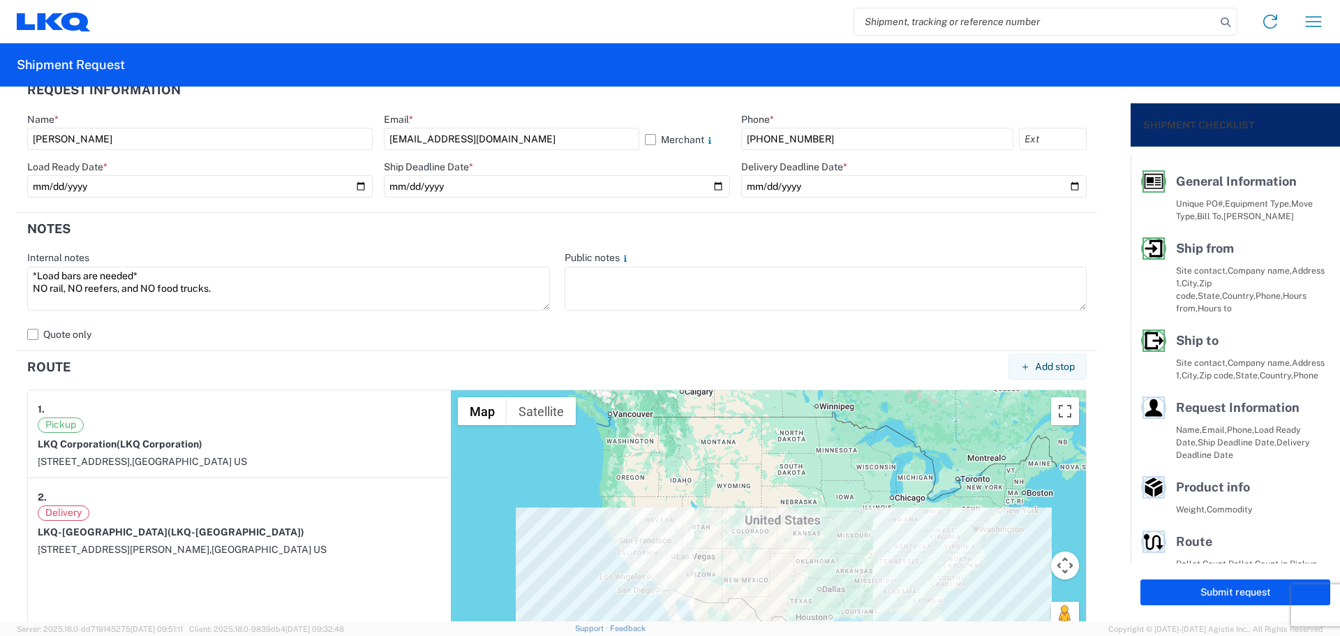
drag, startPoint x: 235, startPoint y: 297, endPoint x: 6, endPoint y: 271, distance: 231.1
click at [2, 274] on form "General Information Template PO# T3143 Equipment Type * Select 53’ Dry Van Flat…" at bounding box center [565, 354] width 1131 height 535
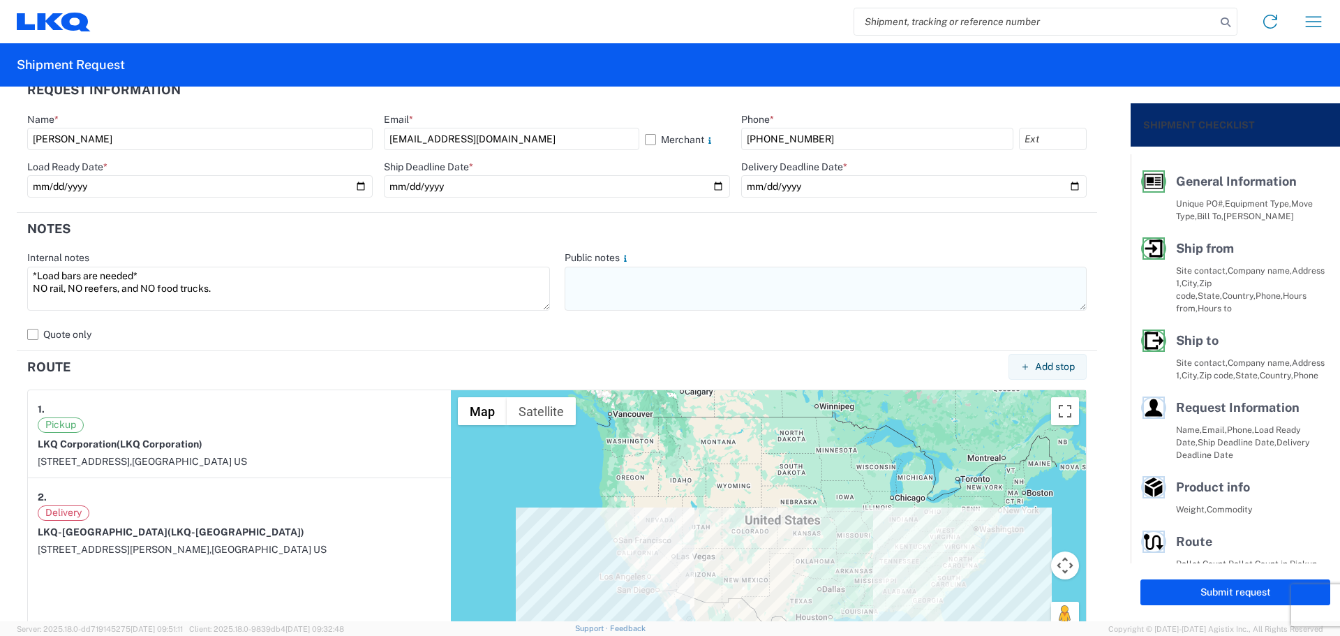
type textarea "*Load bars are needed* NO rail, NO reefers, and NO food trucks."
click at [632, 292] on textarea at bounding box center [826, 289] width 523 height 44
paste textarea "*Load bars are needed* NO rail, NO reefers, and NO food trucks."
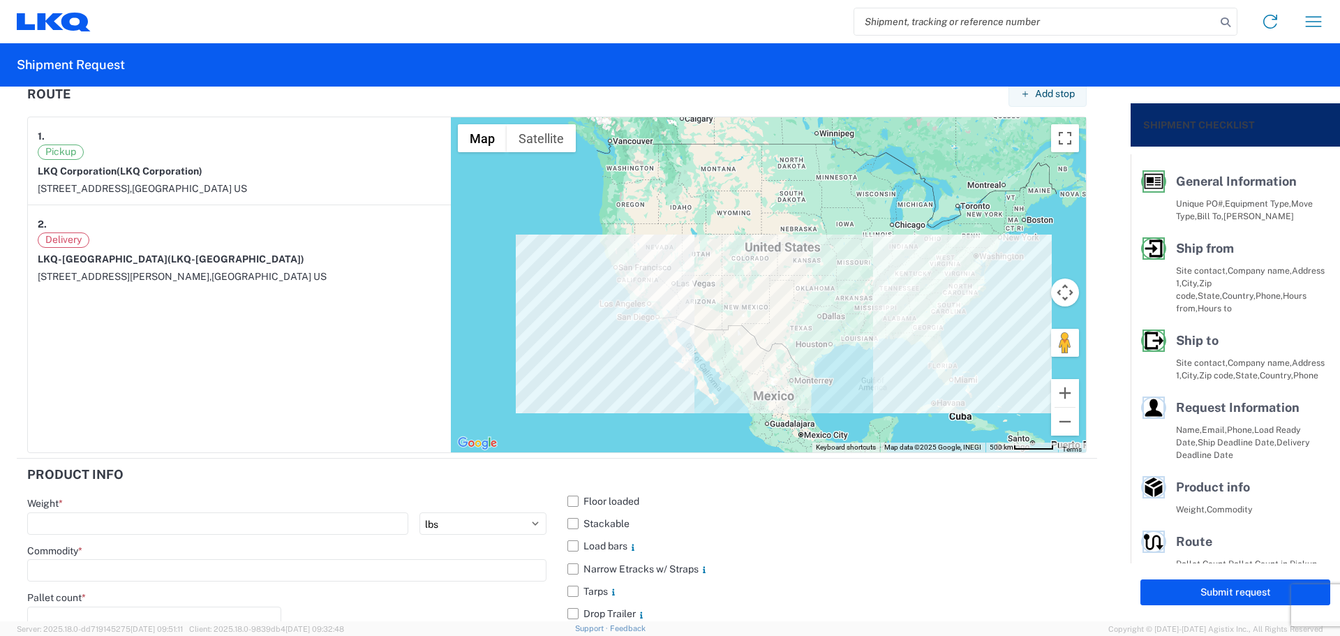
scroll to position [1233, 0]
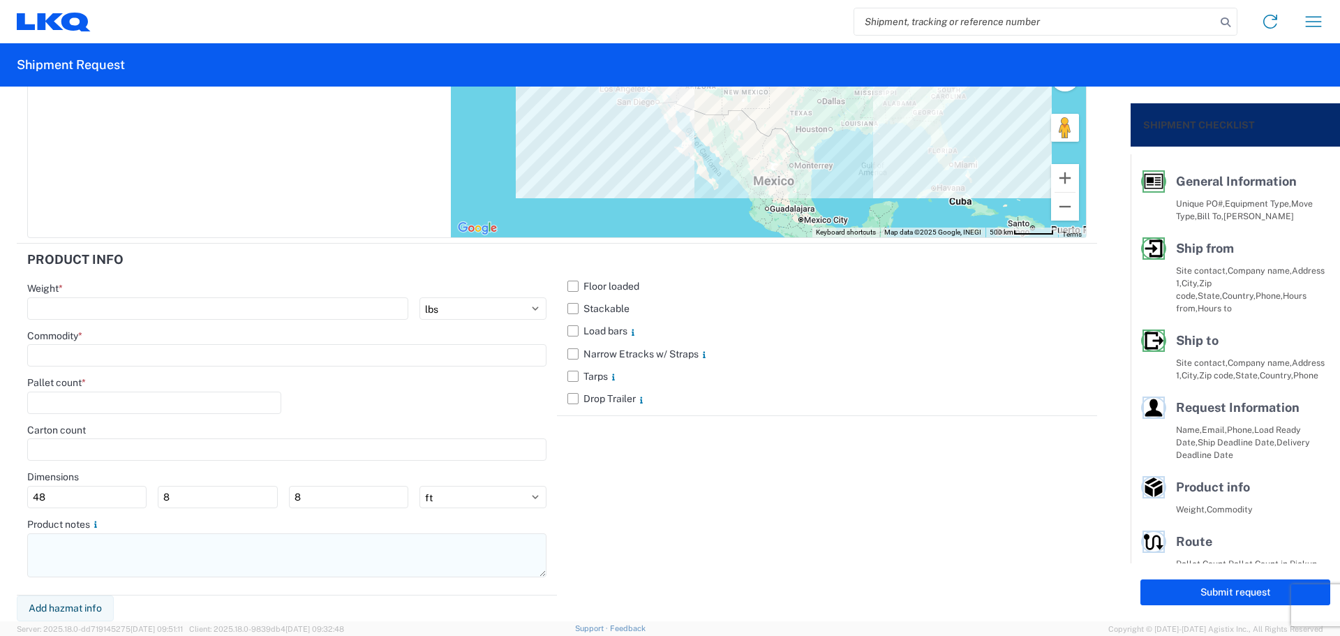
type textarea "*Load bars are needed* NO rail, NO reefers, and NO food trucks."
click at [146, 558] on textarea at bounding box center [286, 555] width 519 height 44
paste textarea "*Load bars are needed* NO rail, NO reefers, and NO food trucks."
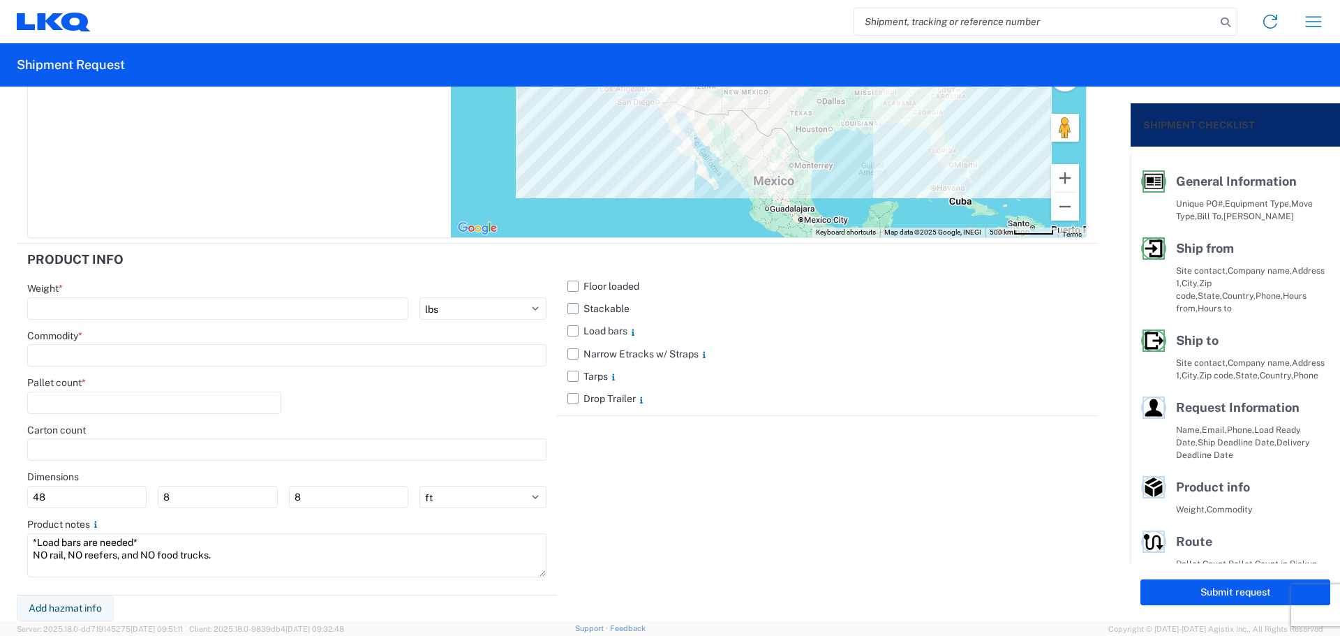
type textarea "*Load bars are needed* NO rail, NO reefers, and NO food trucks."
click at [567, 306] on label "Stackable" at bounding box center [826, 308] width 519 height 22
click at [0, 0] on input "Stackable" at bounding box center [0, 0] width 0 height 0
click at [147, 315] on input "number" at bounding box center [217, 308] width 381 height 22
type input "20010"
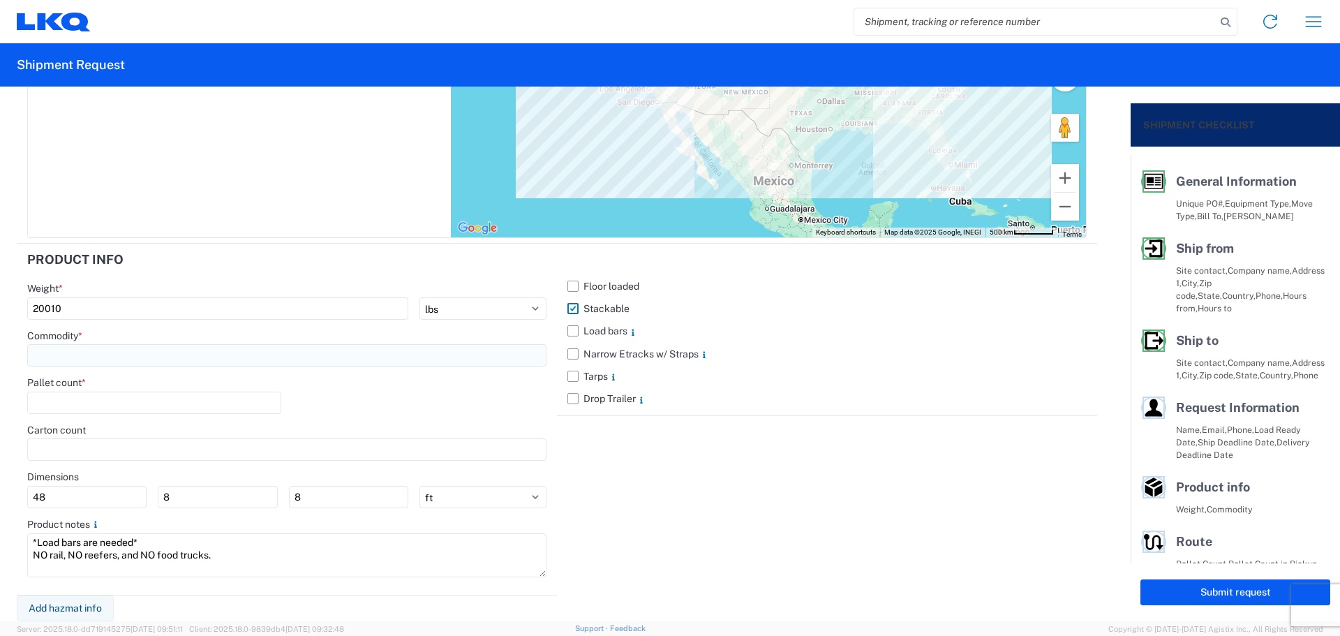
click at [118, 350] on input at bounding box center [286, 355] width 519 height 22
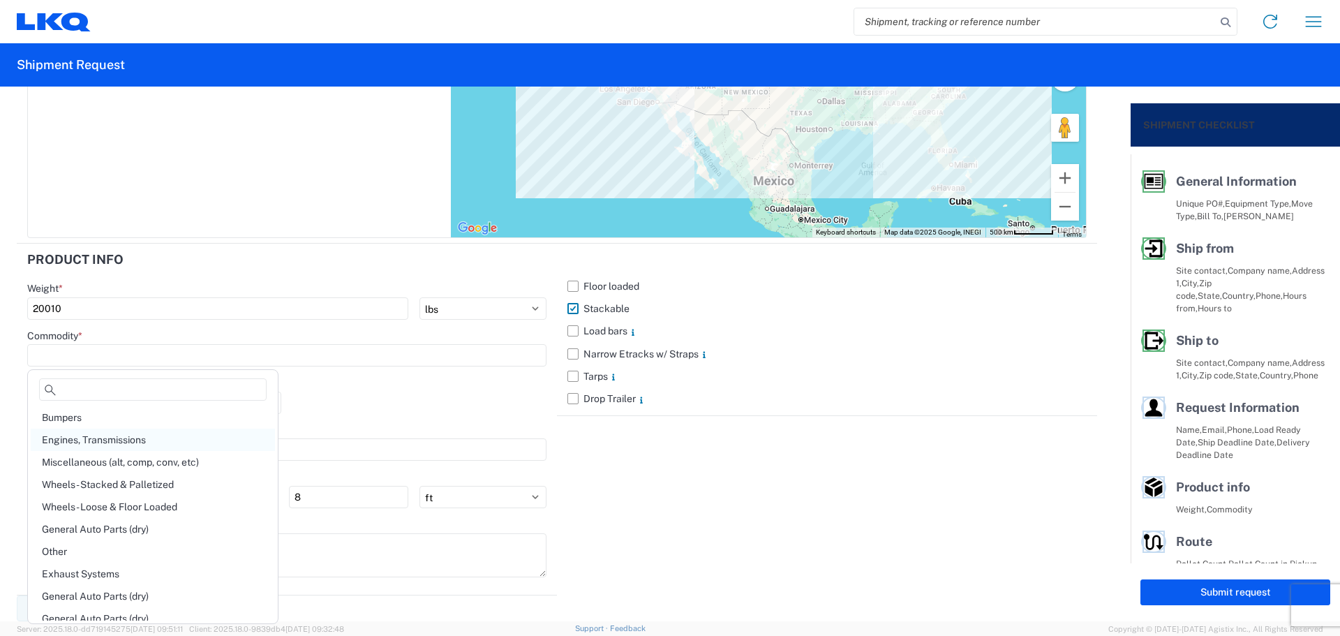
click at [136, 440] on div "Engines, Transmissions" at bounding box center [153, 440] width 244 height 22
type input "Engines, Transmissions"
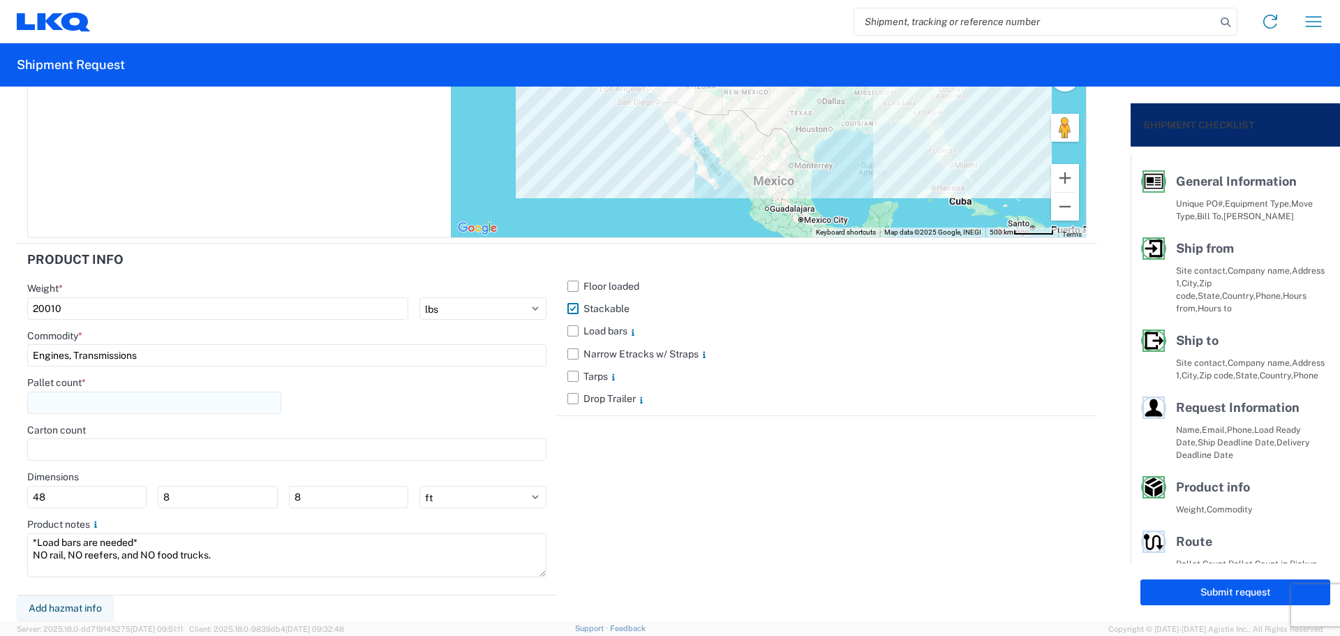
click at [128, 401] on input "number" at bounding box center [154, 403] width 254 height 22
type input "45"
click at [506, 402] on div "Pallet count * 45" at bounding box center [286, 399] width 519 height 47
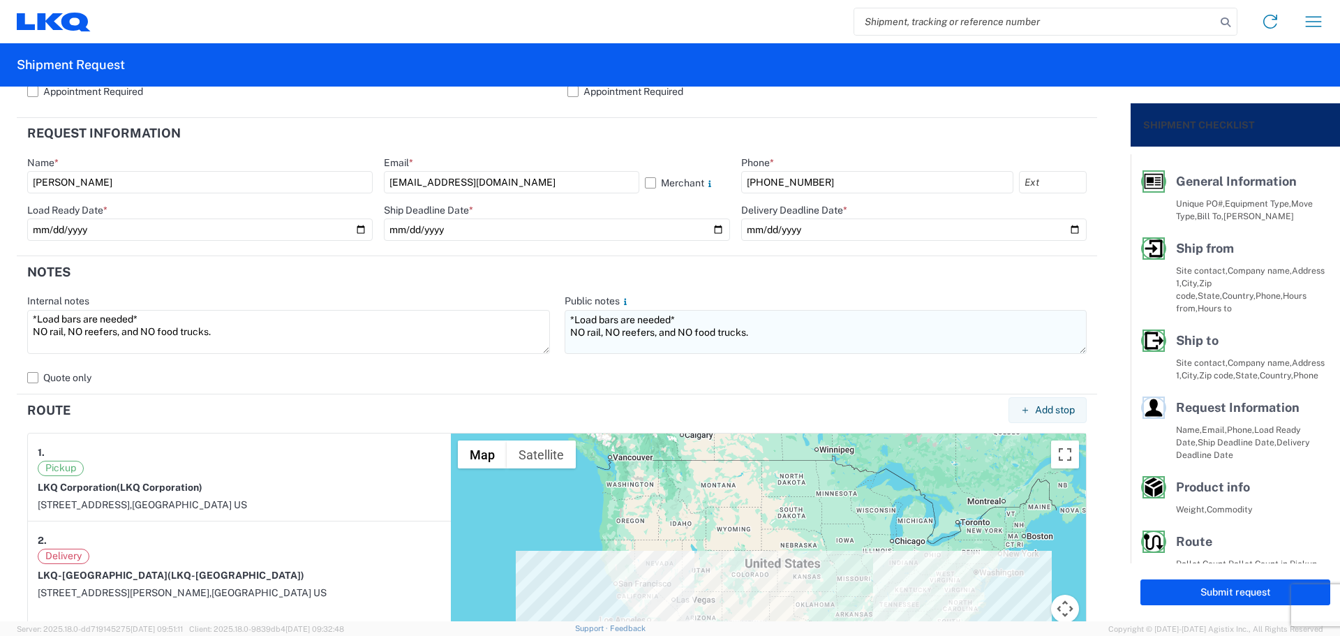
scroll to position [674, 0]
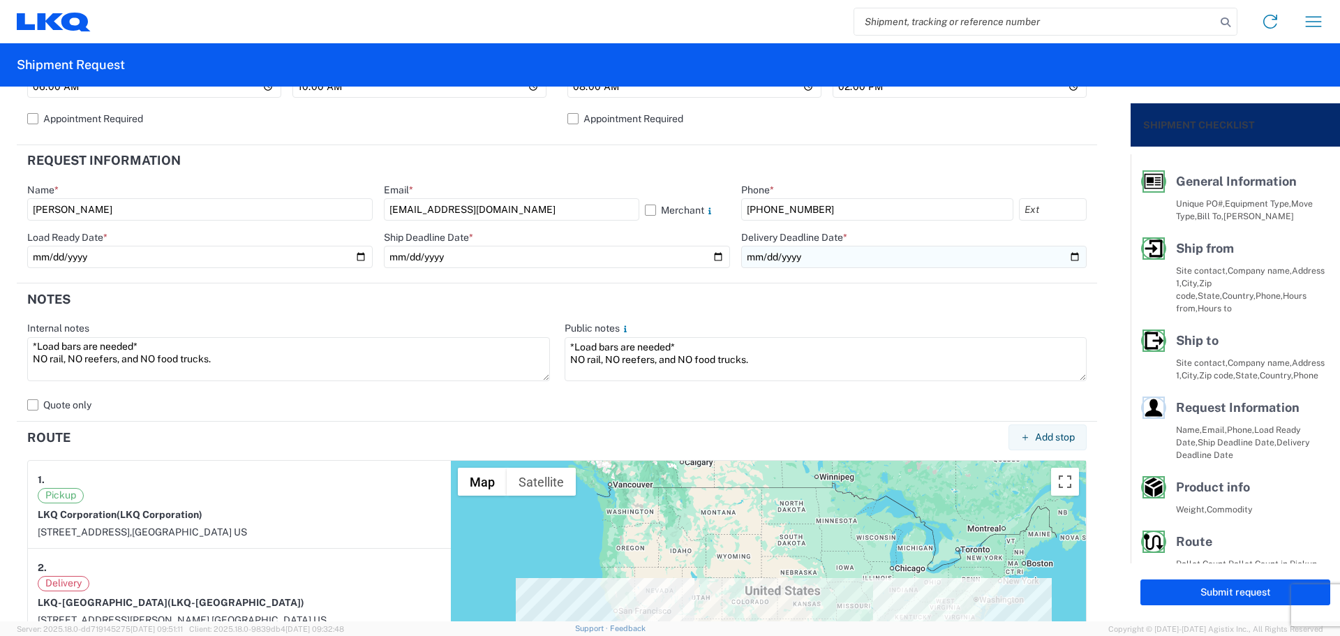
click at [1066, 256] on input "date" at bounding box center [914, 257] width 346 height 22
click at [1063, 262] on input "[DATE]" at bounding box center [914, 257] width 346 height 22
type input "[DATE]"
click at [851, 314] on header "Notes" at bounding box center [557, 298] width 1080 height 31
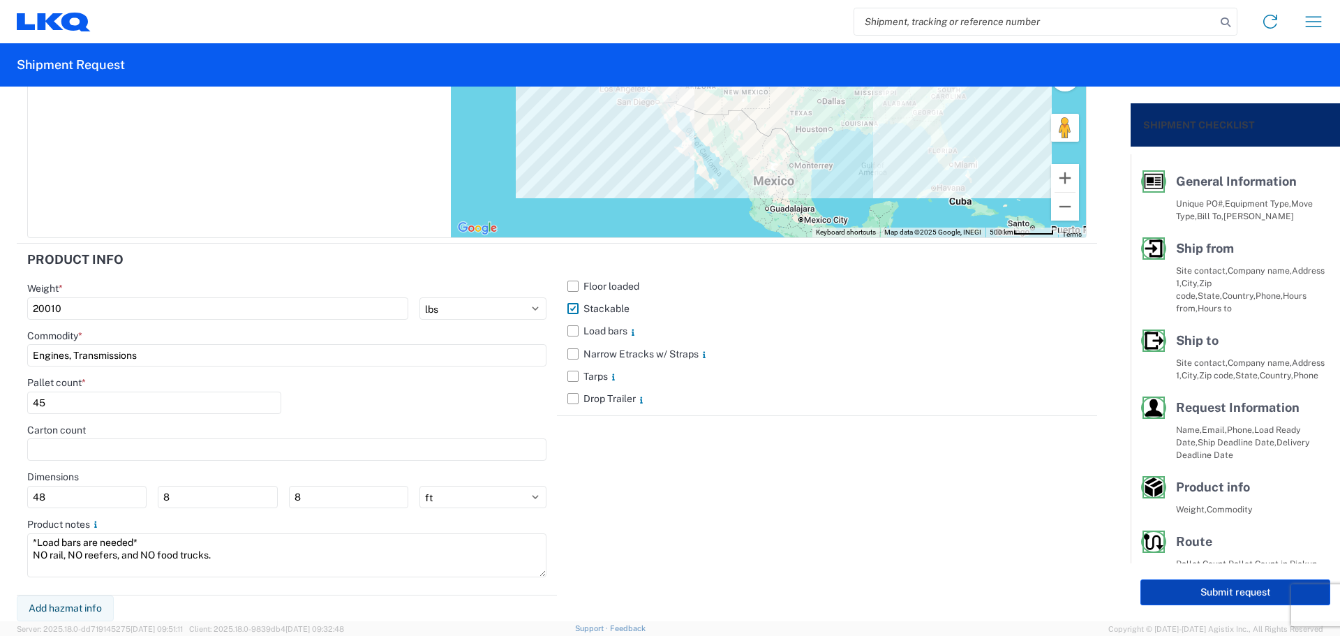
click at [1212, 592] on button "Submit request" at bounding box center [1236, 592] width 190 height 26
select select "US"
